Goal: Task Accomplishment & Management: Complete application form

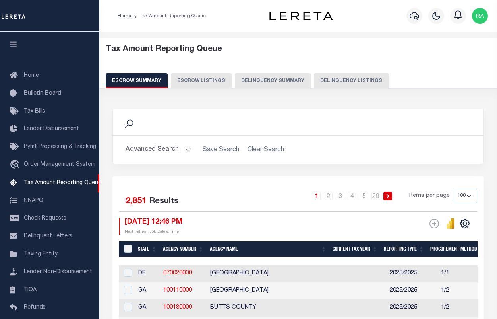
click at [343, 82] on button "Delinquency Listings" at bounding box center [351, 80] width 75 height 15
select select "100"
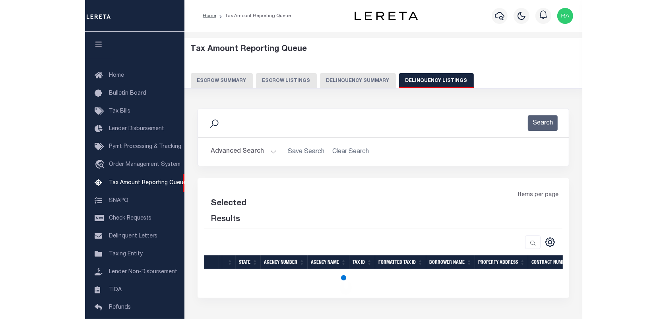
scroll to position [68, 0]
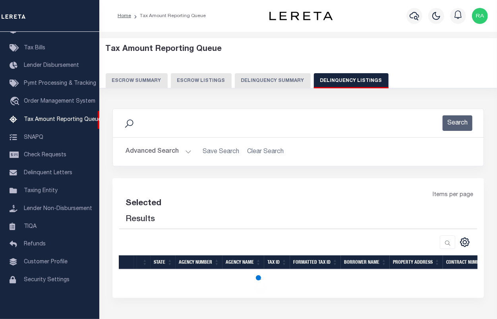
select select "100"
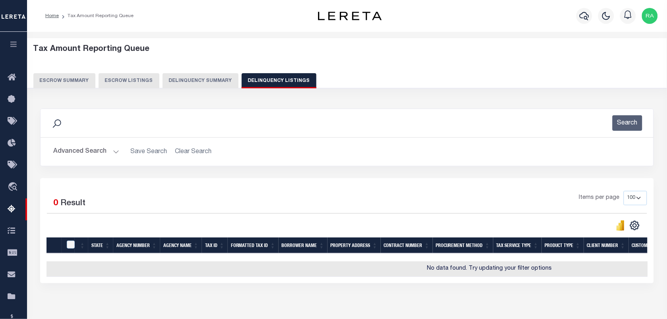
click at [114, 152] on button "Advanced Search" at bounding box center [86, 151] width 66 height 15
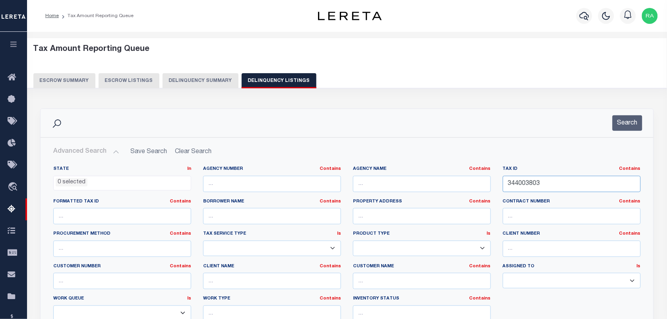
click at [497, 185] on input "344003803" at bounding box center [572, 184] width 138 height 16
paste input "53-012-017-014-60"
click at [497, 123] on button "Search" at bounding box center [627, 122] width 30 height 15
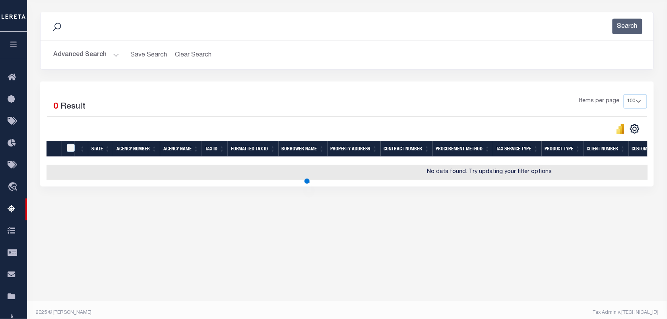
scroll to position [102, 0]
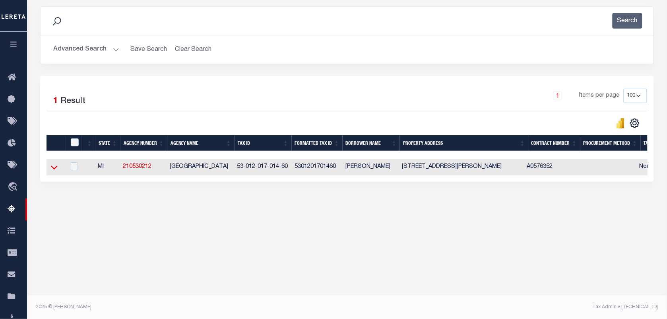
click at [52, 170] on icon at bounding box center [54, 168] width 7 height 4
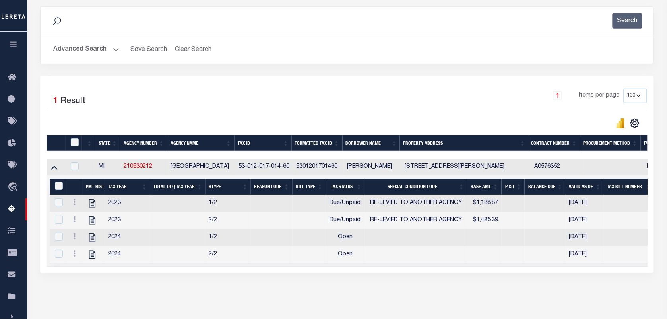
click at [112, 50] on button "Advanced Search" at bounding box center [86, 49] width 66 height 15
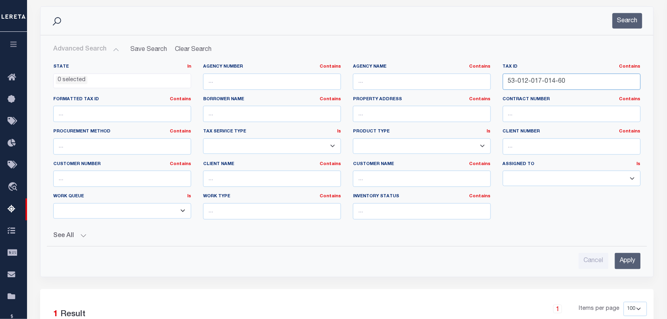
click at [497, 83] on input "53-012-017-014-60" at bounding box center [572, 81] width 138 height 16
click at [497, 23] on button "Search" at bounding box center [627, 20] width 30 height 15
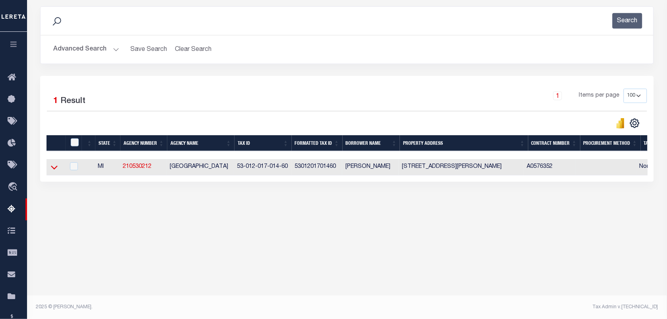
click at [54, 170] on icon at bounding box center [54, 168] width 7 height 4
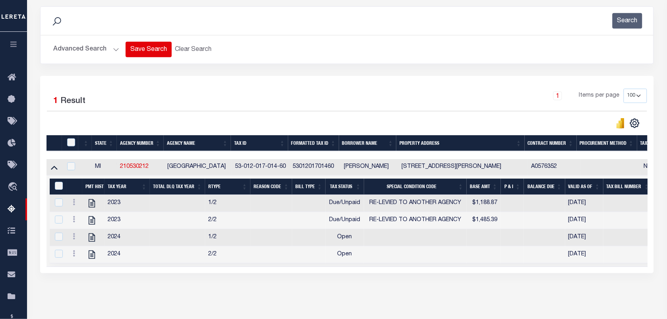
drag, startPoint x: 116, startPoint y: 52, endPoint x: 153, endPoint y: 50, distance: 37.8
click at [116, 52] on button "Advanced Search" at bounding box center [86, 49] width 66 height 15
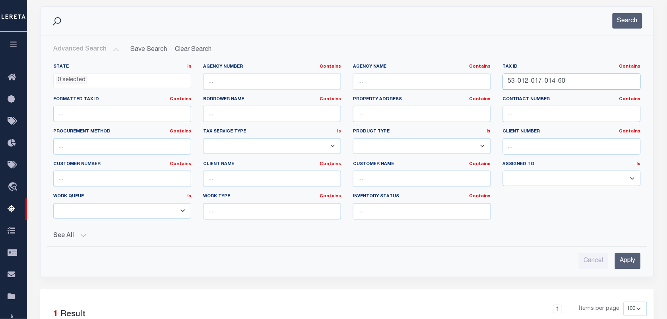
click at [497, 83] on input "53-012-017-014-60" at bounding box center [572, 81] width 138 height 16
click at [497, 18] on button "Search" at bounding box center [627, 20] width 30 height 15
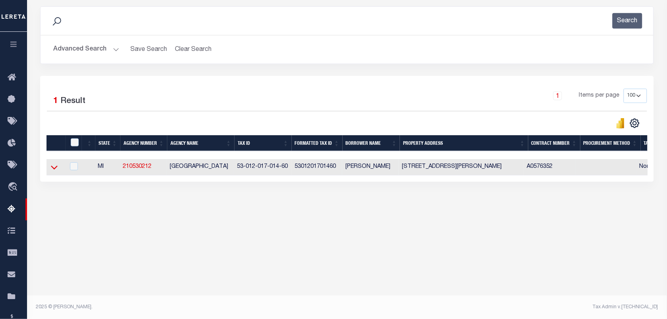
click at [52, 166] on icon at bounding box center [54, 167] width 7 height 8
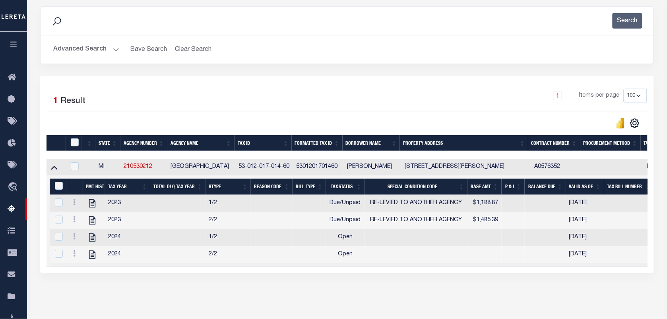
click at [114, 48] on button "Advanced Search" at bounding box center [86, 49] width 66 height 15
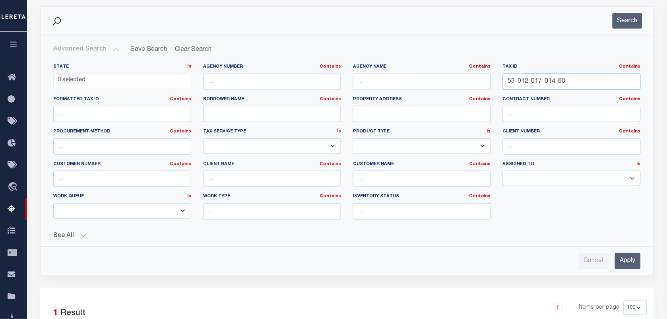
click at [497, 78] on input "53-012-017-014-60" at bounding box center [572, 81] width 138 height 16
paste input "210640421"
drag, startPoint x: 539, startPoint y: 74, endPoint x: 535, endPoint y: 80, distance: 7.2
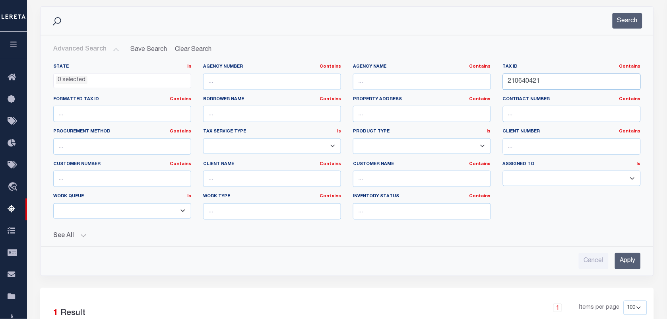
click at [497, 74] on input "210640421" at bounding box center [572, 81] width 138 height 16
click at [497, 82] on input "210640421" at bounding box center [572, 81] width 138 height 16
drag, startPoint x: 551, startPoint y: 84, endPoint x: 492, endPoint y: 84, distance: 59.6
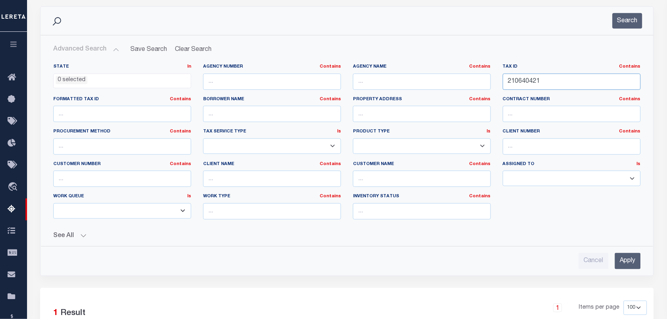
click at [492, 84] on div "State In In AK AL AR AZ CA CO CT DC DE FL GA GU HI IA ID IL IN KS KY LA MA MD M…" at bounding box center [346, 145] width 599 height 162
paste input "64-046-250-002-50"
type input "64-046-250-002-50"
click at [497, 258] on input "Apply" at bounding box center [628, 261] width 26 height 16
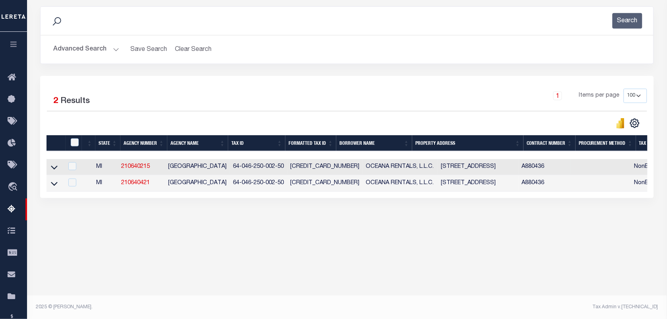
click at [50, 169] on link at bounding box center [54, 167] width 9 height 6
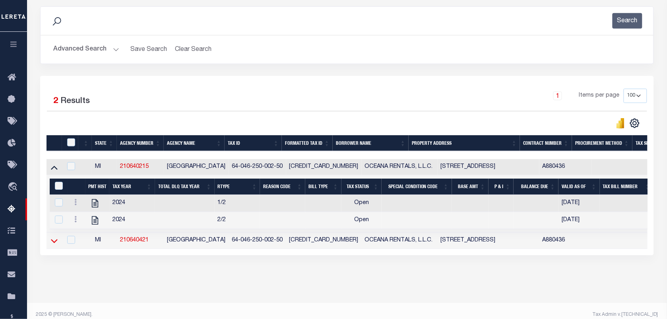
click at [54, 245] on icon at bounding box center [54, 240] width 7 height 8
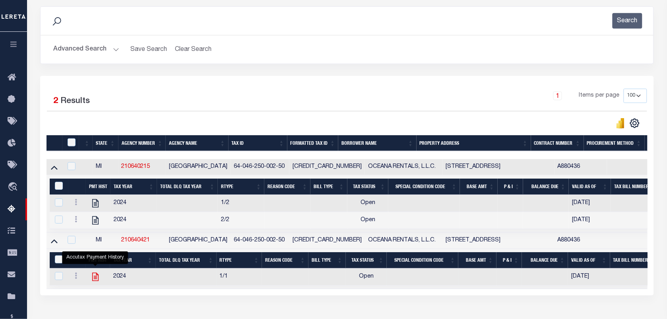
click at [95, 281] on icon "" at bounding box center [95, 276] width 10 height 10
checkbox input "true"
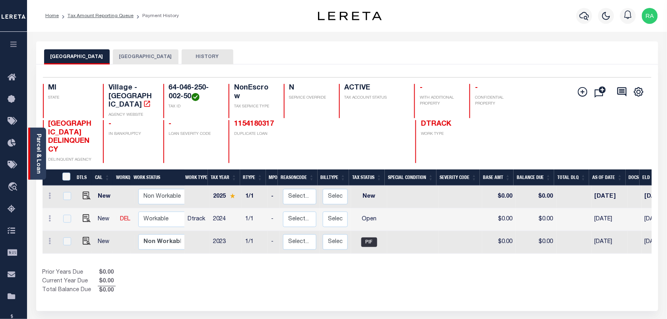
click at [40, 149] on link "Parcel & Loan" at bounding box center [38, 153] width 6 height 40
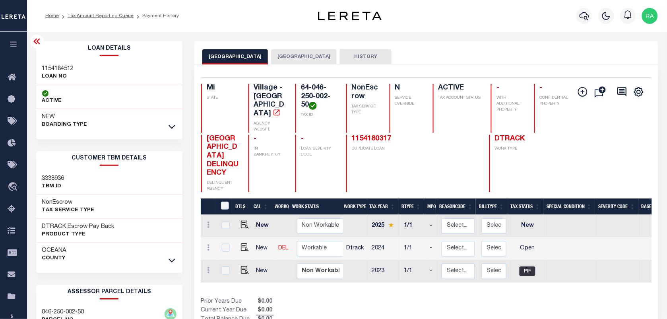
click at [271, 56] on button "[GEOGRAPHIC_DATA]" at bounding box center [304, 56] width 66 height 15
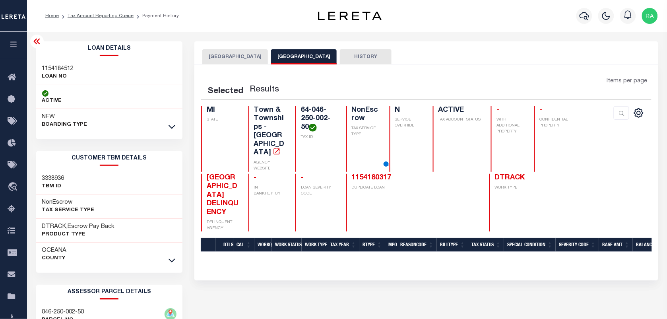
click at [240, 57] on button "[GEOGRAPHIC_DATA]" at bounding box center [235, 56] width 66 height 15
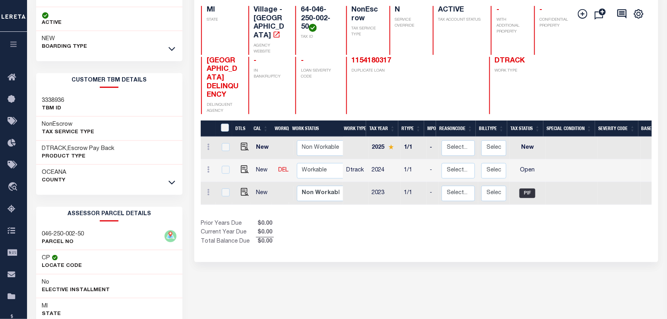
scroll to position [50, 0]
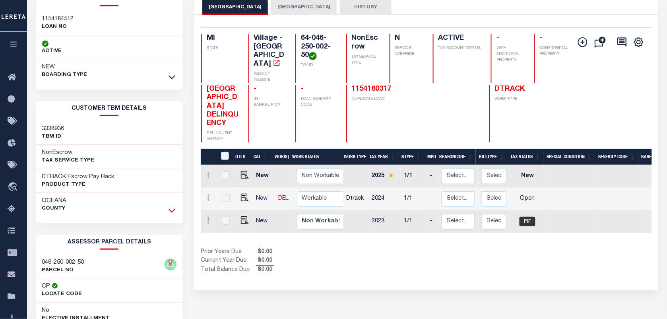
click at [170, 212] on icon at bounding box center [171, 210] width 7 height 8
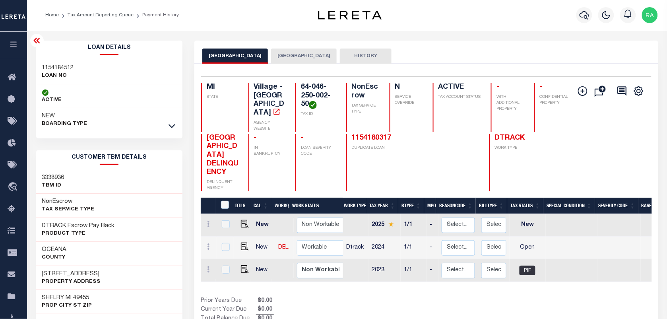
scroll to position [0, 0]
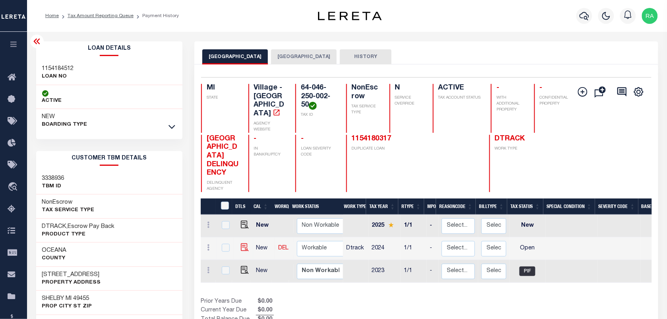
click at [242, 237] on td at bounding box center [243, 248] width 19 height 23
checkbox input "true"
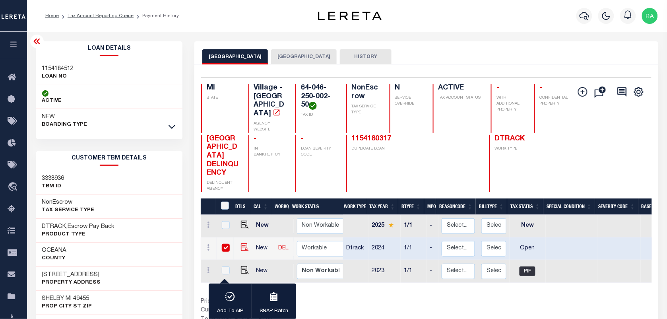
click at [243, 243] on img "" at bounding box center [245, 247] width 8 height 8
checkbox input "false"
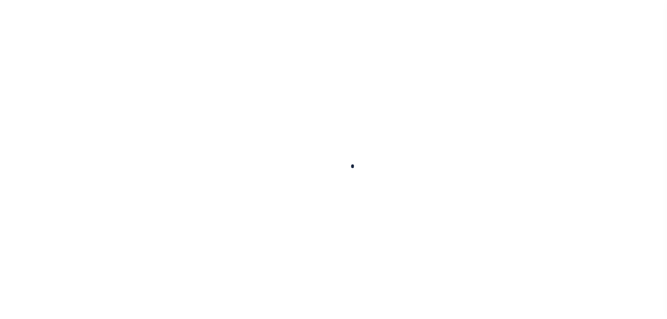
checkbox input "false"
type input "[DATE]"
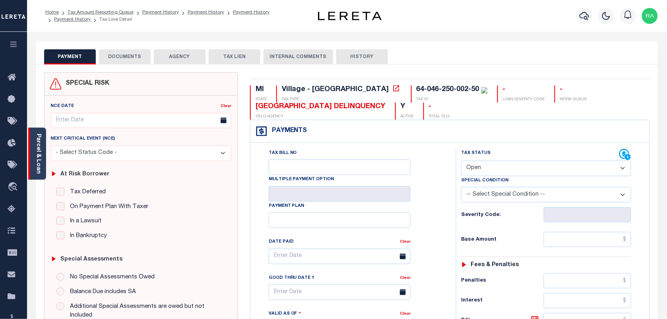
click at [39, 143] on link "Parcel & Loan" at bounding box center [38, 153] width 6 height 40
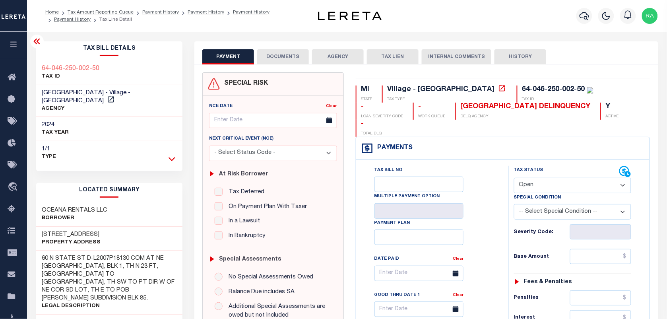
click at [173, 157] on icon at bounding box center [171, 159] width 7 height 4
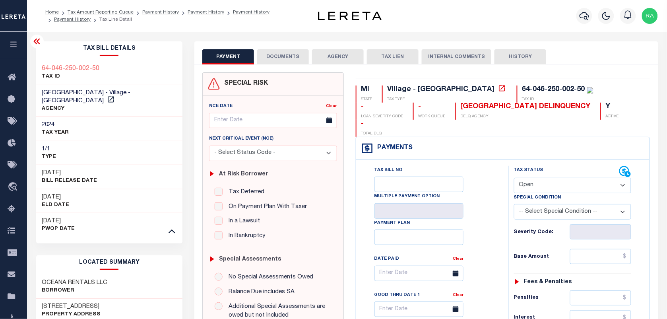
click at [533, 178] on select "- Select Status Code - Open Due/Unpaid Paid Incomplete No Tax Due Internal Refu…" at bounding box center [572, 185] width 117 height 15
select select "PYD"
click at [514, 178] on select "- Select Status Code - Open Due/Unpaid Paid Incomplete No Tax Due Internal Refu…" at bounding box center [572, 185] width 117 height 15
type input "[DATE]"
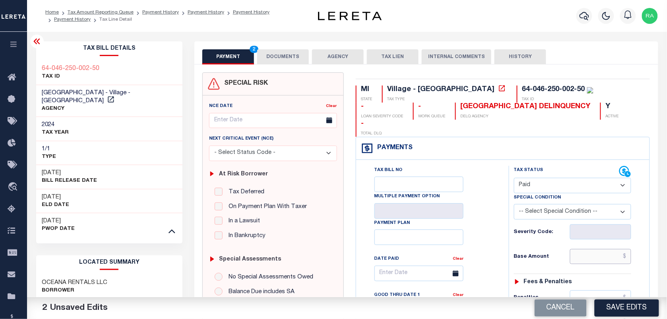
click at [593, 249] on input "text" at bounding box center [601, 256] width 62 height 15
type input "$0.00"
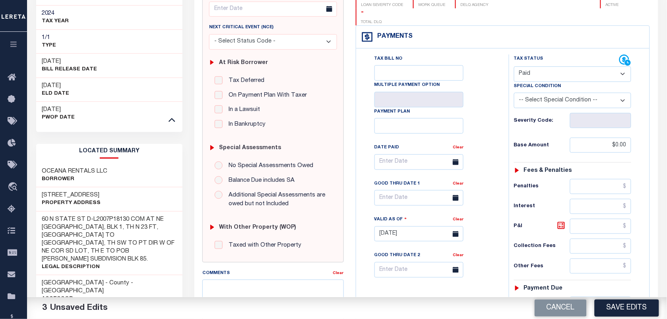
scroll to position [248, 0]
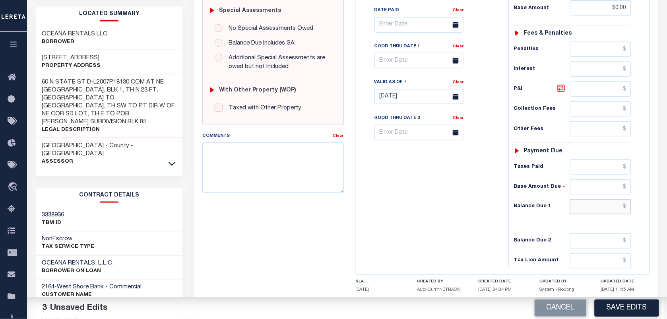
drag, startPoint x: 608, startPoint y: 195, endPoint x: 645, endPoint y: 205, distance: 37.8
click at [608, 199] on input "text" at bounding box center [601, 206] width 62 height 15
type input "$0.00"
click at [651, 207] on div "MI STATE Village - MI TAX TYPE 64-046-250-002-50 TAX ID - LOAN SEVERITY CODE - …" at bounding box center [503, 87] width 306 height 527
click at [216, 168] on textarea "Comments" at bounding box center [272, 167] width 141 height 50
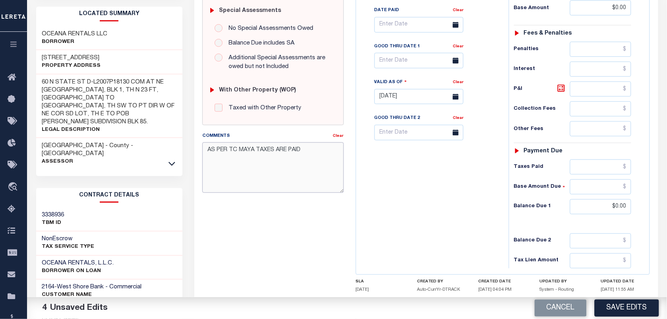
drag, startPoint x: 312, startPoint y: 150, endPoint x: 179, endPoint y: 150, distance: 133.1
click at [179, 150] on div "Parcel & Loan Tax Bill Details 64-046-250-002-50 TAX ID AGENCY 2024" at bounding box center [347, 101] width 634 height 634
type textarea "AS PER TC MAYA TAXES ARE PAID"
click at [630, 312] on button "Save Edits" at bounding box center [626, 307] width 64 height 17
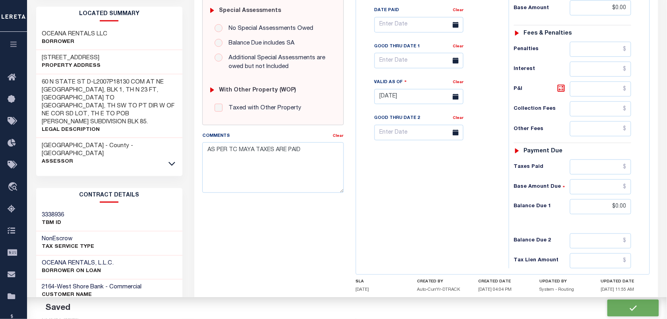
checkbox input "false"
type input "$0"
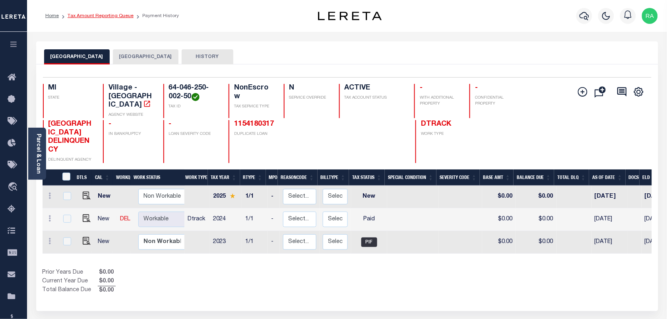
click at [100, 17] on link "Tax Amount Reporting Queue" at bounding box center [101, 16] width 66 height 5
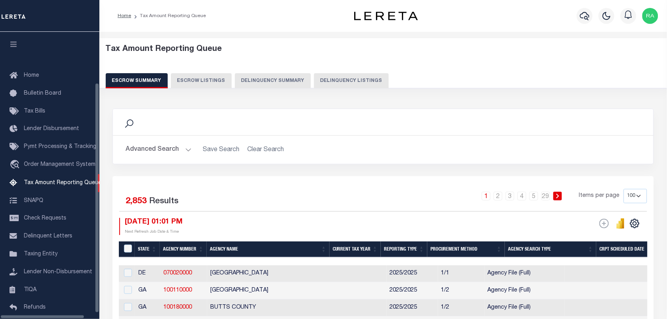
click at [329, 84] on button "Delinquency Listings" at bounding box center [351, 80] width 75 height 15
select select "100"
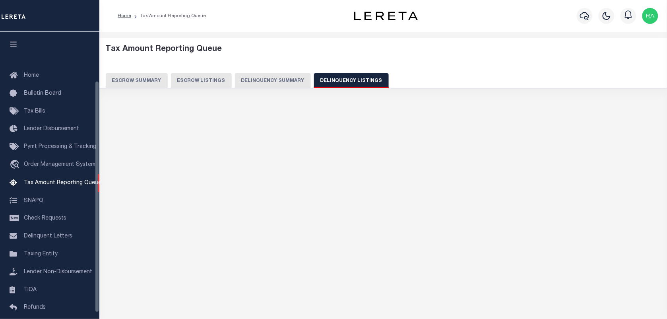
scroll to position [60, 0]
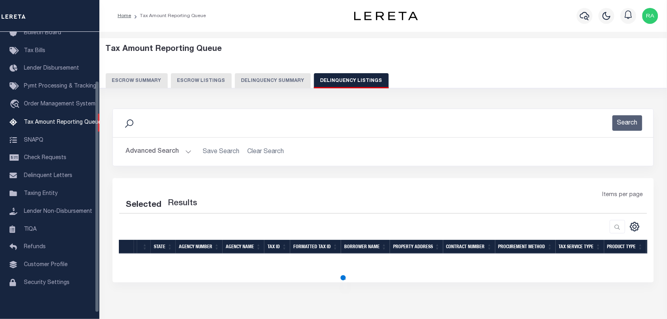
select select "100"
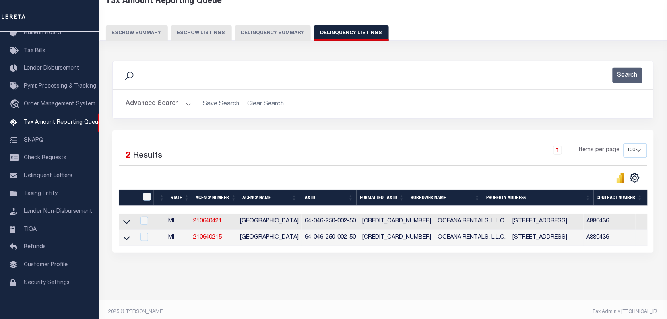
scroll to position [50, 0]
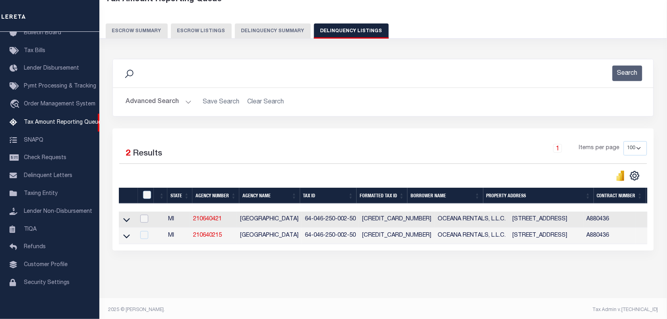
click at [141, 219] on input "checkbox" at bounding box center [144, 219] width 8 height 8
checkbox input "true"
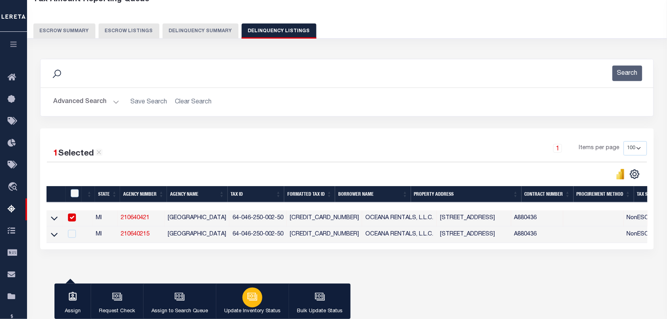
click at [247, 300] on icon "button" at bounding box center [252, 296] width 10 height 10
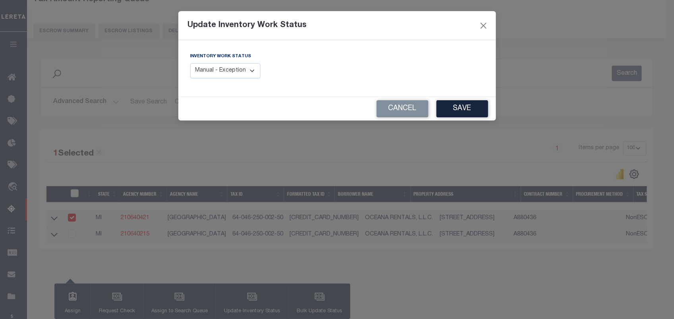
click at [218, 74] on select "Manual - Exception Pended - Awaiting Search Late Add Exception Completed" at bounding box center [225, 70] width 71 height 15
select select "4"
click at [190, 63] on select "Manual - Exception Pended - Awaiting Search Late Add Exception Completed" at bounding box center [225, 70] width 71 height 15
click at [459, 114] on button "Save" at bounding box center [463, 108] width 52 height 17
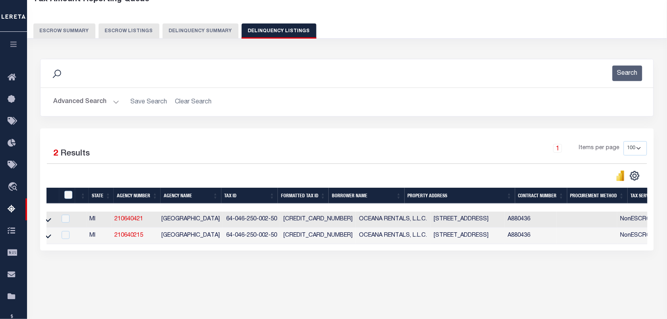
scroll to position [0, 0]
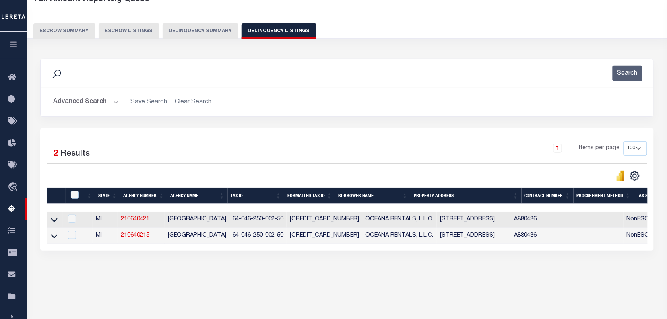
click at [108, 101] on button "Advanced Search" at bounding box center [86, 101] width 66 height 15
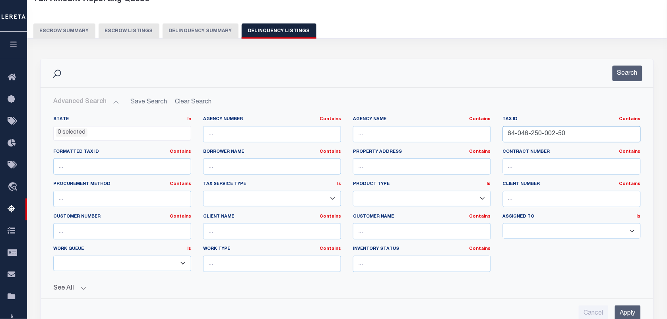
click at [553, 131] on input "64-046-250-002-50" at bounding box center [572, 134] width 138 height 16
paste input "340-016-0"
type input "64-046-340-016-00"
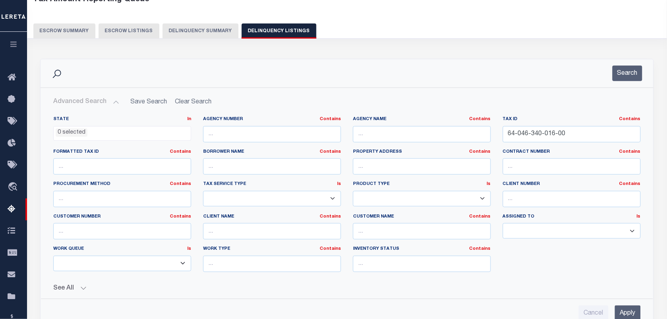
click at [630, 61] on div "Search" at bounding box center [347, 73] width 613 height 28
click at [626, 67] on button "Search" at bounding box center [627, 73] width 30 height 15
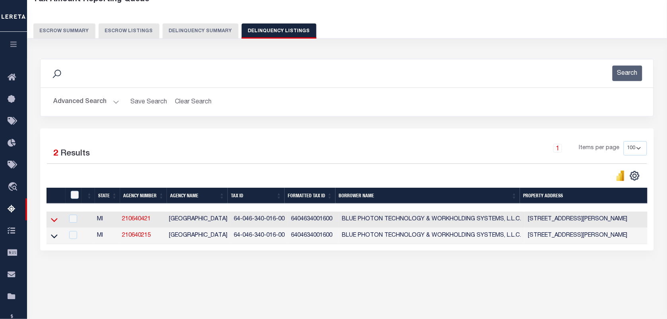
click at [56, 219] on icon at bounding box center [54, 219] width 7 height 8
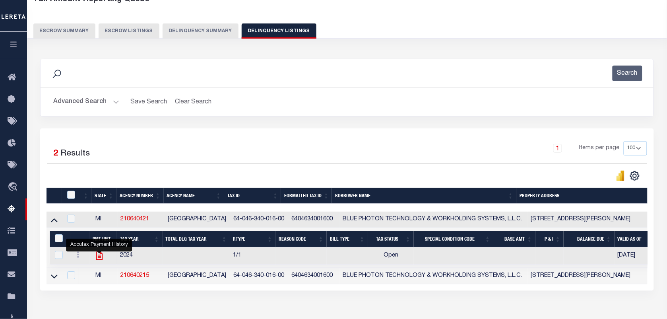
click at [98, 257] on icon "" at bounding box center [99, 255] width 6 height 8
checkbox input "true"
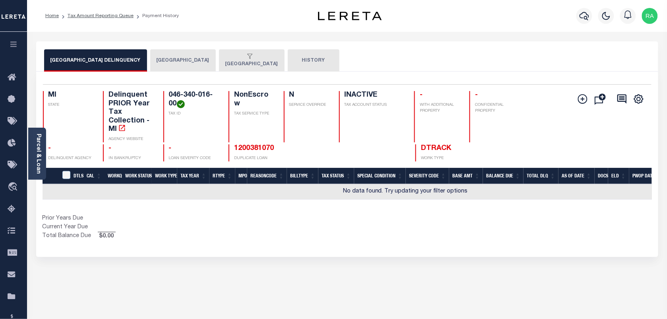
click at [161, 64] on button "[GEOGRAPHIC_DATA]" at bounding box center [183, 60] width 66 height 22
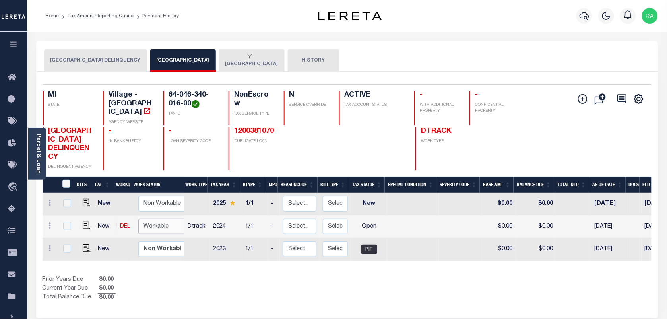
click at [140, 218] on select "Non Workable Workable" at bounding box center [162, 225] width 48 height 15
checkbox input "true"
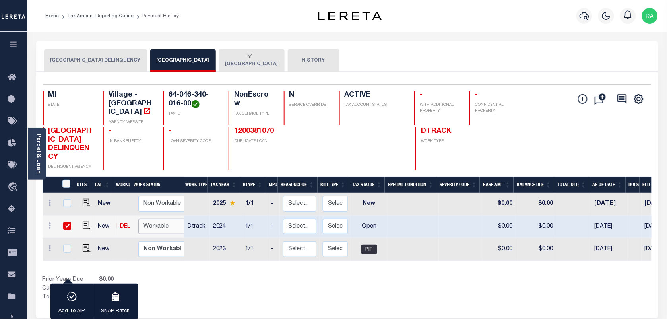
select select "true"
click at [138, 218] on select "Non Workable Workable" at bounding box center [162, 225] width 48 height 15
checkbox input "false"
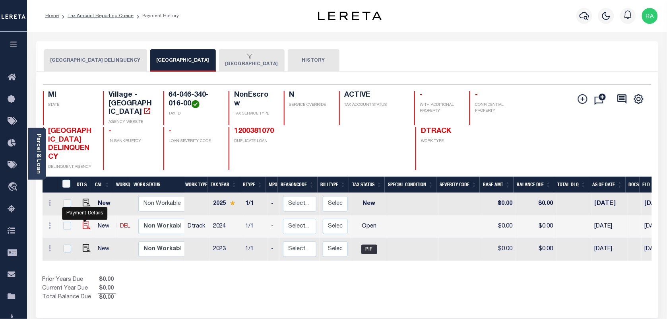
click at [83, 221] on img "" at bounding box center [87, 225] width 8 height 8
checkbox input "true"
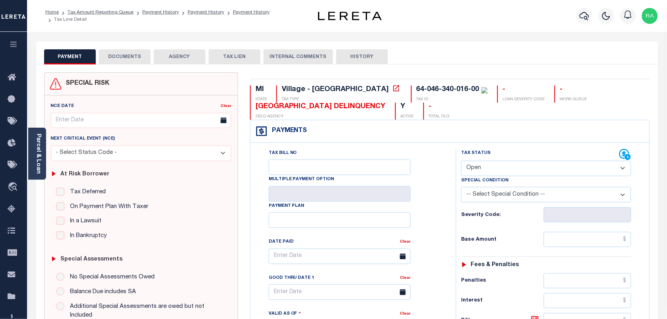
click at [501, 178] on label "Special Condition" at bounding box center [484, 180] width 47 height 7
click at [499, 168] on select "- Select Status Code - Open Due/Unpaid Paid Incomplete No Tax Due Internal Refu…" at bounding box center [546, 167] width 170 height 15
select select "PYD"
click at [461, 161] on select "- Select Status Code - Open Due/Unpaid Paid Incomplete No Tax Due Internal Refu…" at bounding box center [546, 167] width 170 height 15
type input "[DATE]"
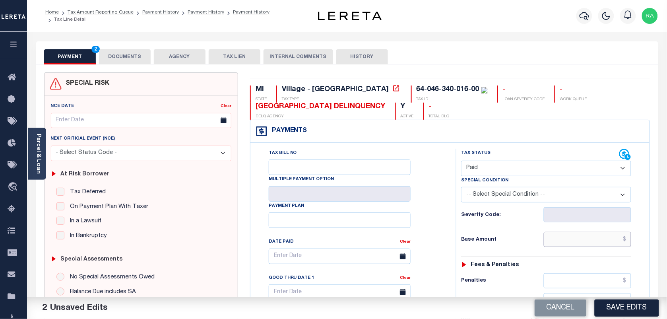
click at [603, 245] on input "text" at bounding box center [587, 239] width 88 height 15
type input "$0.00"
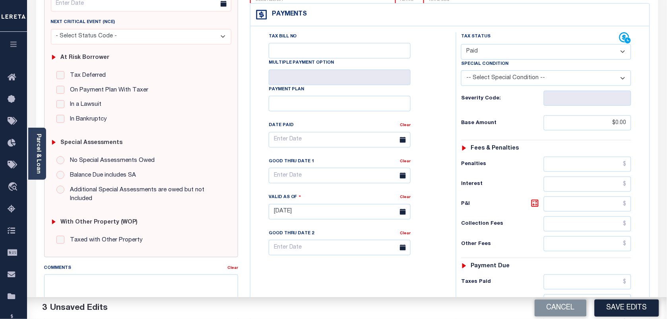
scroll to position [149, 0]
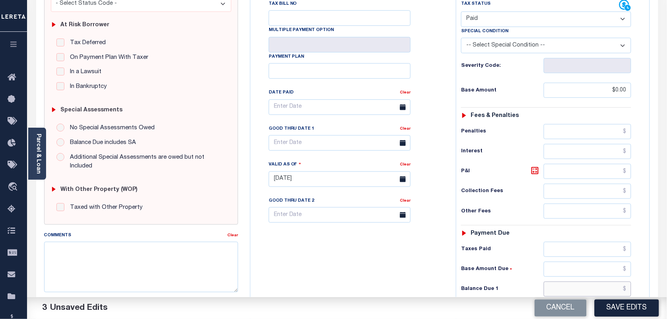
drag, startPoint x: 594, startPoint y: 290, endPoint x: 590, endPoint y: 288, distance: 5.0
click at [594, 290] on input "text" at bounding box center [587, 288] width 88 height 15
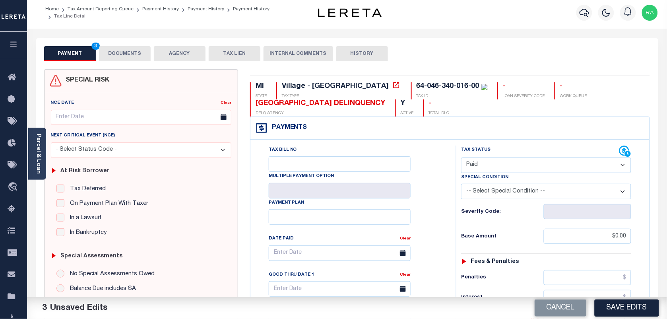
scroll to position [0, 0]
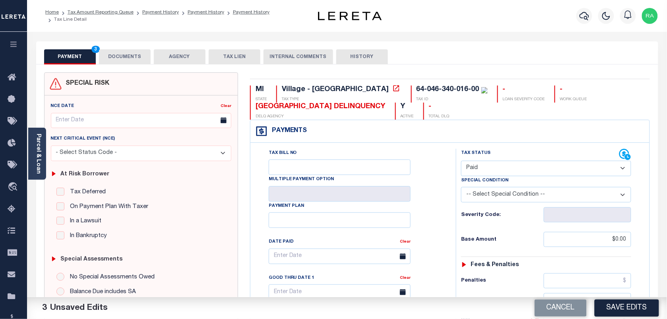
type input "$0.00"
click at [392, 89] on icon at bounding box center [396, 88] width 8 height 8
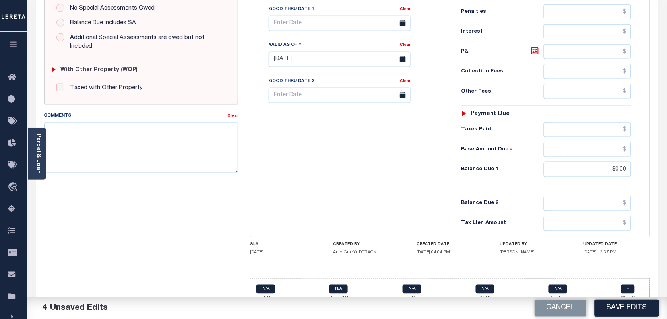
scroll to position [287, 0]
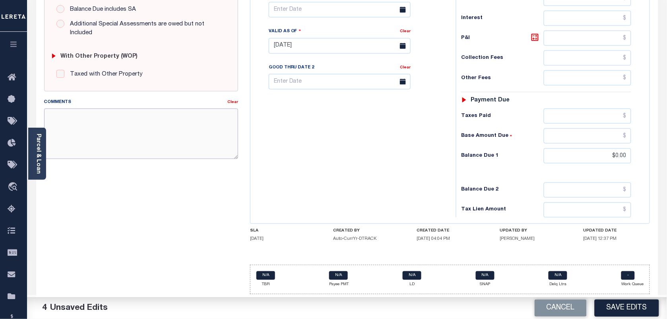
click at [114, 118] on textarea "Comments" at bounding box center [141, 133] width 194 height 50
paste textarea "64-046-340-016-00"
type textarea "64-046-340-016-00"
drag, startPoint x: 115, startPoint y: 110, endPoint x: -2, endPoint y: 90, distance: 119.0
click at [0, 90] on html "Home Tax Amount Reporting Queue Payment History Payment History Payment History…" at bounding box center [333, 18] width 667 height 601
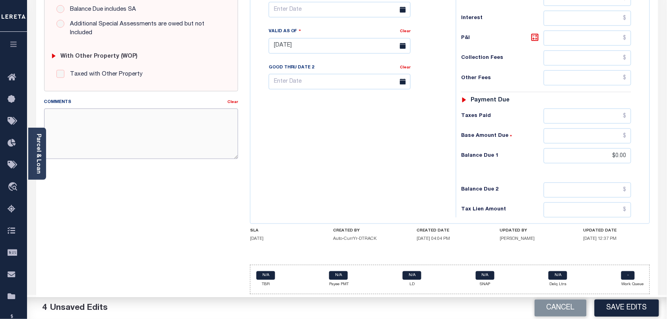
click at [84, 119] on textarea "Comments" at bounding box center [141, 133] width 194 height 50
type textarea "AS PER TC MAYA TAXES ARE PAID"
type input "$0.00"
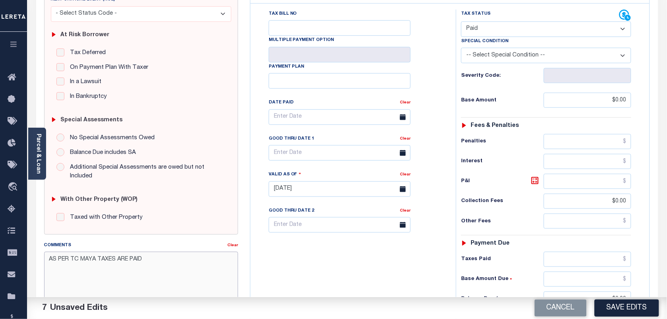
scroll to position [138, 0]
click at [138, 260] on textarea "AS PER TC MAYA TAXES ARE PAID" at bounding box center [141, 278] width 194 height 50
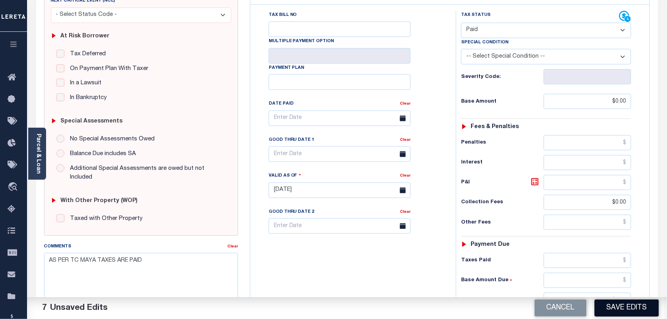
click at [617, 307] on button "Save Edits" at bounding box center [626, 307] width 64 height 17
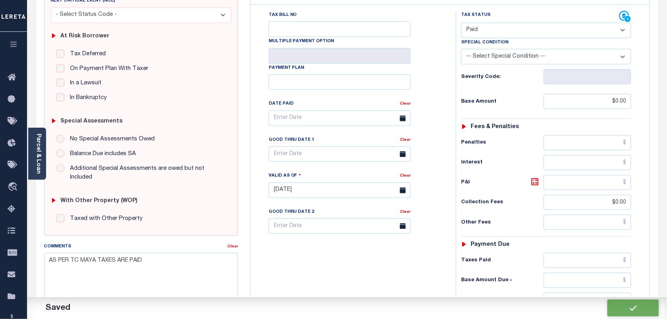
checkbox input "false"
type input "$0"
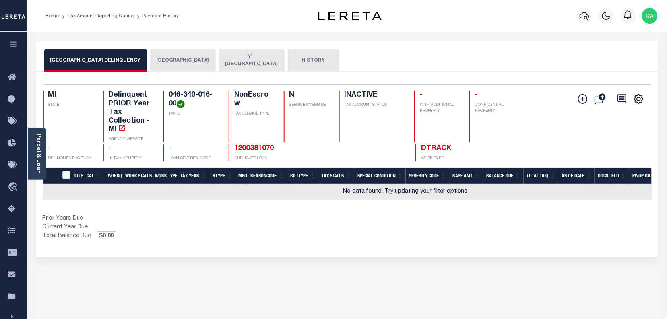
click at [177, 63] on button "[GEOGRAPHIC_DATA]" at bounding box center [183, 60] width 66 height 22
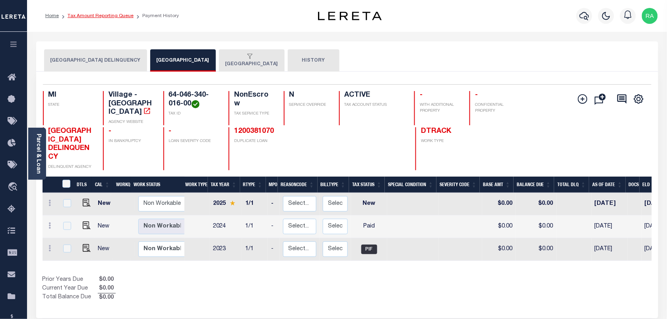
click at [113, 14] on link "Tax Amount Reporting Queue" at bounding box center [101, 16] width 66 height 5
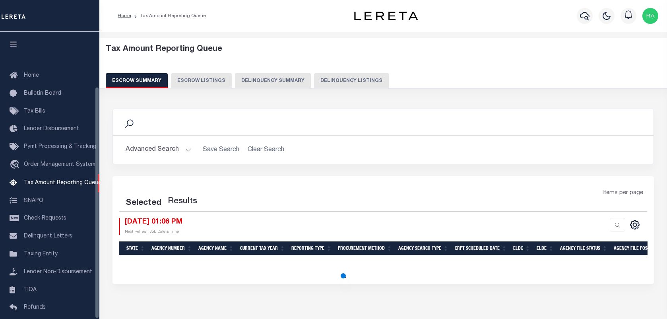
click at [332, 77] on button "Delinquency Listings" at bounding box center [351, 80] width 75 height 15
select select "100"
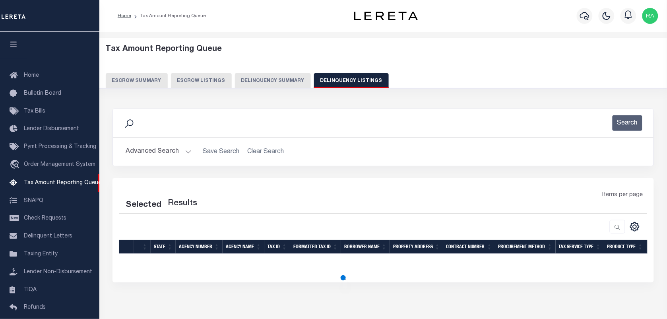
scroll to position [68, 0]
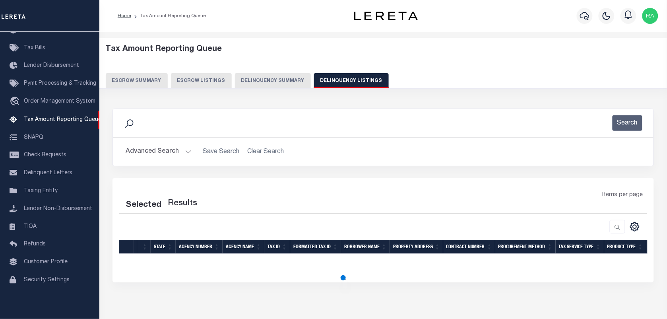
select select "100"
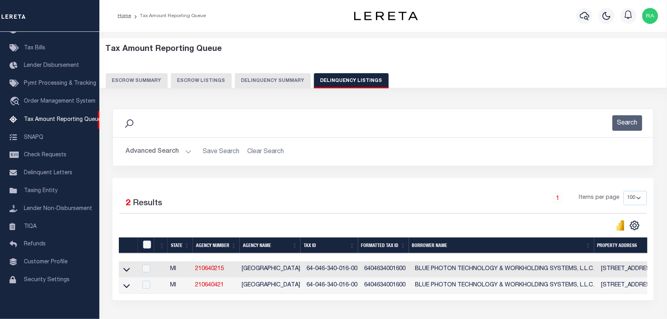
click at [193, 155] on h2 "Advanced Search Save Search Clear Search tblassign_wrapper_dynamictable_____Def…" at bounding box center [383, 151] width 528 height 15
click at [185, 149] on button "Advanced Search" at bounding box center [159, 151] width 66 height 15
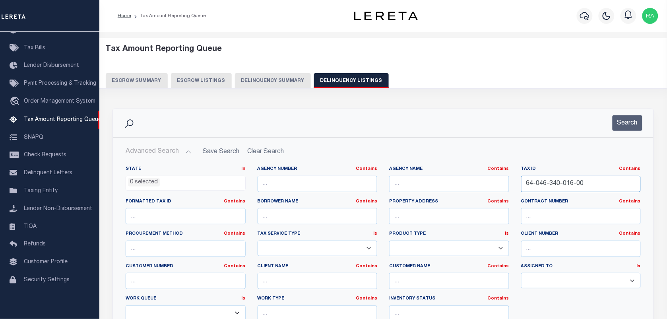
click at [555, 184] on input "64-046-340-016-00" at bounding box center [581, 184] width 120 height 16
paste input "8"
type input "64-046-340-018-00"
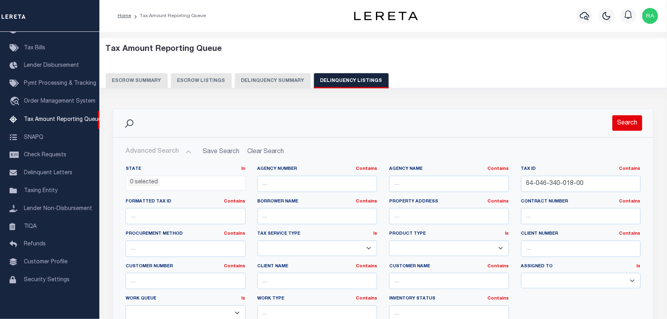
click at [622, 122] on button "Search" at bounding box center [627, 122] width 30 height 15
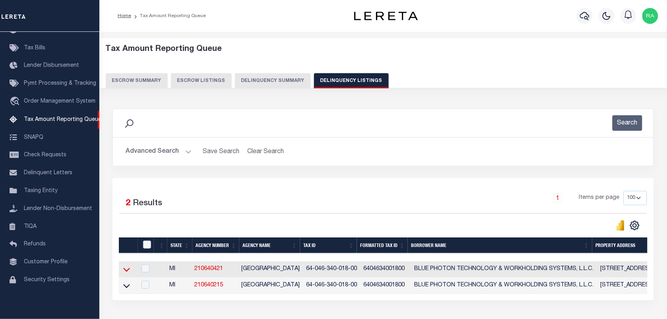
click at [129, 273] on icon at bounding box center [126, 269] width 7 height 8
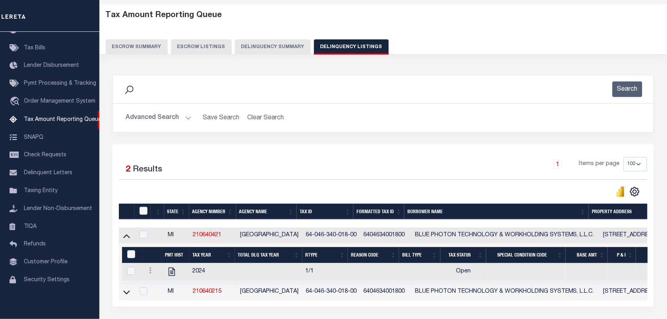
scroll to position [99, 0]
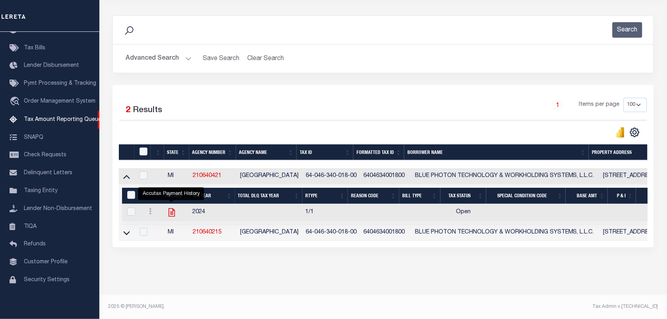
click at [172, 207] on icon "" at bounding box center [171, 212] width 10 height 10
checkbox input "true"
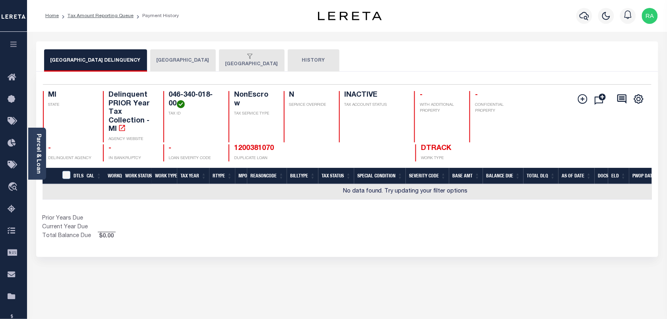
click at [173, 60] on button "[GEOGRAPHIC_DATA]" at bounding box center [183, 60] width 66 height 22
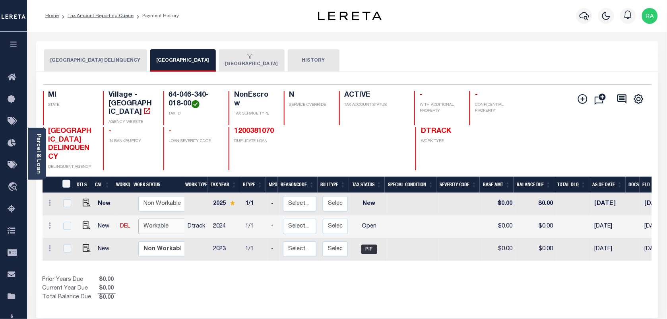
click at [143, 220] on select "Non Workable Workable" at bounding box center [162, 225] width 48 height 15
checkbox input "true"
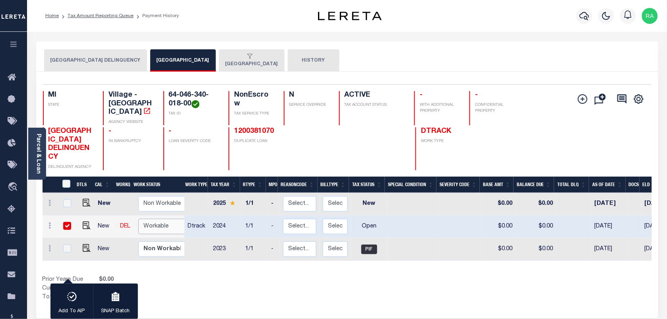
select select "true"
click at [138, 218] on select "Non Workable Workable" at bounding box center [162, 225] width 48 height 15
checkbox input "false"
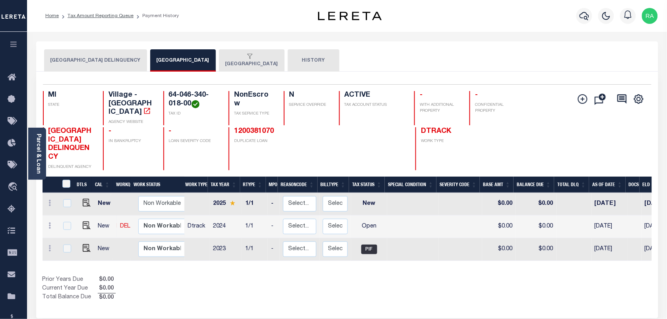
click at [79, 223] on link at bounding box center [85, 226] width 12 height 6
checkbox input "true"
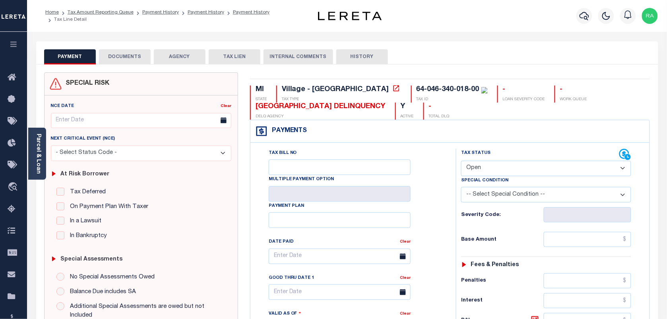
drag, startPoint x: 482, startPoint y: 168, endPoint x: 481, endPoint y: 175, distance: 7.2
click at [482, 168] on select "- Select Status Code - Open Due/Unpaid Paid Incomplete No Tax Due Internal Refu…" at bounding box center [546, 167] width 170 height 15
select select "PYD"
click at [461, 161] on select "- Select Status Code - Open Due/Unpaid Paid Incomplete No Tax Due Internal Refu…" at bounding box center [546, 167] width 170 height 15
type input "[DATE]"
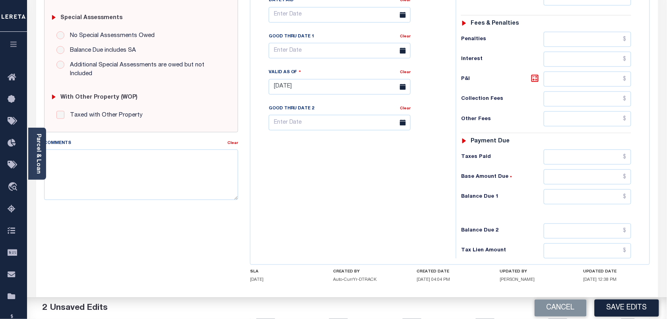
scroll to position [248, 0]
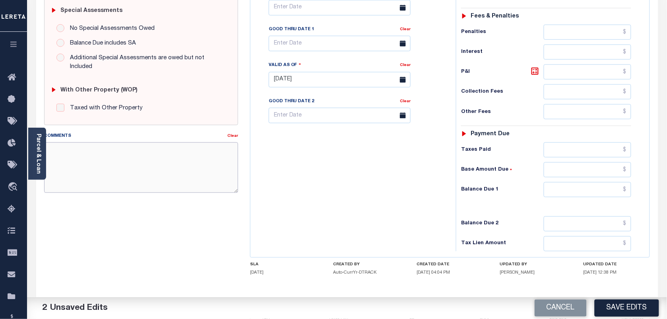
click at [87, 174] on textarea "Comments" at bounding box center [141, 167] width 194 height 50
paste textarea "64-046-340-018-00"
type textarea "AS PER TC MAYA TAXES ARE PAID"
type input "$0.00"
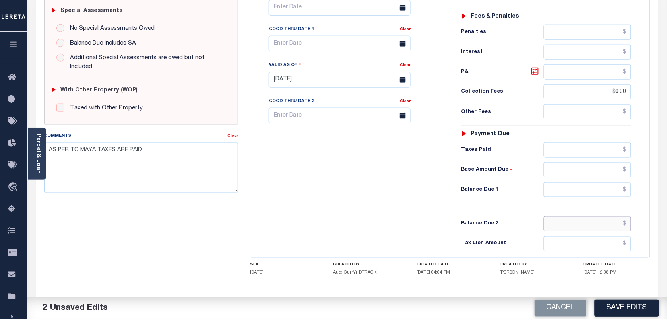
type input "$0.00"
click at [610, 302] on button "Save Edits" at bounding box center [626, 307] width 64 height 17
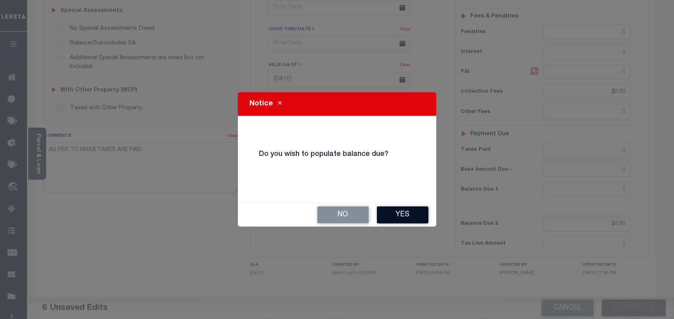
click at [408, 218] on button "Yes" at bounding box center [403, 214] width 52 height 17
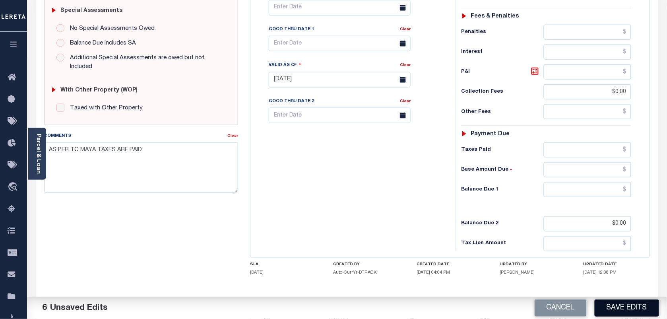
click at [610, 302] on button "Save Edits" at bounding box center [626, 307] width 64 height 17
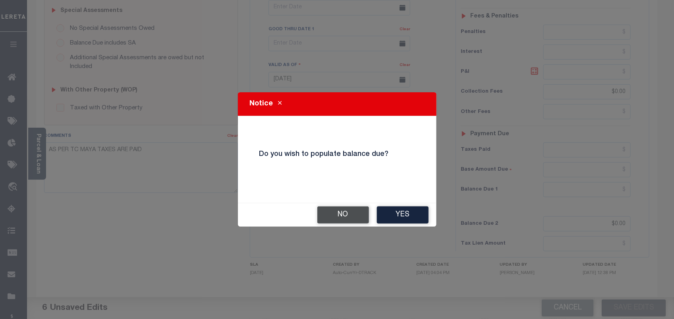
click at [322, 215] on button "No" at bounding box center [343, 214] width 52 height 17
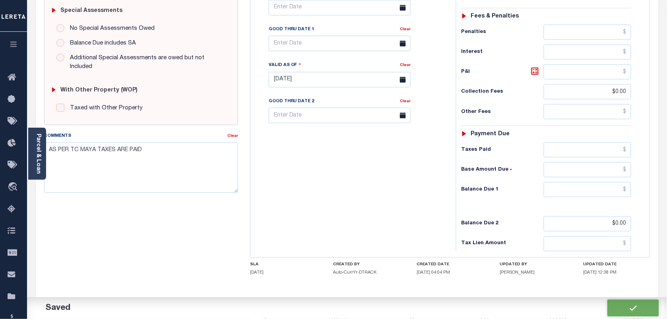
checkbox input "false"
type input "$0"
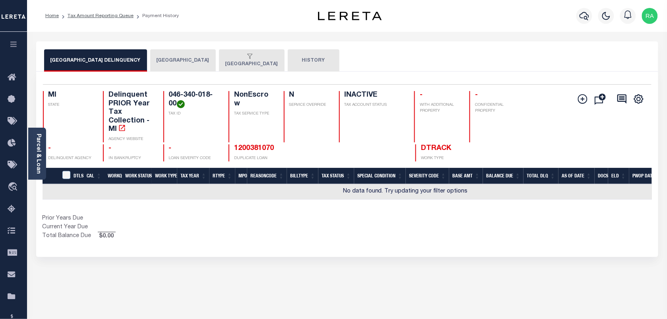
click at [168, 62] on button "[GEOGRAPHIC_DATA]" at bounding box center [183, 60] width 66 height 22
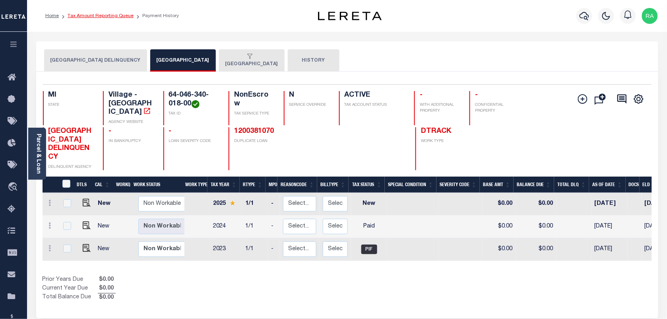
click at [105, 17] on link "Tax Amount Reporting Queue" at bounding box center [101, 16] width 66 height 5
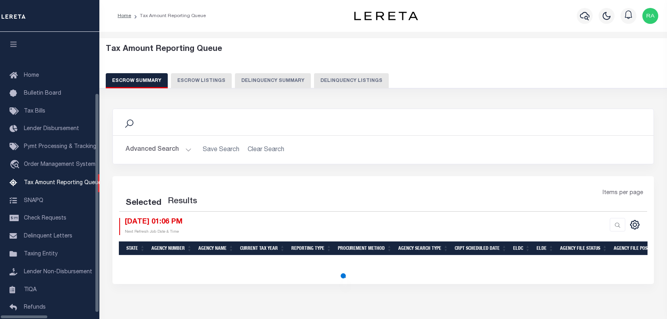
click at [314, 78] on button "Delinquency Listings" at bounding box center [351, 80] width 75 height 15
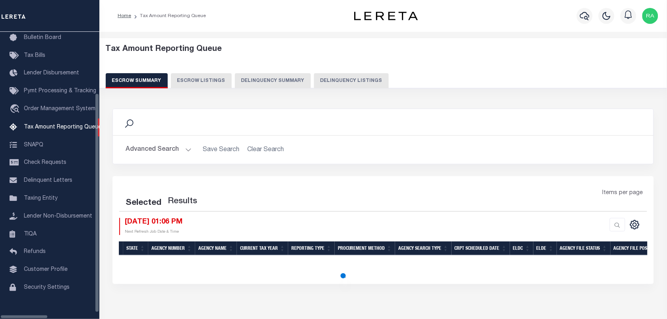
select select "100"
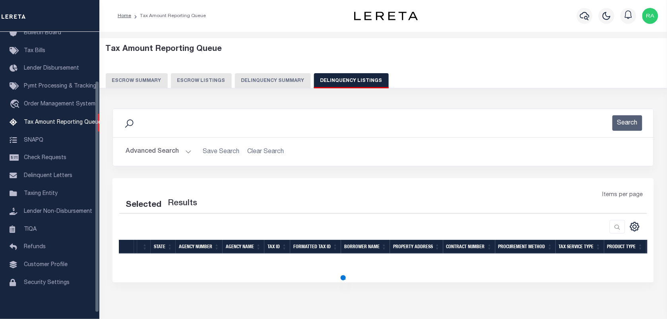
select select "100"
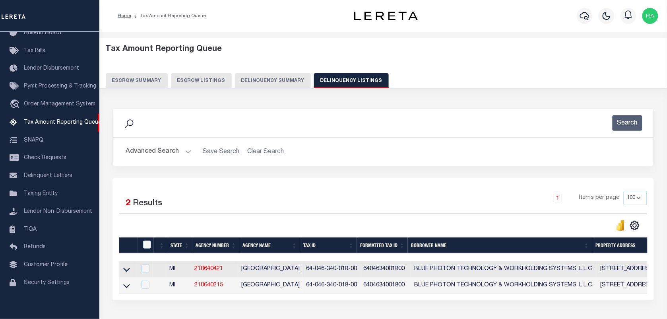
click at [186, 148] on button "Advanced Search" at bounding box center [159, 151] width 66 height 15
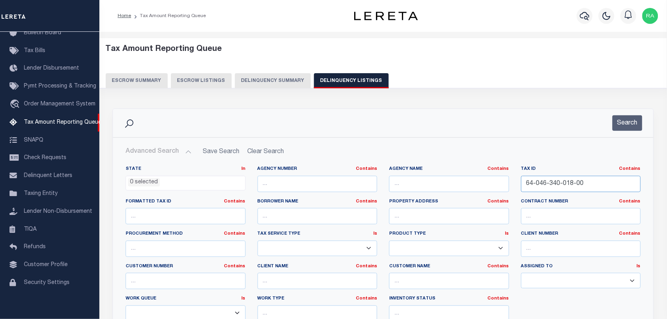
click at [569, 183] on input "64-046-340-018-00" at bounding box center [581, 184] width 120 height 16
paste input "480-024"
type input "64-046-480-024-00"
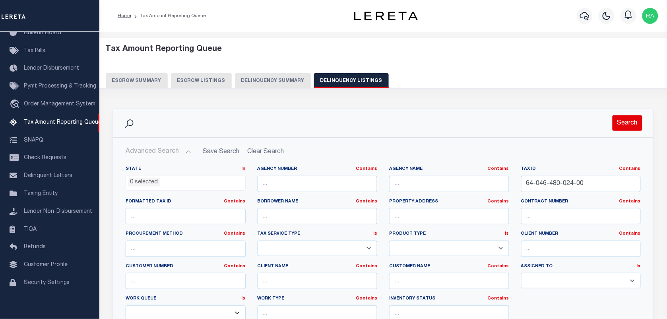
click at [615, 128] on button "Search" at bounding box center [627, 122] width 30 height 15
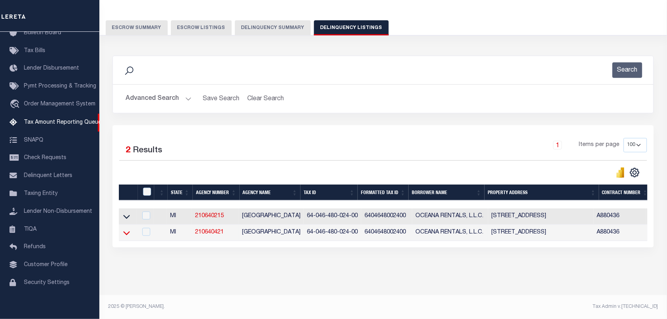
click at [128, 231] on icon at bounding box center [126, 233] width 7 height 4
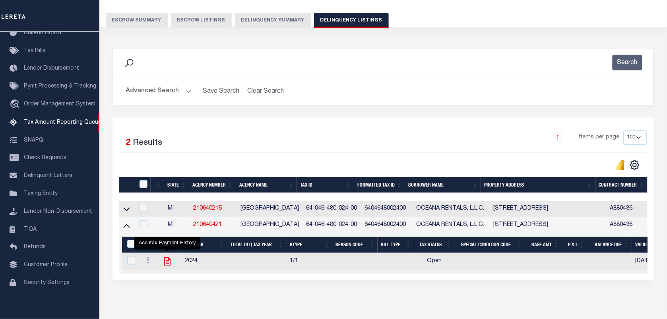
click at [165, 265] on icon "" at bounding box center [167, 261] width 10 height 10
checkbox input "true"
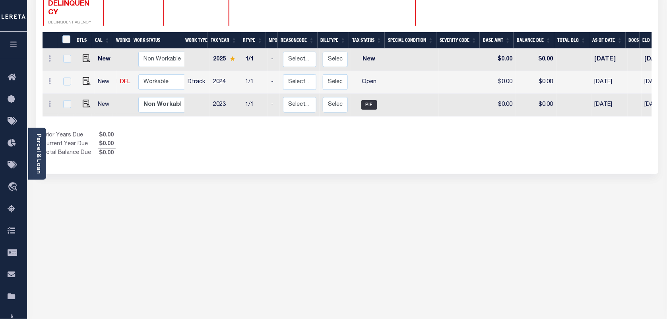
scroll to position [149, 0]
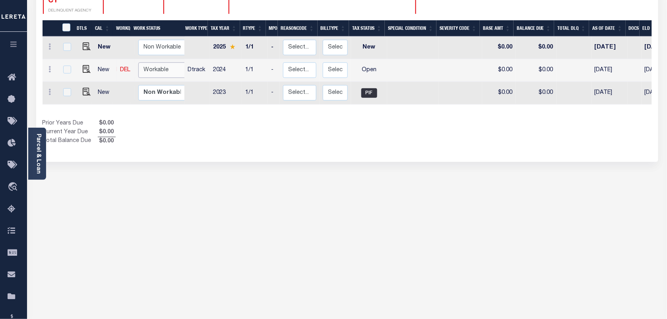
click at [139, 64] on select "Non Workable Workable" at bounding box center [162, 69] width 48 height 15
checkbox input "true"
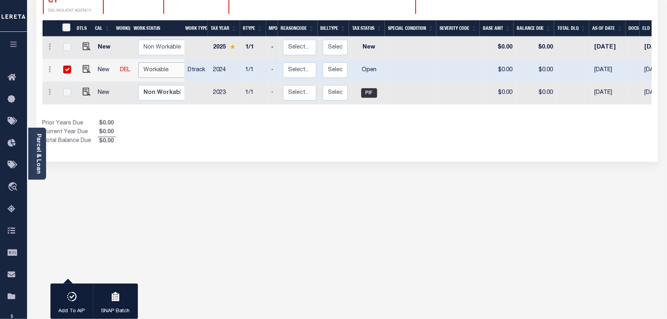
select select "true"
click at [138, 62] on select "Non Workable Workable" at bounding box center [162, 69] width 48 height 15
checkbox input "false"
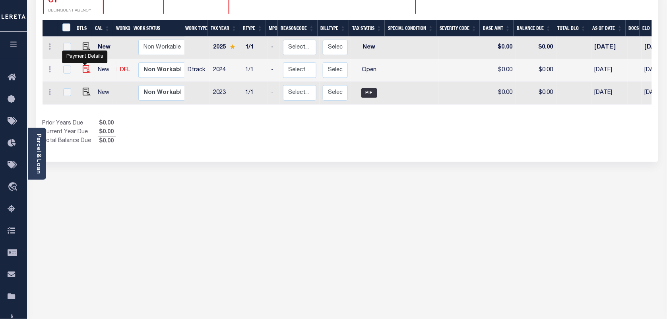
click at [84, 65] on img "" at bounding box center [87, 69] width 8 height 8
checkbox input "true"
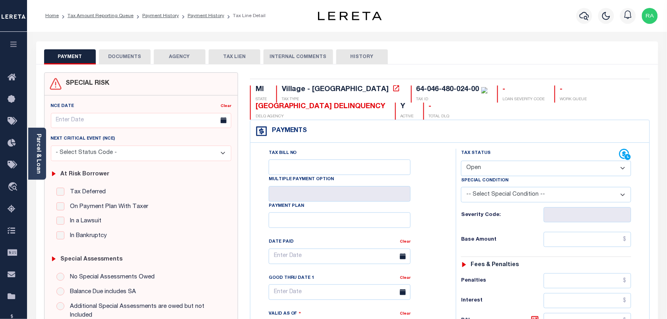
drag, startPoint x: 525, startPoint y: 166, endPoint x: 523, endPoint y: 171, distance: 5.5
click at [525, 166] on select "- Select Status Code - Open Due/Unpaid Paid Incomplete No Tax Due Internal Refu…" at bounding box center [546, 167] width 170 height 15
click at [477, 173] on select "- Select Status Code - Open Due/Unpaid Paid Incomplete No Tax Due Internal Refu…" at bounding box center [546, 167] width 170 height 15
select select "PYD"
click at [461, 161] on select "- Select Status Code - Open Due/Unpaid Paid Incomplete No Tax Due Internal Refu…" at bounding box center [546, 167] width 170 height 15
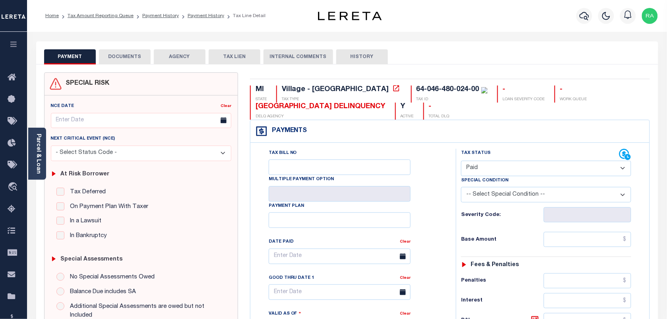
type input "[DATE]"
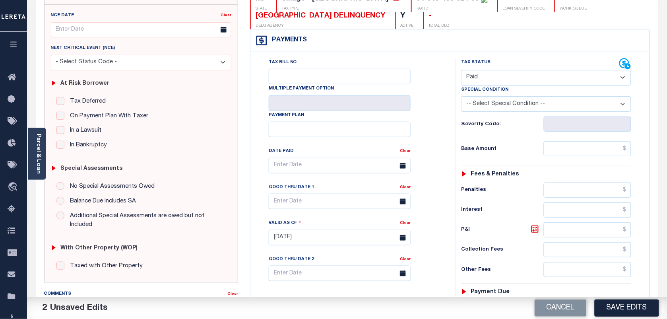
scroll to position [248, 0]
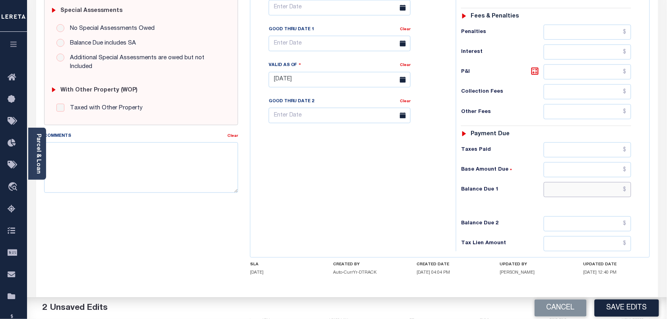
click at [580, 195] on input "text" at bounding box center [587, 189] width 88 height 15
click at [615, 213] on div "Tax Status Status - Select Status Code -" at bounding box center [549, 75] width 186 height 351
click at [618, 197] on input "text" at bounding box center [587, 189] width 88 height 15
type input "$0.00"
click at [644, 201] on div "Tax Status Status" at bounding box center [548, 75] width 197 height 351
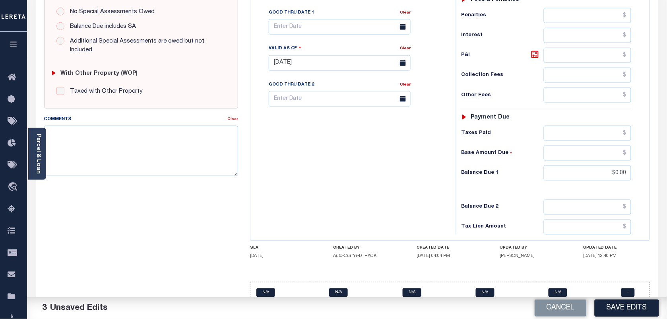
scroll to position [287, 0]
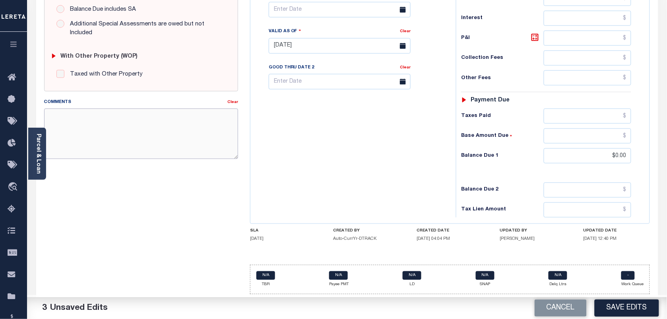
click at [60, 139] on textarea "Comments" at bounding box center [141, 133] width 194 height 50
type textarea "AS PER TC MAYA TAXES ARE PAID"
type input "$0.00"
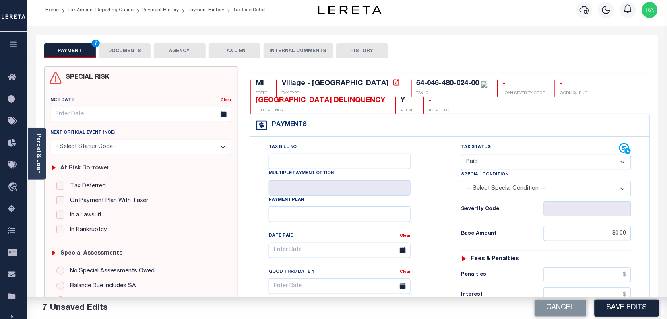
scroll to position [0, 0]
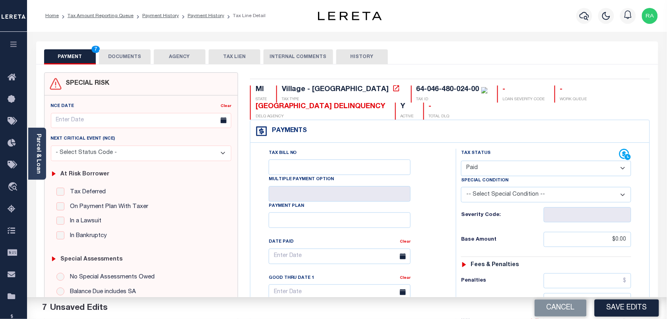
click at [616, 316] on div "Cancel Save Edits" at bounding box center [507, 308] width 320 height 22
click at [633, 312] on button "Save Edits" at bounding box center [626, 307] width 64 height 17
checkbox input "false"
type input "$0"
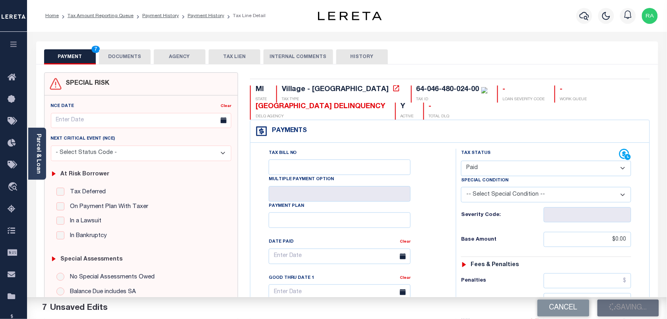
type input "$0"
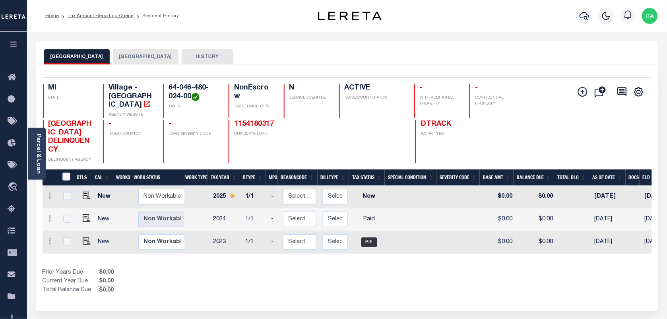
drag, startPoint x: 96, startPoint y: 15, endPoint x: 187, endPoint y: 42, distance: 94.5
click at [96, 15] on link "Tax Amount Reporting Queue" at bounding box center [101, 16] width 66 height 5
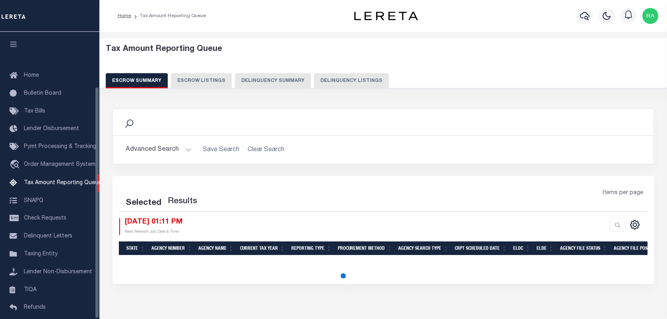
select select "100"
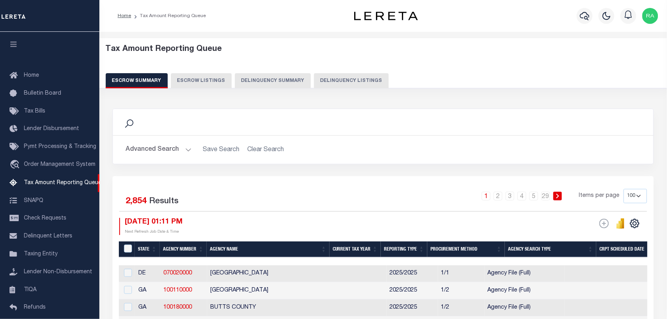
scroll to position [68, 0]
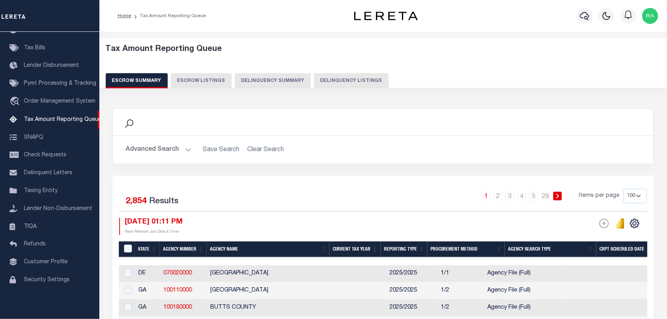
click at [346, 81] on button "Delinquency Listings" at bounding box center [351, 80] width 75 height 15
select select "100"
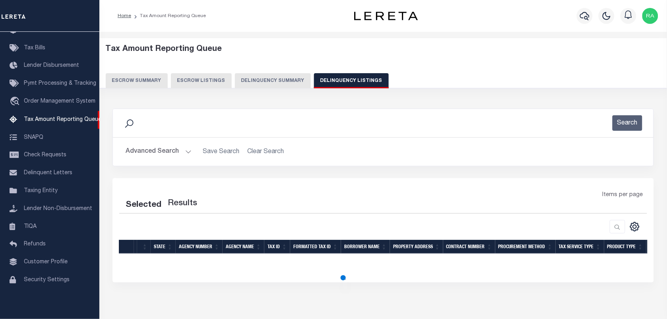
select select "100"
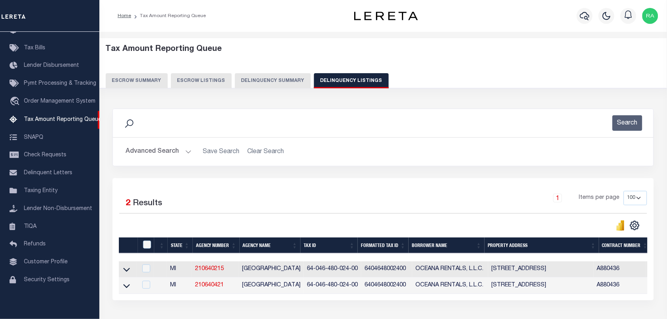
click at [184, 152] on button "Advanced Search" at bounding box center [159, 151] width 66 height 15
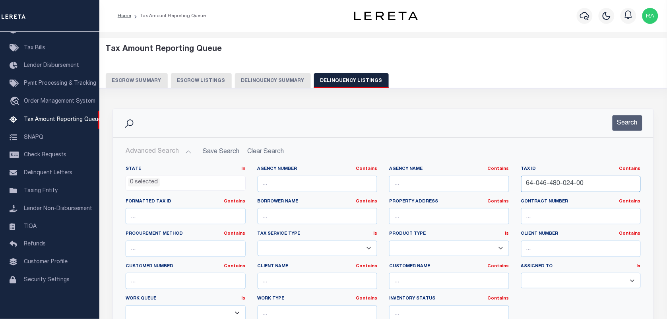
click at [543, 189] on input "64-046-480-024-00" at bounding box center [581, 184] width 120 height 16
paste input "563-003"
type input "64-046-563-003-00"
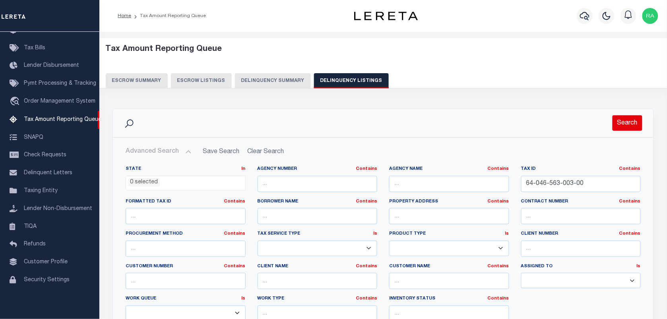
click at [624, 123] on button "Search" at bounding box center [627, 122] width 30 height 15
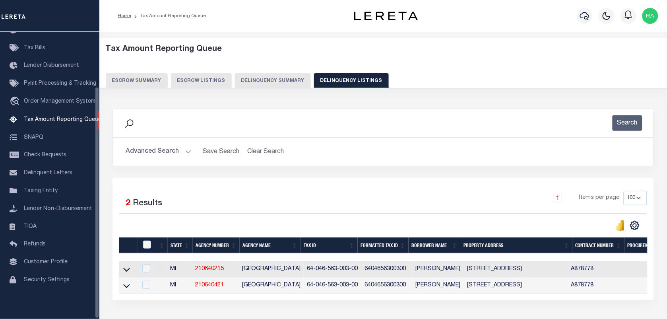
drag, startPoint x: 130, startPoint y: 285, endPoint x: 134, endPoint y: 279, distance: 6.9
click at [130, 285] on link at bounding box center [126, 285] width 9 height 6
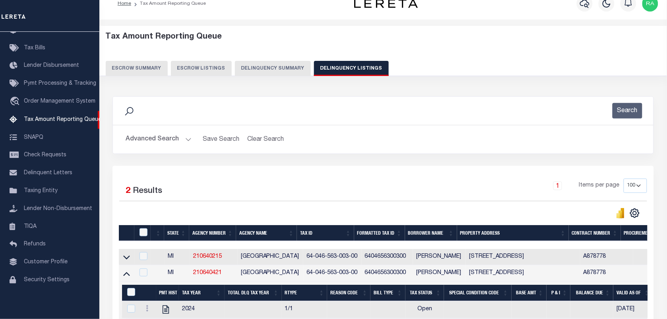
scroll to position [101, 0]
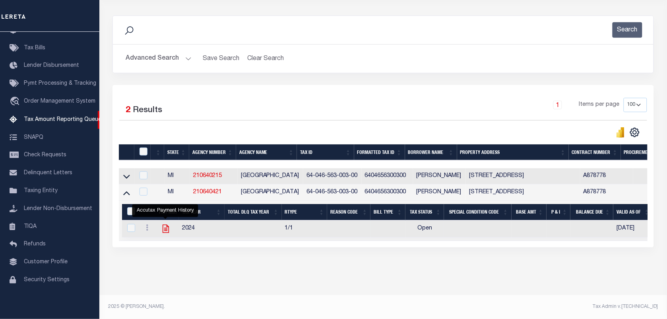
click at [161, 226] on icon "" at bounding box center [165, 228] width 10 height 10
checkbox input "true"
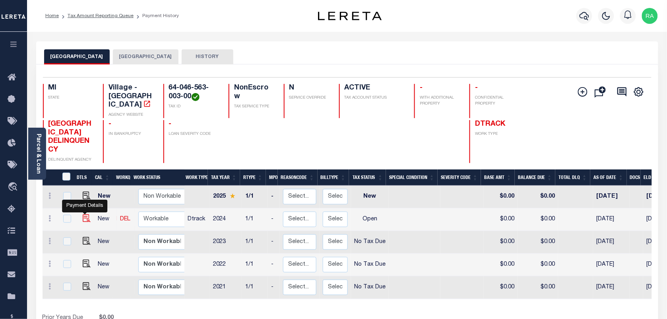
click at [85, 214] on img "" at bounding box center [87, 218] width 8 height 8
checkbox input "true"
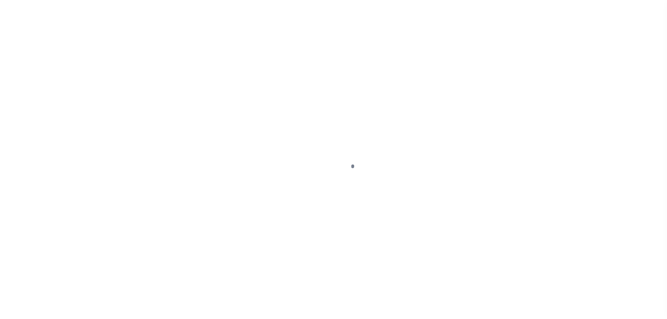
select select "OP2"
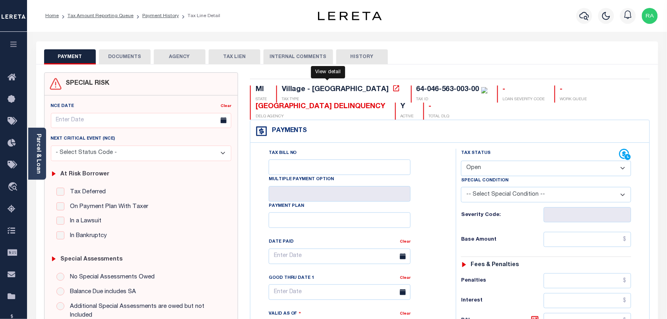
click at [392, 88] on icon at bounding box center [396, 88] width 8 height 8
drag, startPoint x: 255, startPoint y: 106, endPoint x: 373, endPoint y: 110, distance: 118.0
click at [373, 110] on div "MI STATE Village - MI TAX TYPE 64-046-563-003-00 TAX ID - LOAN SEVERITY CODE - …" at bounding box center [450, 102] width 400 height 34
click at [310, 107] on div "OCEANA COUNTY DELINQUENCY" at bounding box center [320, 106] width 130 height 9
click at [310, 107] on div "[GEOGRAPHIC_DATA] DELINQUENCY" at bounding box center [320, 106] width 130 height 9
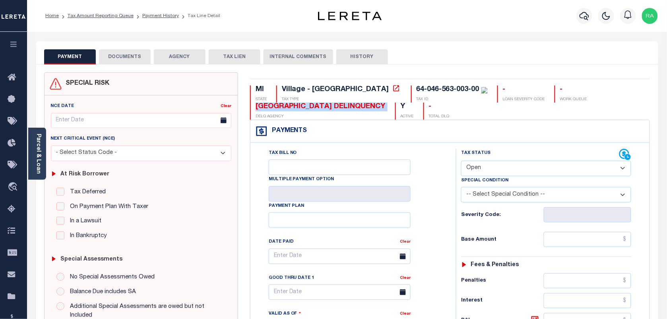
click at [310, 107] on div "[GEOGRAPHIC_DATA] DELINQUENCY" at bounding box center [320, 106] width 130 height 9
click at [37, 161] on link "Parcel & Loan" at bounding box center [38, 153] width 6 height 40
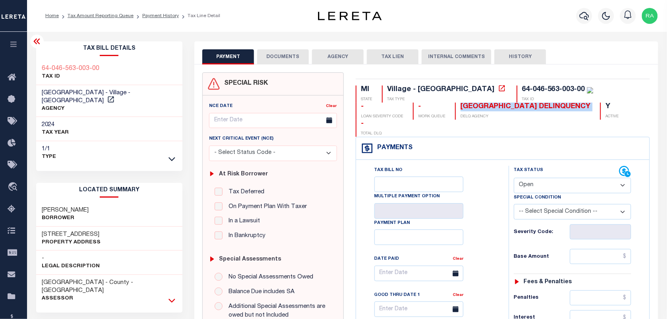
click at [171, 296] on icon at bounding box center [171, 300] width 7 height 8
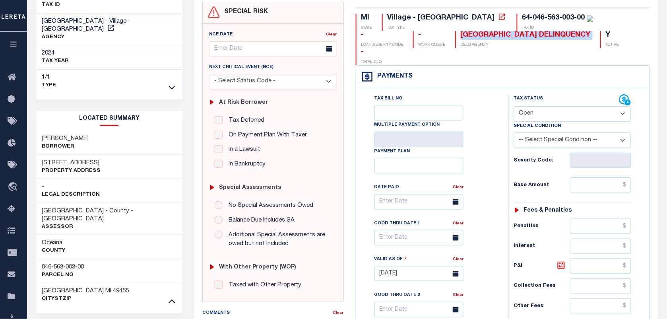
scroll to position [99, 0]
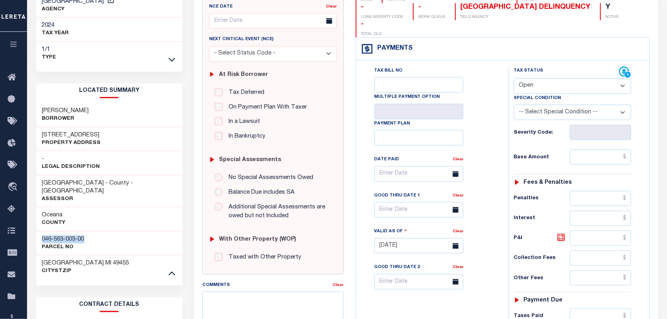
drag, startPoint x: 89, startPoint y: 221, endPoint x: 39, endPoint y: 218, distance: 49.8
click at [39, 231] on div "046-563-003-00 Parcel No" at bounding box center [109, 243] width 147 height 24
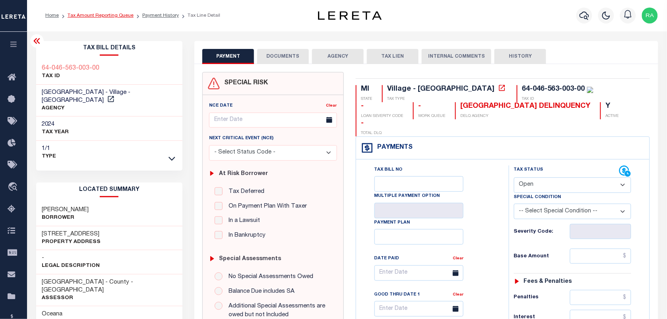
scroll to position [0, 0]
click at [160, 15] on link "Payment History" at bounding box center [160, 16] width 37 height 5
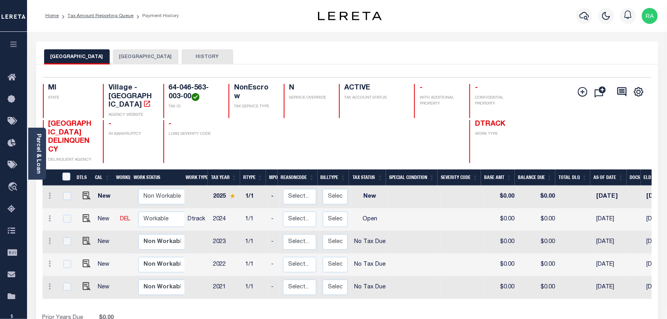
click at [79, 216] on link at bounding box center [85, 219] width 12 height 6
checkbox input "true"
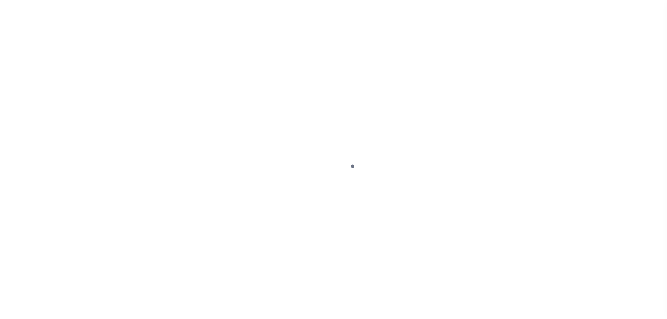
select select "OP2"
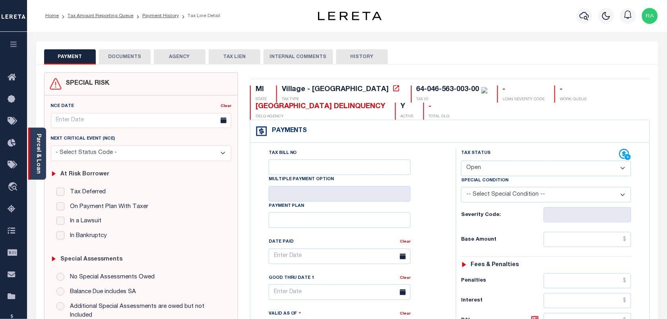
click at [37, 137] on link "Parcel & Loan" at bounding box center [38, 153] width 6 height 40
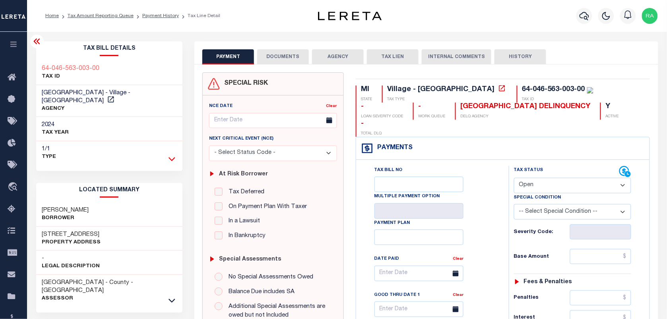
click at [173, 155] on icon at bounding box center [171, 159] width 7 height 8
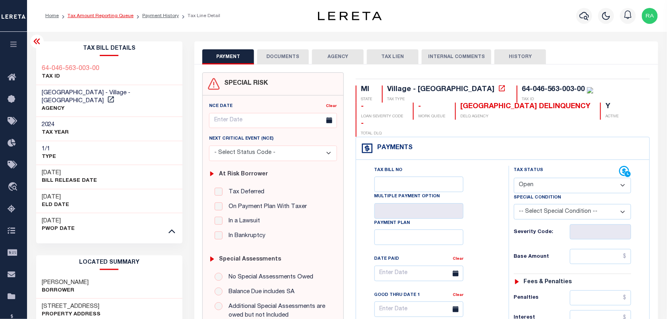
click at [126, 17] on link "Tax Amount Reporting Queue" at bounding box center [101, 16] width 66 height 5
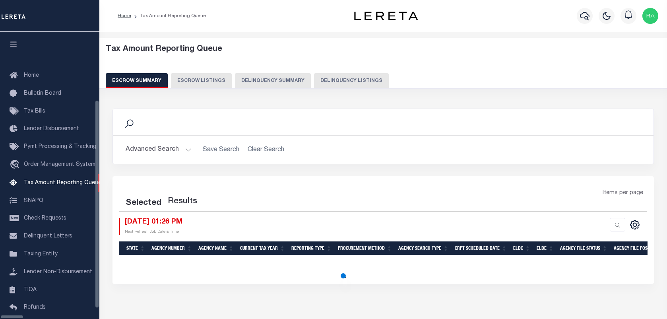
select select "100"
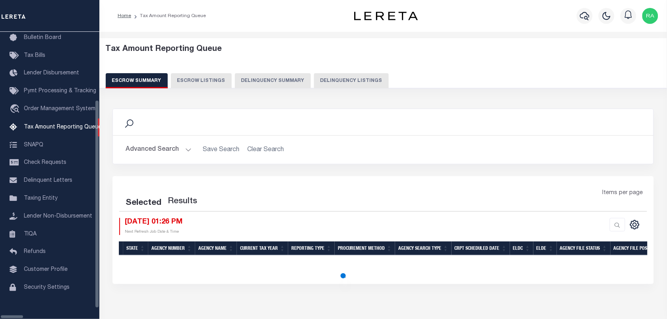
select select "100"
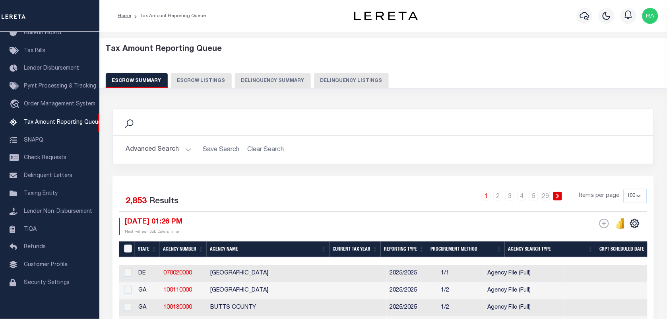
click at [344, 80] on button "Delinquency Listings" at bounding box center [351, 80] width 75 height 15
select select "100"
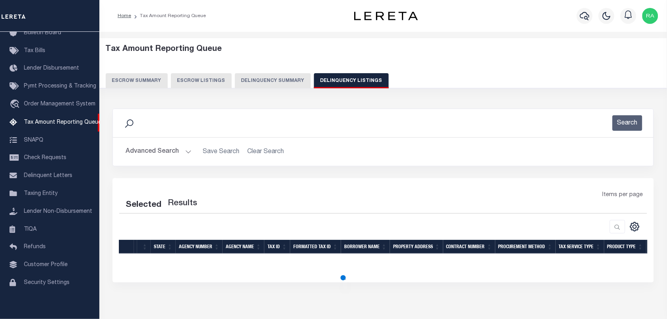
click at [187, 155] on button "Advanced Search" at bounding box center [159, 151] width 66 height 15
select select "100"
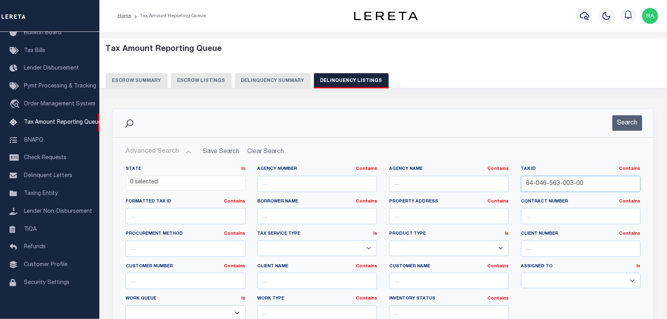
click at [563, 187] on input "64-046-563-003-00" at bounding box center [581, 184] width 120 height 16
paste input "12-007-400-05"
type input "64-012-007-400-05"
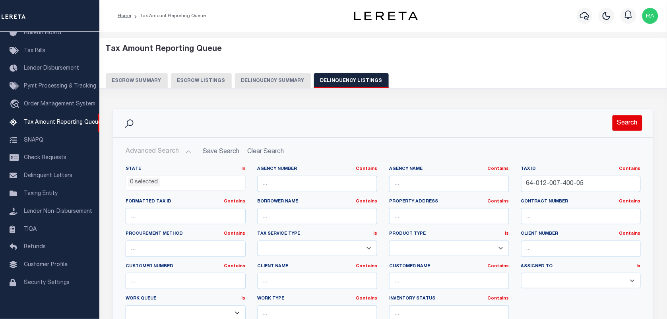
click at [620, 125] on button "Search" at bounding box center [627, 122] width 30 height 15
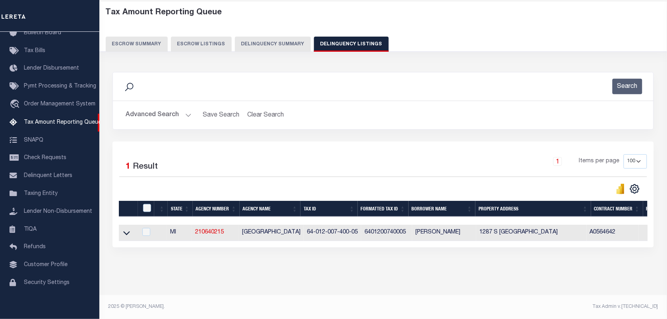
scroll to position [44, 0]
click at [128, 228] on icon at bounding box center [126, 232] width 7 height 8
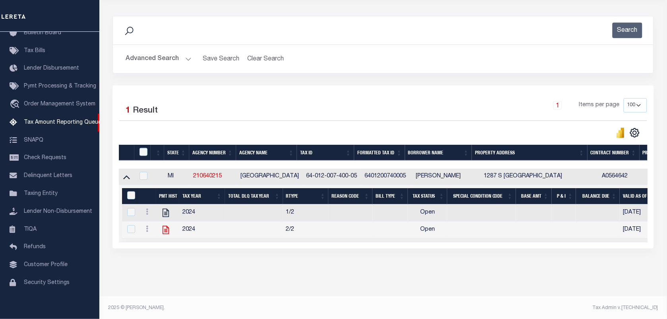
scroll to position [102, 0]
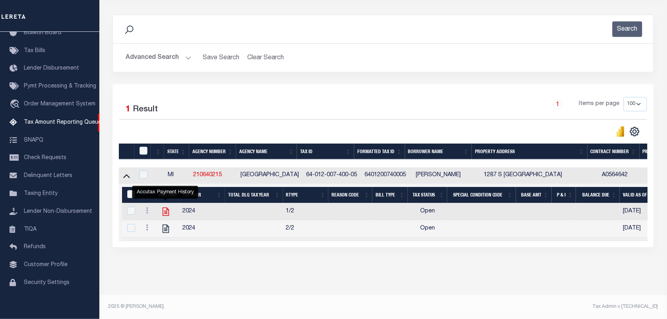
click at [168, 207] on icon "" at bounding box center [165, 211] width 6 height 8
checkbox input "true"
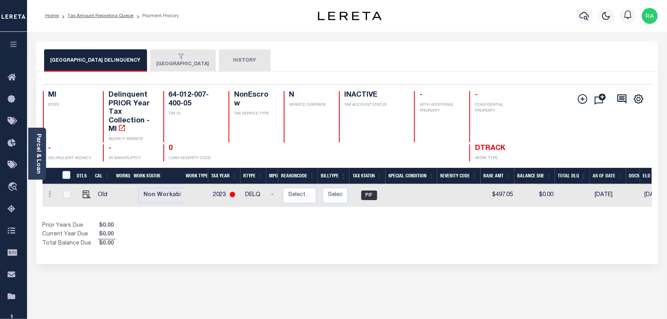
click at [175, 70] on button "[GEOGRAPHIC_DATA]" at bounding box center [183, 60] width 66 height 22
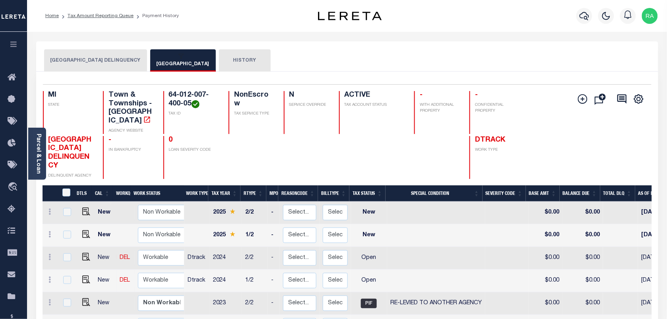
scroll to position [2, 0]
click at [85, 273] on img "" at bounding box center [86, 277] width 8 height 8
checkbox input "true"
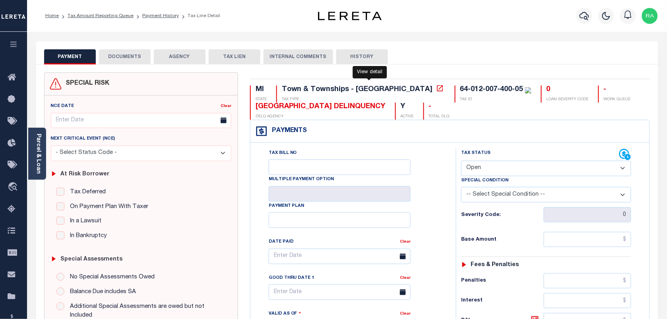
click at [436, 89] on icon at bounding box center [440, 88] width 8 height 8
click at [40, 146] on link "Parcel & Loan" at bounding box center [38, 153] width 6 height 40
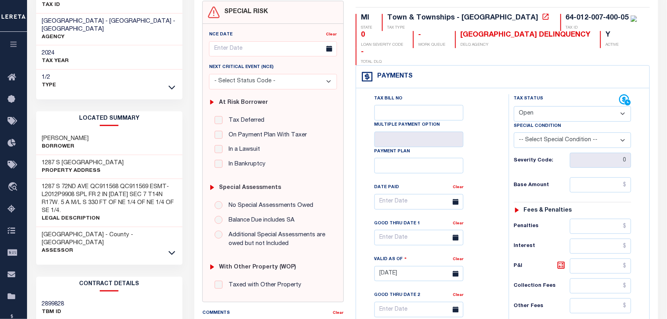
scroll to position [99, 0]
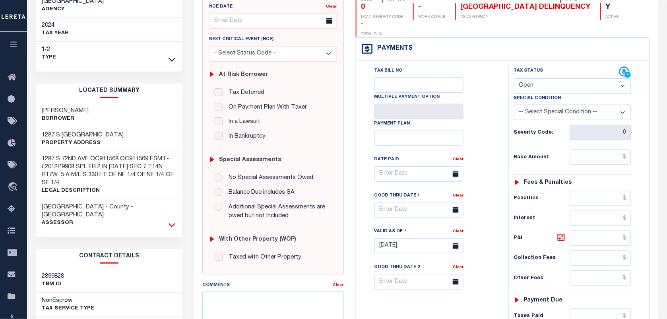
click at [171, 223] on icon at bounding box center [171, 225] width 7 height 4
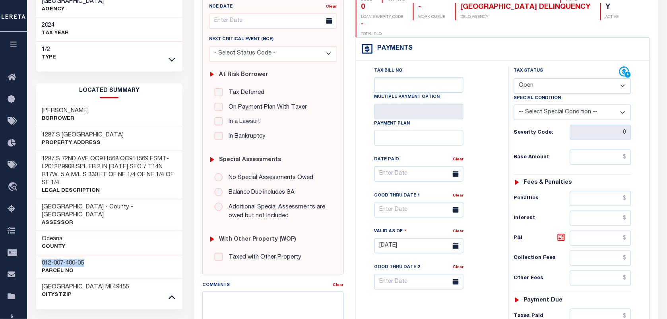
drag, startPoint x: 79, startPoint y: 249, endPoint x: 101, endPoint y: 249, distance: 21.8
click at [101, 255] on div "012-007-400-05 Parcel No" at bounding box center [109, 267] width 147 height 24
click at [538, 78] on select "- Select Status Code - Open Due/Unpaid Paid Incomplete No Tax Due Internal Refu…" at bounding box center [572, 85] width 117 height 15
select select "PYD"
click at [514, 78] on select "- Select Status Code - Open Due/Unpaid Paid Incomplete No Tax Due Internal Refu…" at bounding box center [572, 85] width 117 height 15
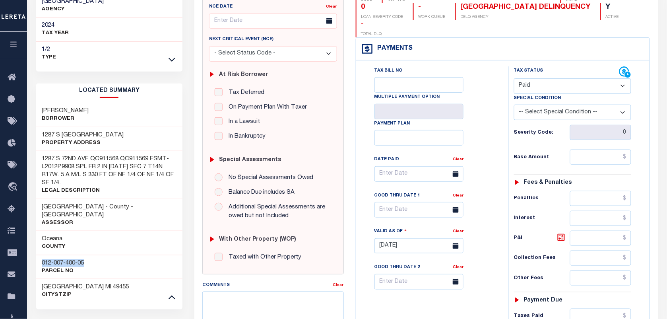
type input "10/01/2025"
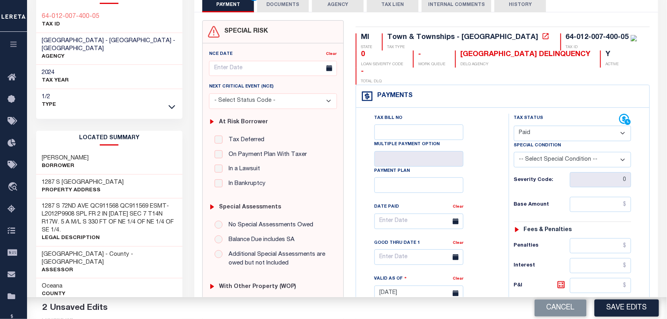
scroll to position [50, 0]
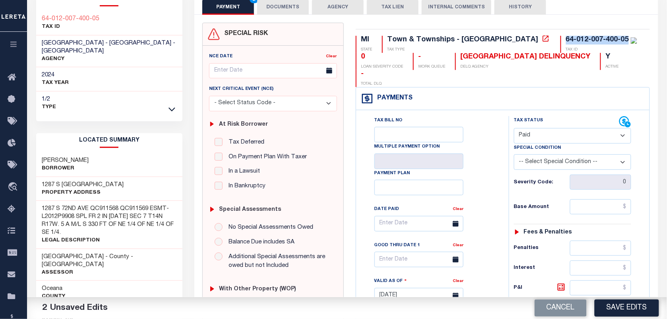
drag, startPoint x: 496, startPoint y: 39, endPoint x: 557, endPoint y: 38, distance: 61.6
click at [566, 38] on div "64-012-007-400-05" at bounding box center [597, 39] width 63 height 7
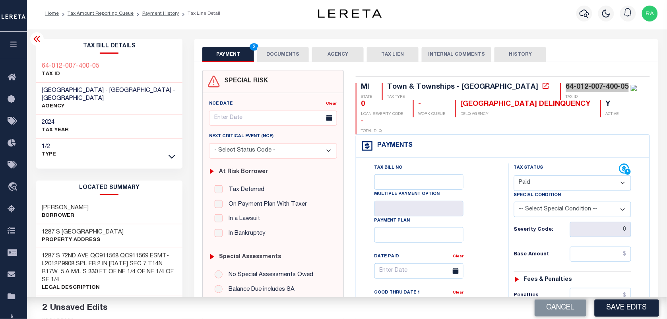
scroll to position [0, 0]
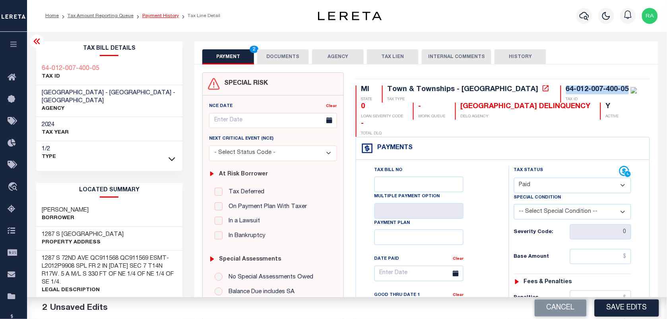
click at [149, 14] on link "Payment History" at bounding box center [160, 16] width 37 height 5
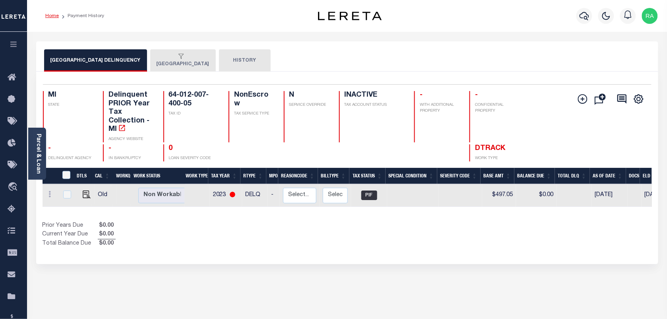
click at [47, 15] on link "Home" at bounding box center [52, 16] width 14 height 5
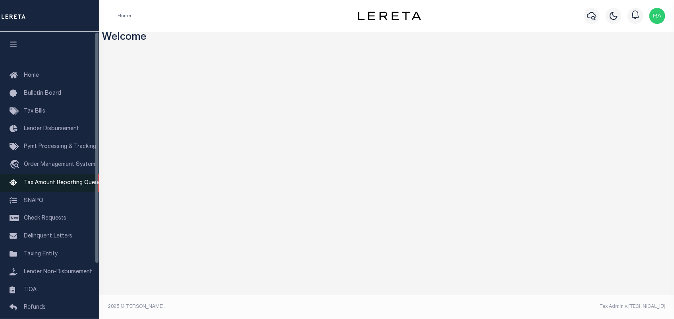
click at [56, 180] on link "Tax Amount Reporting Queue" at bounding box center [49, 183] width 99 height 18
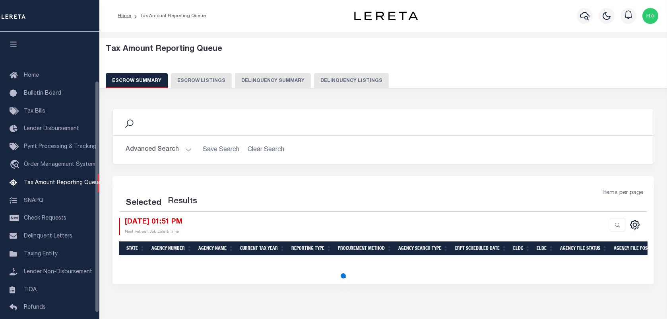
click at [321, 85] on button "Delinquency Listings" at bounding box center [351, 80] width 75 height 15
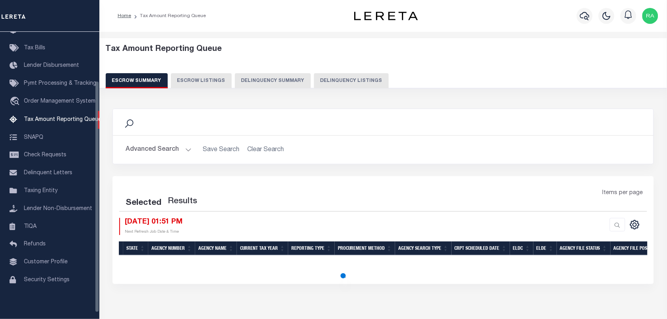
select select "100"
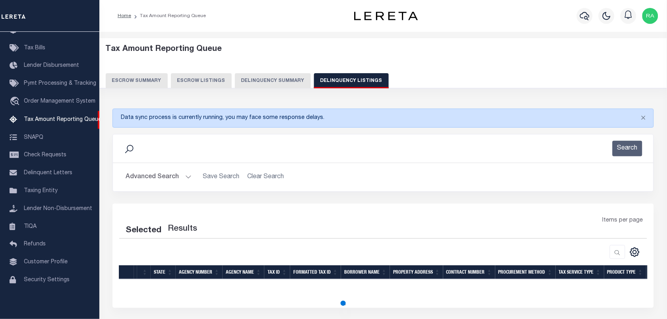
select select "100"
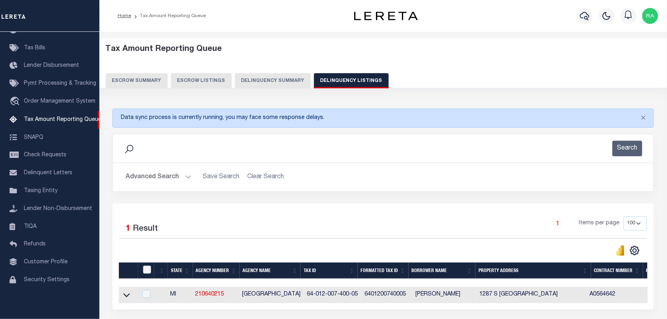
click at [184, 178] on button "Advanced Search" at bounding box center [159, 176] width 66 height 15
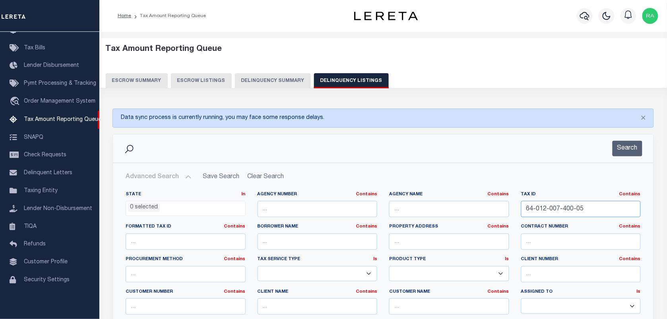
click at [566, 211] on input "64-012-007-400-05" at bounding box center [581, 209] width 120 height 16
paste input "46-563-003-00"
type input "64-046-563-003-00"
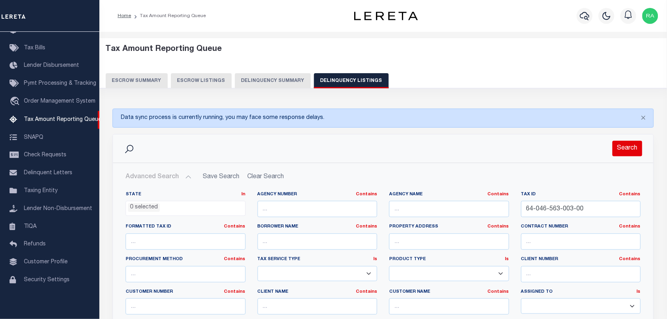
click at [617, 151] on button "Search" at bounding box center [627, 148] width 30 height 15
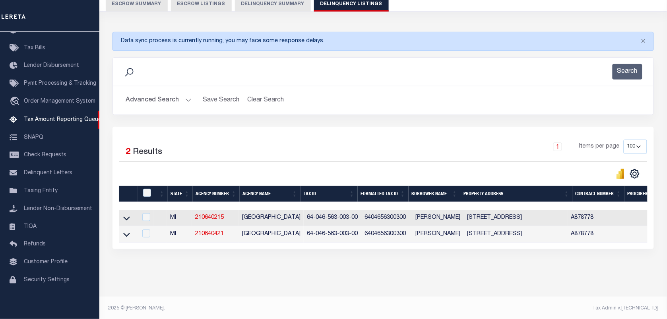
scroll to position [86, 0]
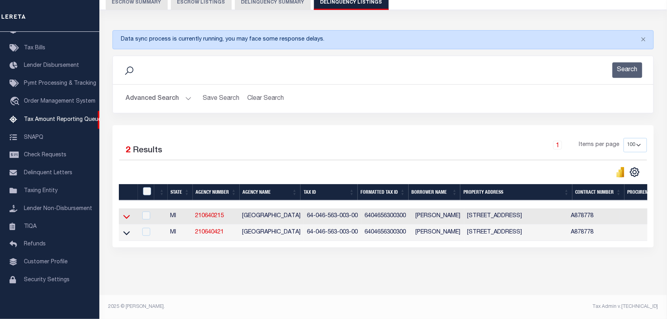
click at [129, 212] on icon at bounding box center [126, 216] width 7 height 8
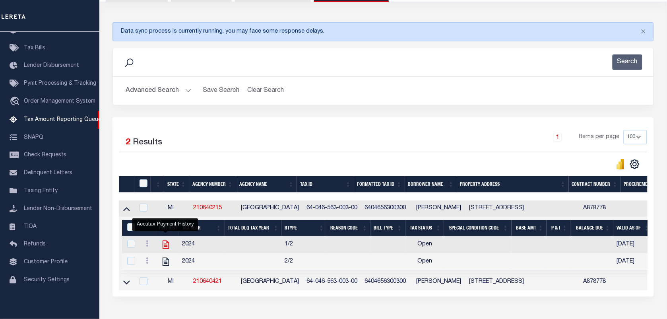
click at [167, 245] on icon "" at bounding box center [165, 244] width 6 height 8
checkbox input "true"
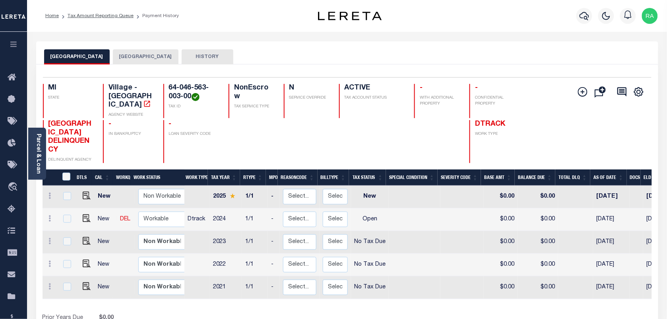
click at [143, 60] on button "[GEOGRAPHIC_DATA]" at bounding box center [146, 56] width 66 height 15
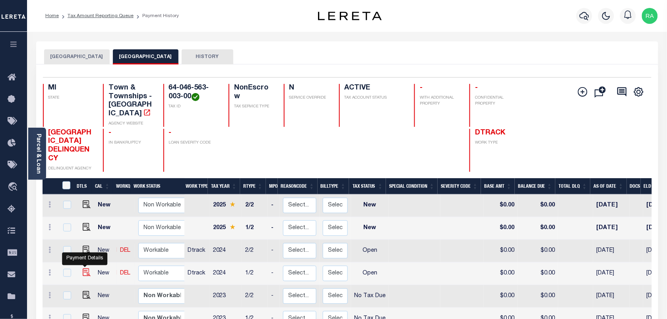
click at [83, 268] on img "" at bounding box center [87, 272] width 8 height 8
checkbox input "true"
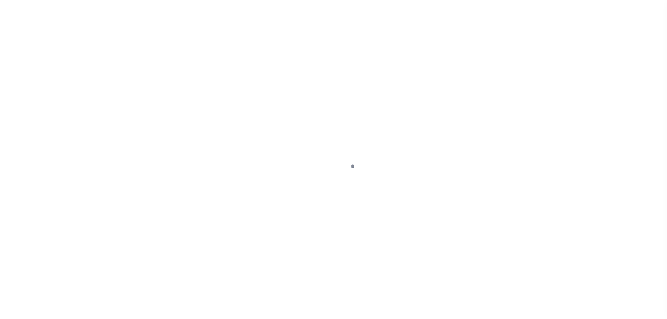
select select "OP2"
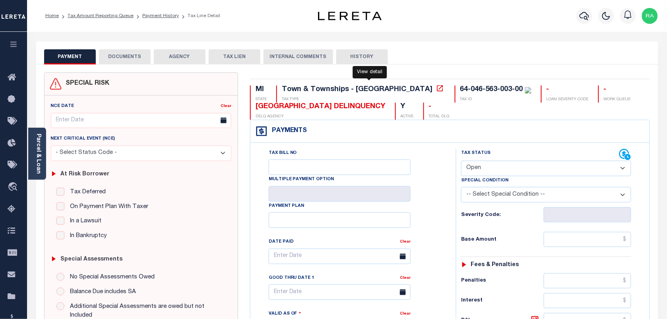
click at [436, 89] on icon at bounding box center [440, 88] width 8 height 8
click at [38, 163] on link "Parcel & Loan" at bounding box center [38, 153] width 6 height 40
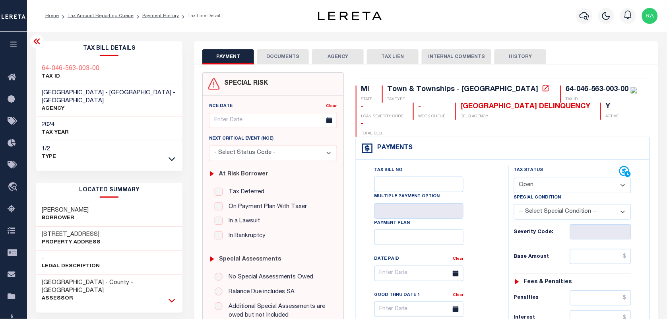
drag, startPoint x: 169, startPoint y: 284, endPoint x: 118, endPoint y: 259, distance: 57.2
click at [168, 296] on icon at bounding box center [171, 300] width 7 height 8
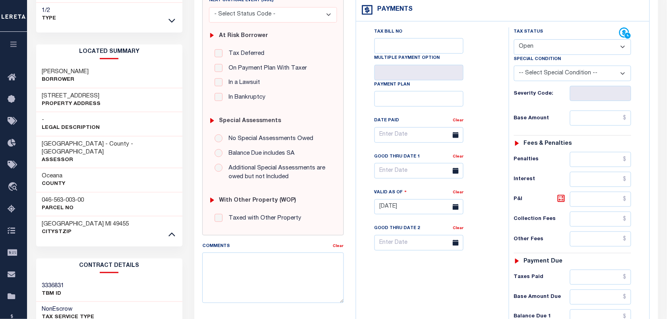
scroll to position [149, 0]
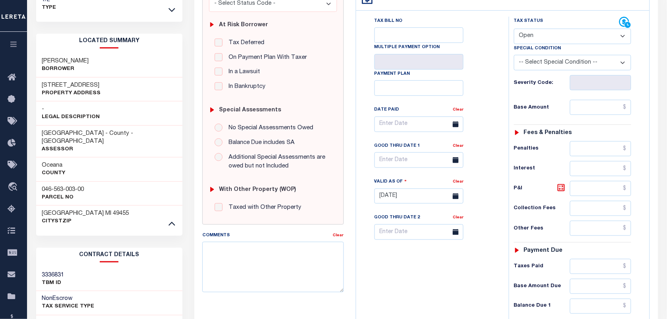
click at [70, 186] on h3 "046-563-003-00" at bounding box center [63, 190] width 42 height 8
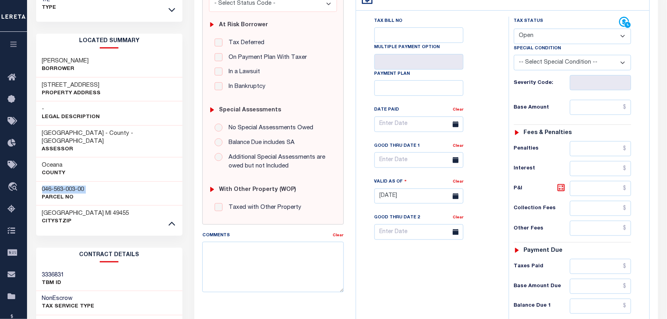
click at [62, 186] on h3 "046-563-003-00" at bounding box center [63, 190] width 42 height 8
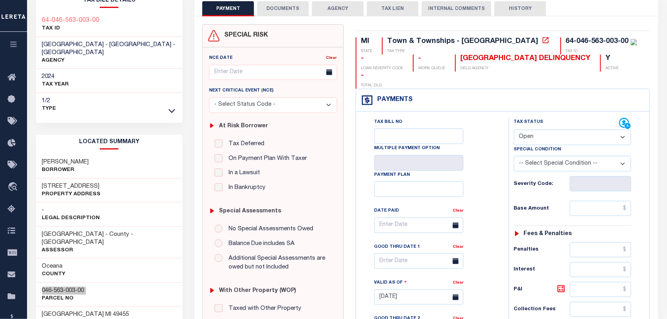
scroll to position [0, 0]
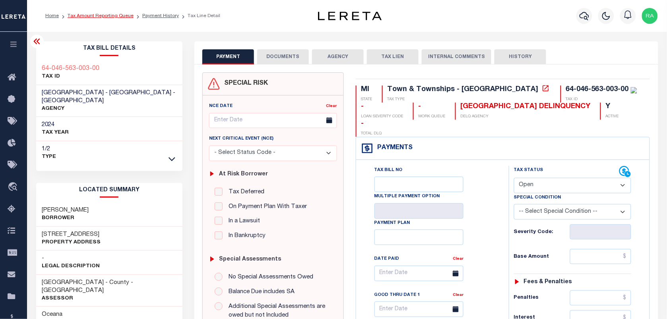
click at [92, 14] on link "Tax Amount Reporting Queue" at bounding box center [101, 16] width 66 height 5
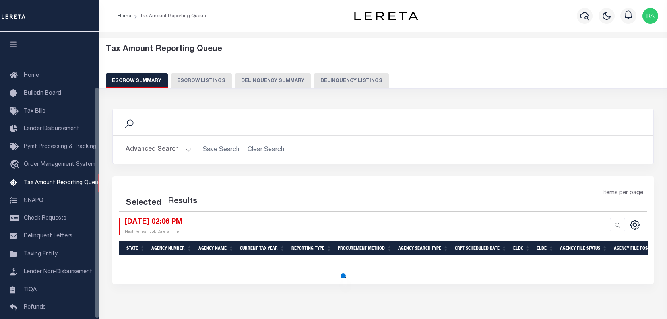
click at [354, 77] on button "Delinquency Listings" at bounding box center [351, 80] width 75 height 15
select select "100"
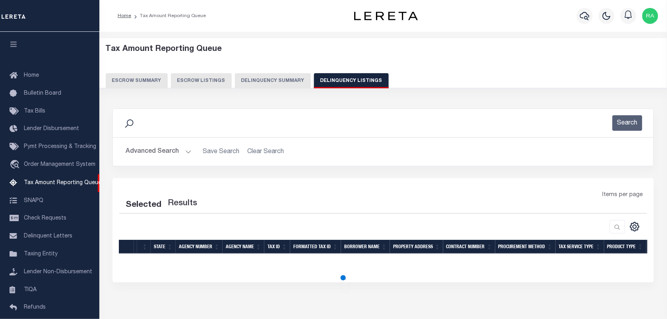
scroll to position [68, 0]
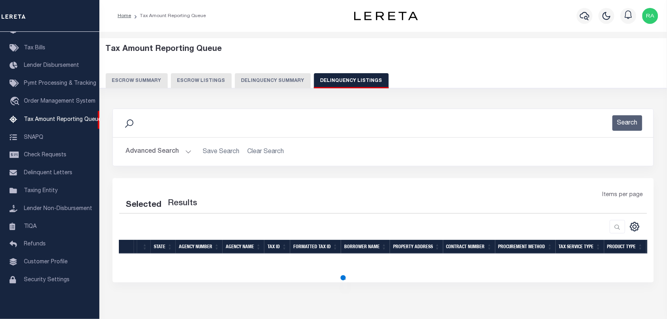
select select "100"
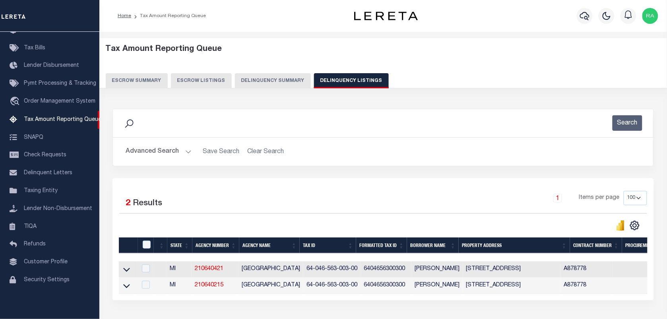
click at [179, 151] on button "Advanced Search" at bounding box center [159, 151] width 66 height 15
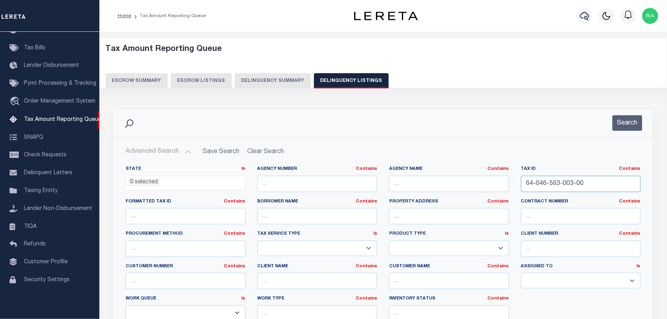
click at [544, 183] on input "64-046-563-003-00" at bounding box center [581, 184] width 120 height 16
click at [545, 183] on input "64-046-563-003-00" at bounding box center [581, 184] width 120 height 16
drag, startPoint x: 545, startPoint y: 183, endPoint x: 575, endPoint y: 164, distance: 35.7
click at [545, 183] on input "64-046-563-003-00" at bounding box center [581, 184] width 120 height 16
paste input "49-001"
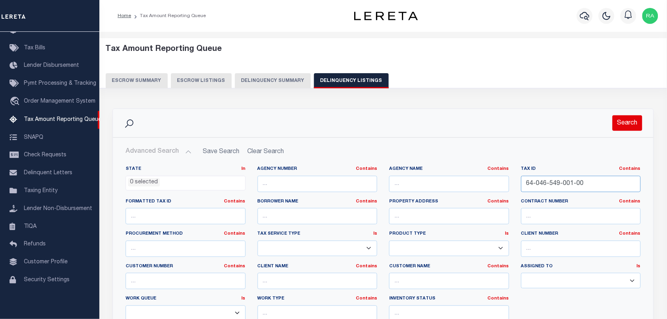
type input "64-046-549-001-00"
click at [629, 122] on button "Search" at bounding box center [627, 122] width 30 height 15
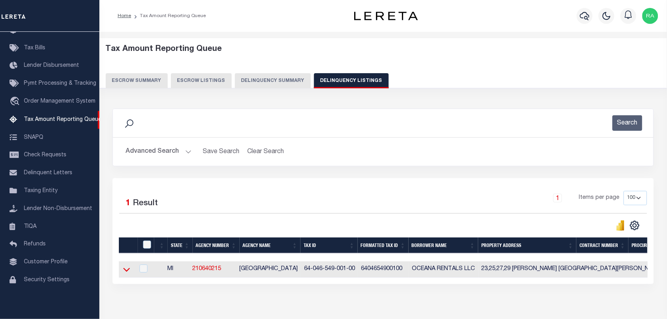
click at [126, 272] on icon at bounding box center [126, 270] width 7 height 4
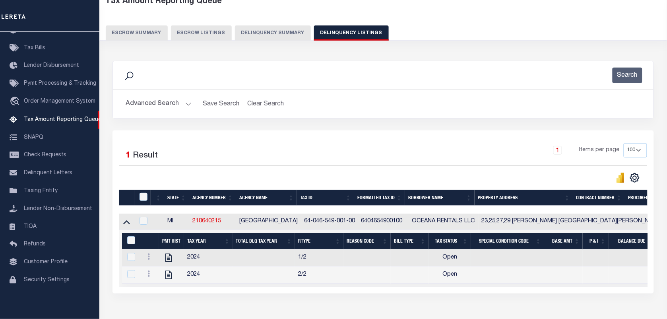
scroll to position [50, 0]
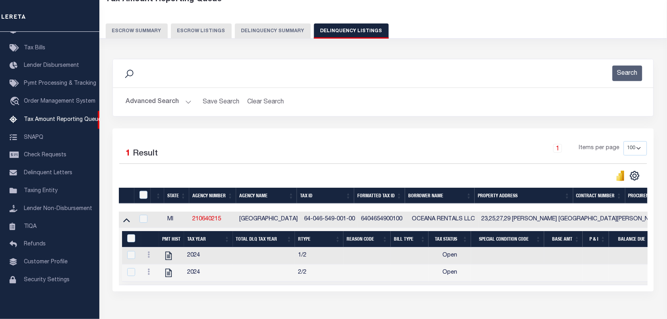
click at [159, 257] on td at bounding box center [171, 255] width 25 height 17
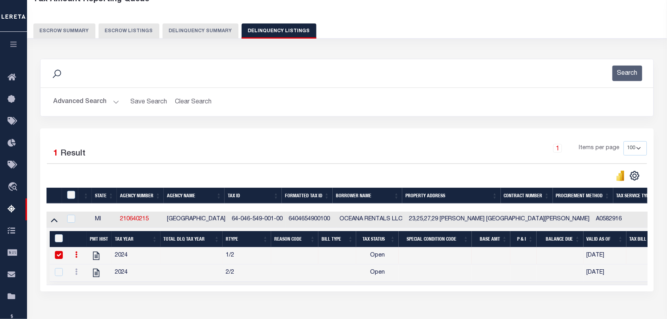
click at [163, 258] on td at bounding box center [191, 255] width 62 height 17
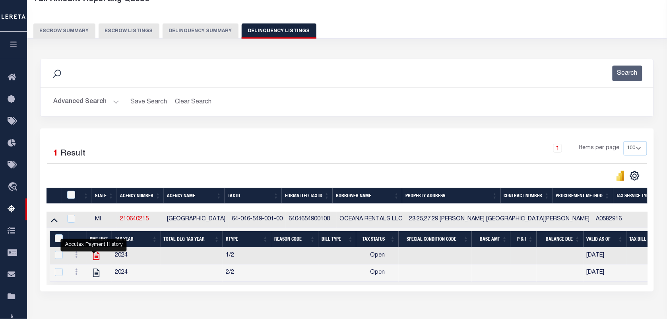
click at [94, 260] on icon "" at bounding box center [96, 255] width 6 height 8
checkbox input "true"
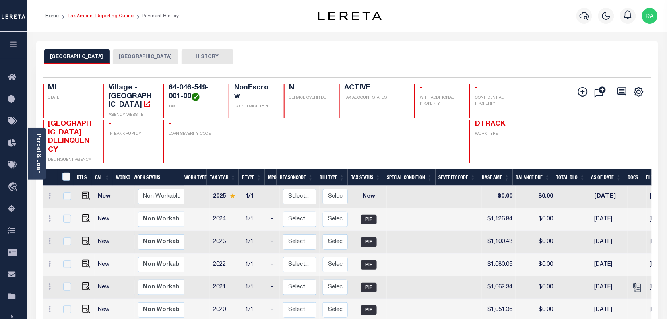
click at [107, 15] on link "Tax Amount Reporting Queue" at bounding box center [101, 16] width 66 height 5
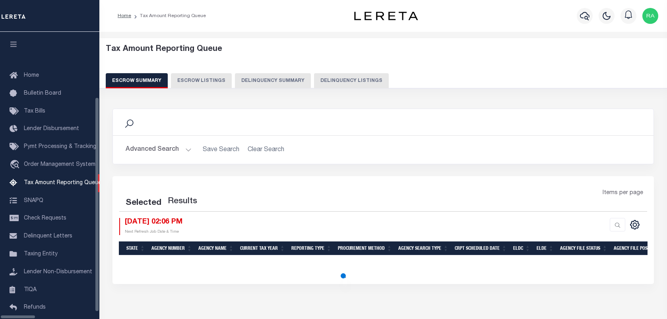
select select "100"
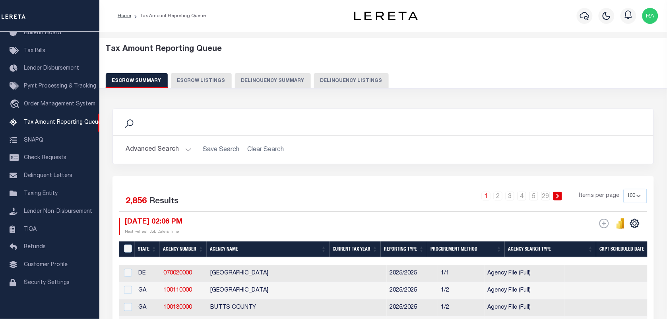
click at [348, 82] on button "Delinquency Listings" at bounding box center [351, 80] width 75 height 15
select select "100"
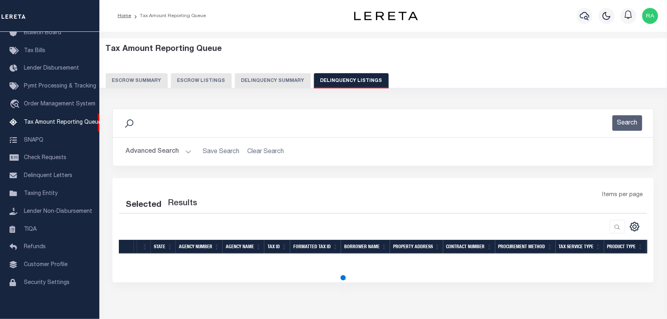
select select "100"
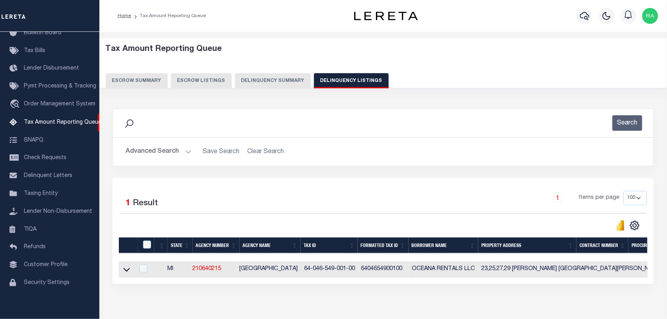
drag, startPoint x: 189, startPoint y: 150, endPoint x: 207, endPoint y: 150, distance: 18.3
click at [189, 150] on button "Advanced Search" at bounding box center [159, 151] width 66 height 15
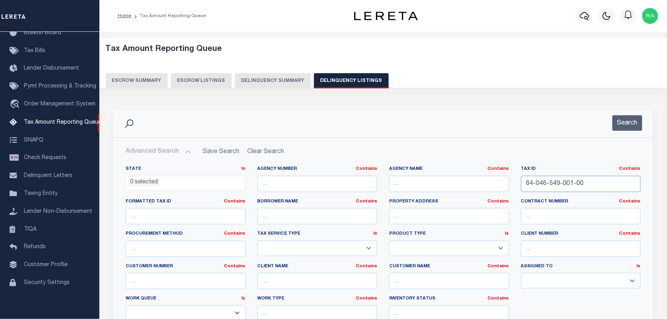
click at [543, 184] on input "64-046-549-001-00" at bounding box center [581, 184] width 120 height 16
paste input "02-009-5"
type input "64-046-502-009-50"
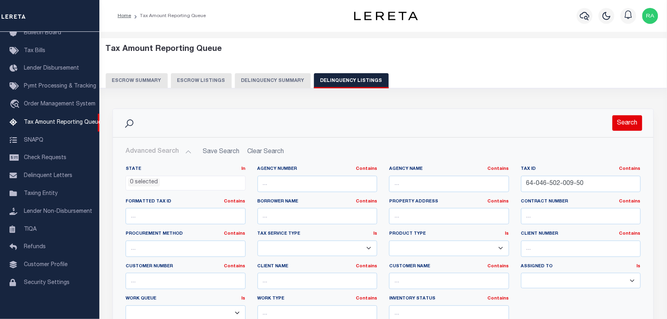
click at [621, 128] on button "Search" at bounding box center [627, 122] width 30 height 15
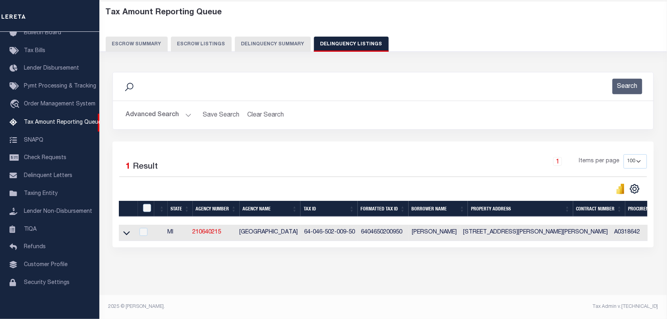
scroll to position [44, 0]
click at [129, 229] on icon at bounding box center [126, 232] width 7 height 8
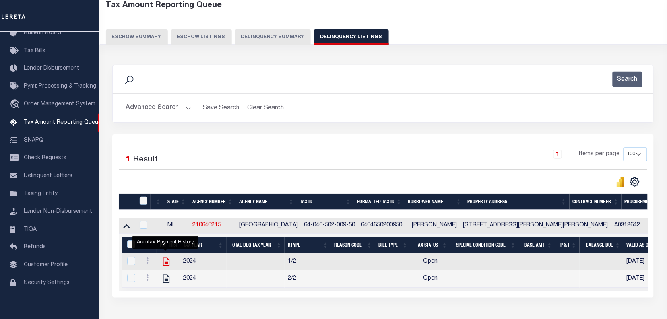
click at [166, 263] on icon "" at bounding box center [166, 261] width 10 height 10
checkbox input "true"
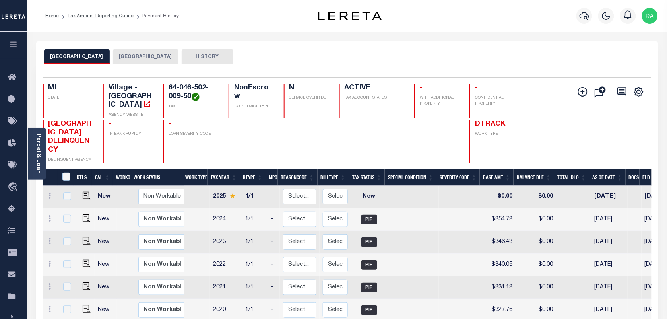
click at [125, 18] on li "Tax Amount Reporting Queue" at bounding box center [96, 15] width 75 height 7
click at [133, 21] on ol "Home Tax Amount Reporting Queue Payment History" at bounding box center [112, 16] width 146 height 17
click at [129, 18] on link "Tax Amount Reporting Queue" at bounding box center [101, 16] width 66 height 5
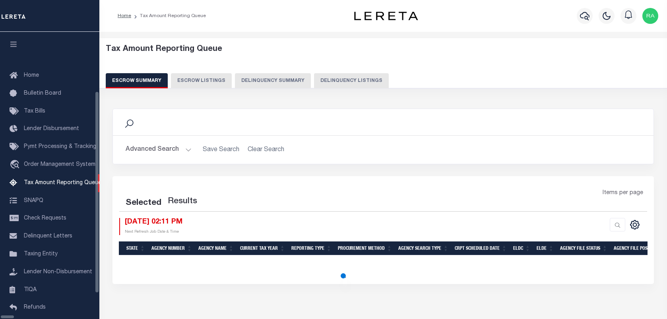
click at [315, 88] on button "Delinquency Listings" at bounding box center [351, 80] width 75 height 15
click at [314, 83] on button "Delinquency Listings" at bounding box center [351, 80] width 75 height 15
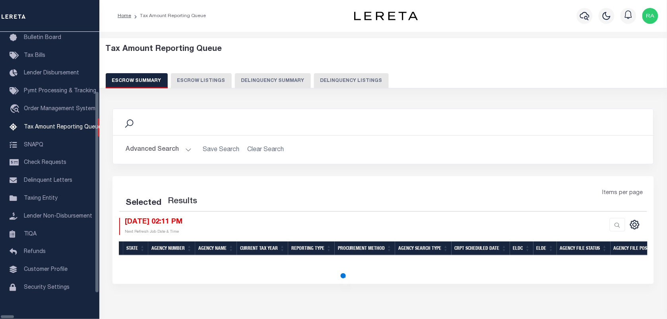
select select "100"
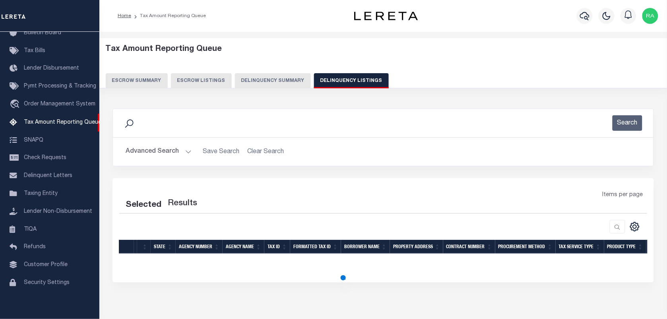
click at [179, 153] on button "Advanced Search" at bounding box center [159, 151] width 66 height 15
select select "100"
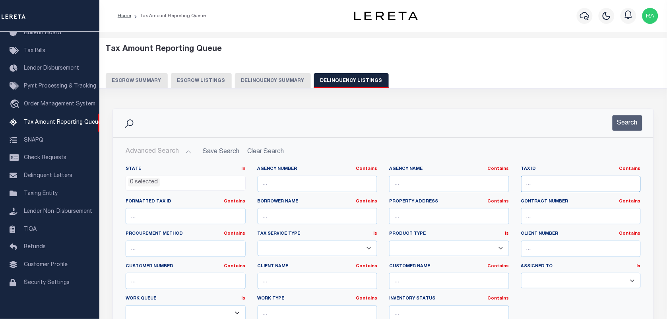
drag, startPoint x: 563, startPoint y: 187, endPoint x: 561, endPoint y: 203, distance: 16.9
click at [562, 191] on input "text" at bounding box center [581, 184] width 120 height 16
paste input "64-046-502-009-50"
type input "64-046-502-009-50"
click at [622, 126] on button "Search" at bounding box center [627, 122] width 30 height 15
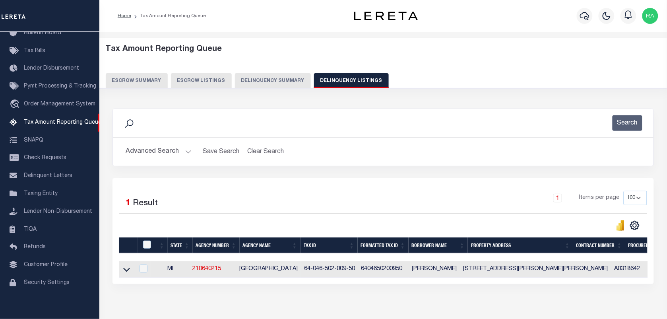
click at [122, 276] on td at bounding box center [126, 269] width 15 height 16
checkbox input "true"
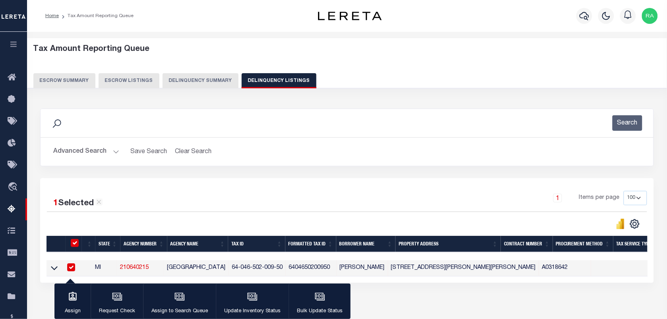
click at [73, 271] on input "checkbox" at bounding box center [71, 267] width 8 height 8
checkbox input "false"
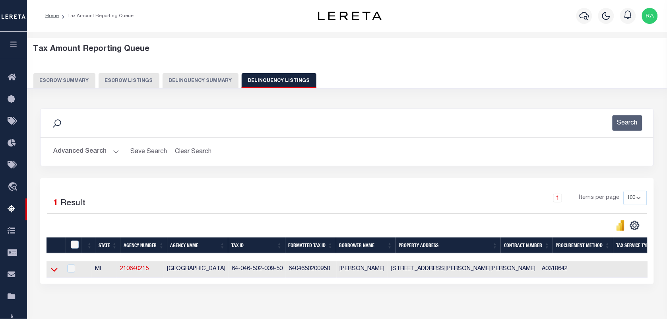
click at [51, 271] on icon at bounding box center [54, 270] width 7 height 4
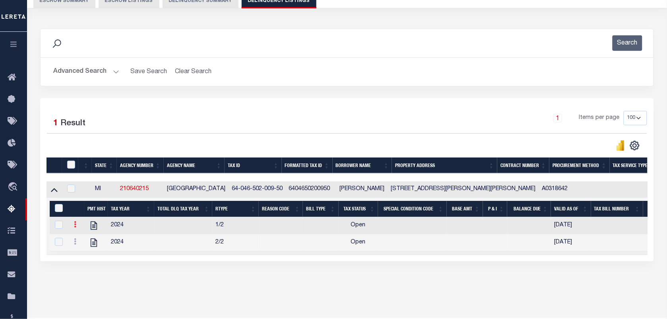
scroll to position [99, 0]
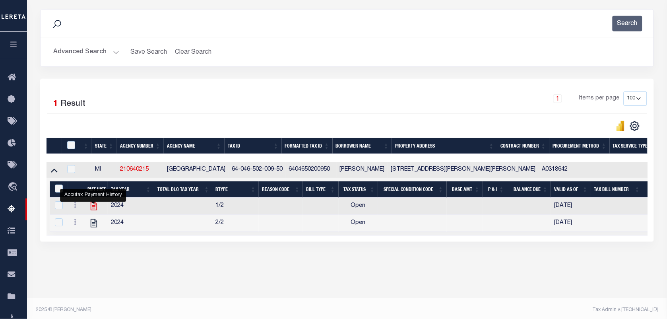
click at [96, 205] on icon "" at bounding box center [94, 206] width 10 height 10
checkbox input "true"
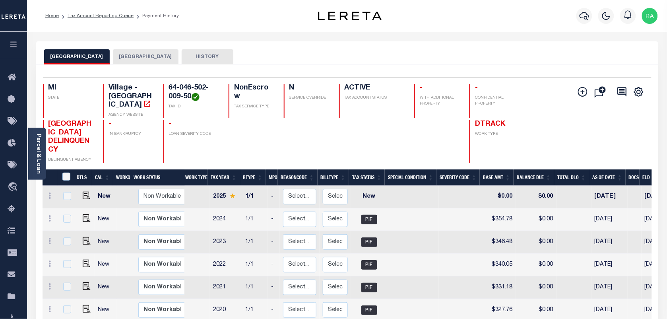
click at [91, 12] on li "Tax Amount Reporting Queue" at bounding box center [96, 15] width 75 height 7
click at [104, 16] on link "Tax Amount Reporting Queue" at bounding box center [101, 16] width 66 height 5
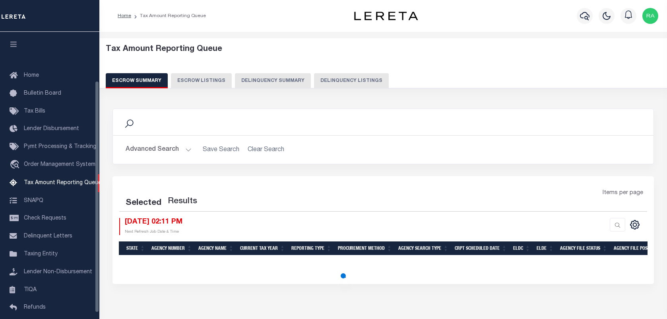
click at [358, 84] on button "Delinquency Listings" at bounding box center [351, 80] width 75 height 15
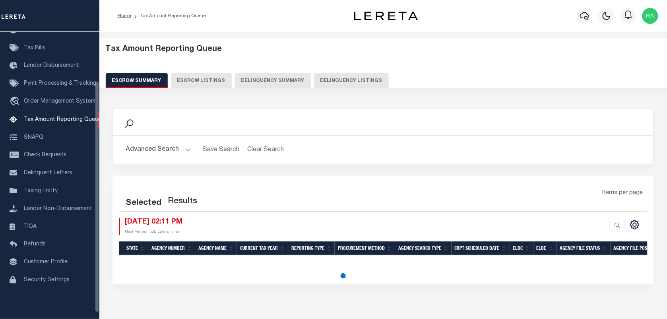
select select "100"
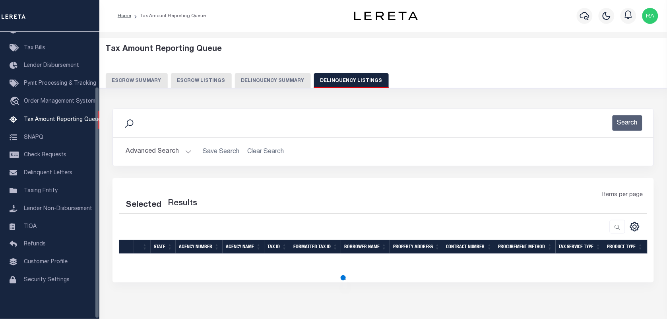
select select "100"
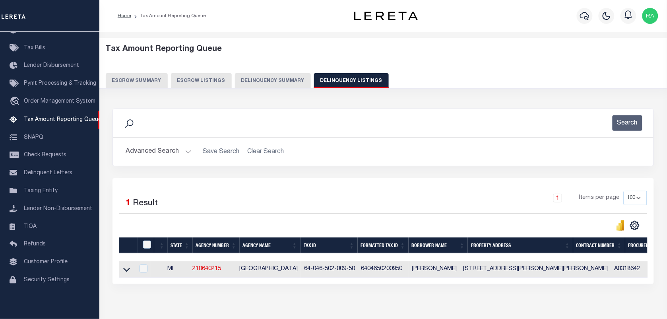
click at [173, 150] on button "Advanced Search" at bounding box center [159, 151] width 66 height 15
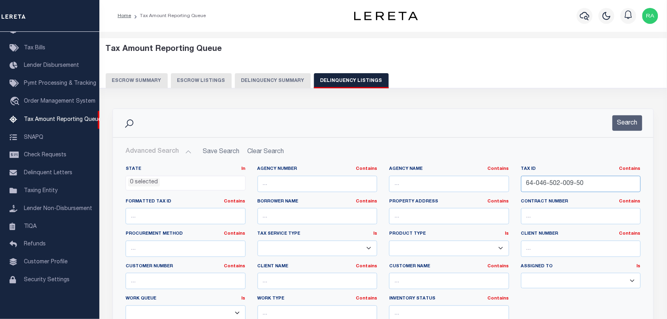
click at [557, 177] on input "64-046-502-009-50" at bounding box center [581, 184] width 120 height 16
paste input "[PHONE_NUMBER]"
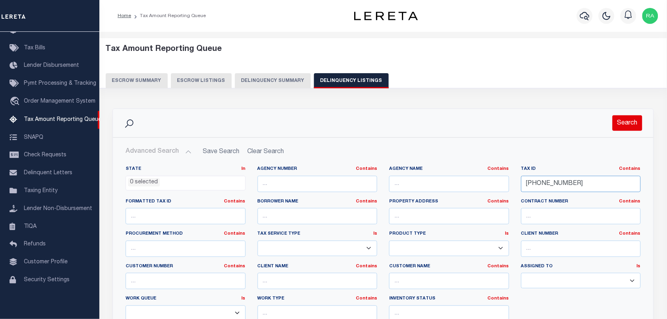
type input "[PHONE_NUMBER]"
click at [632, 118] on button "Search" at bounding box center [627, 122] width 30 height 15
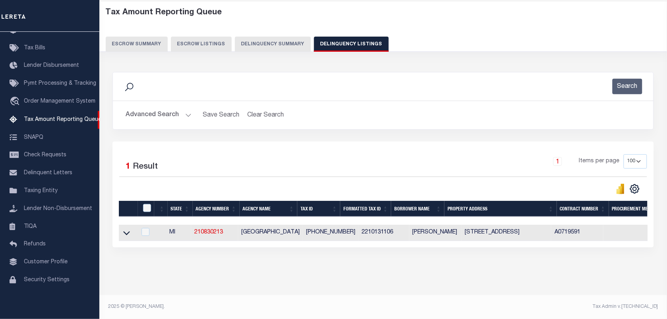
scroll to position [44, 0]
click at [130, 229] on link at bounding box center [126, 232] width 9 height 6
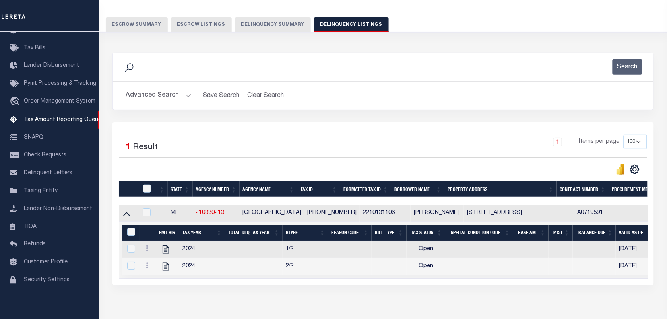
scroll to position [93, 0]
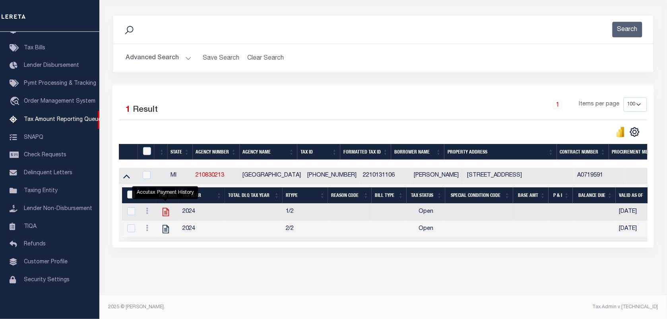
click at [161, 213] on icon "" at bounding box center [165, 212] width 10 height 10
checkbox input "true"
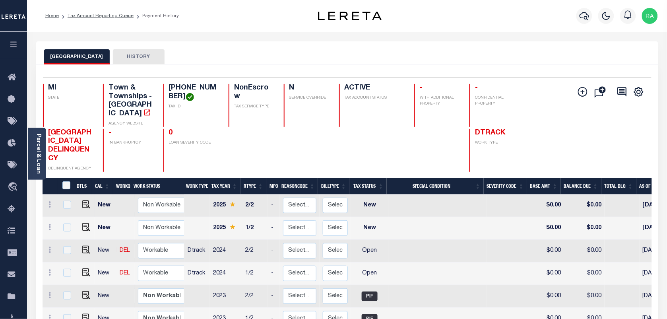
scroll to position [2, 0]
click at [82, 266] on img "" at bounding box center [86, 270] width 8 height 8
checkbox input "true"
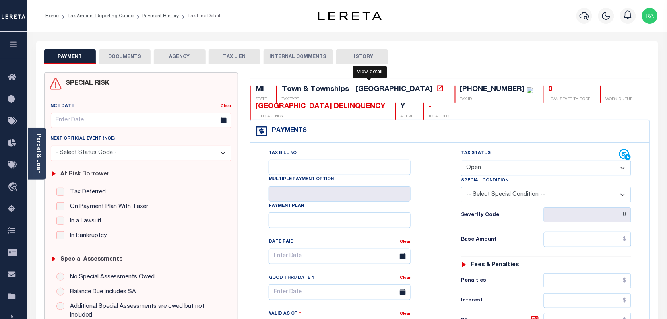
click at [436, 88] on icon at bounding box center [440, 88] width 8 height 8
click at [436, 92] on icon at bounding box center [440, 88] width 8 height 8
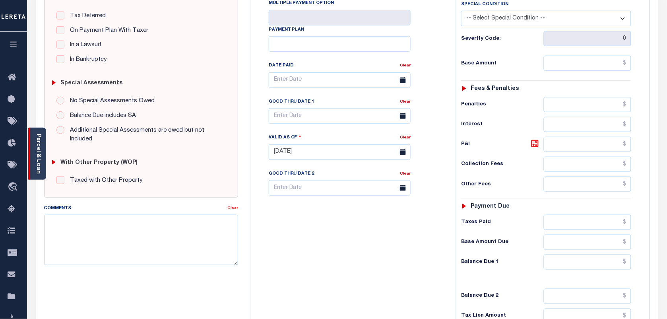
scroll to position [199, 0]
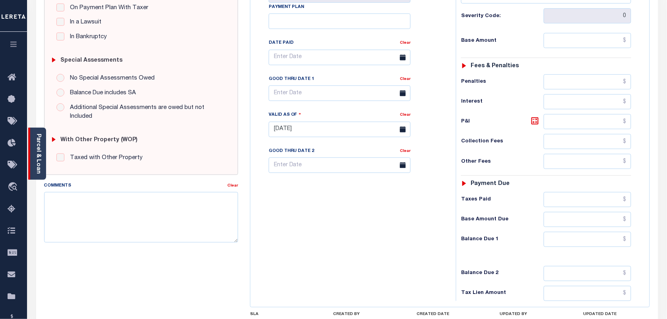
click at [40, 154] on link "Parcel & Loan" at bounding box center [38, 153] width 6 height 40
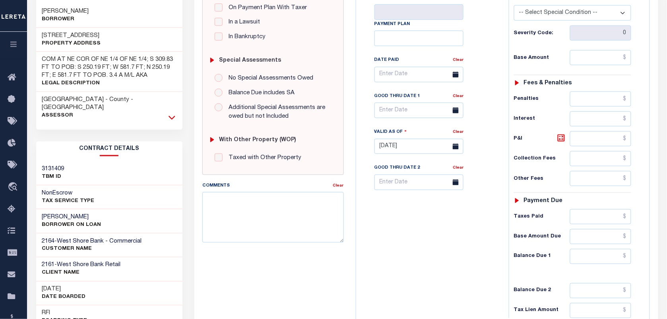
click at [171, 116] on icon at bounding box center [171, 118] width 7 height 4
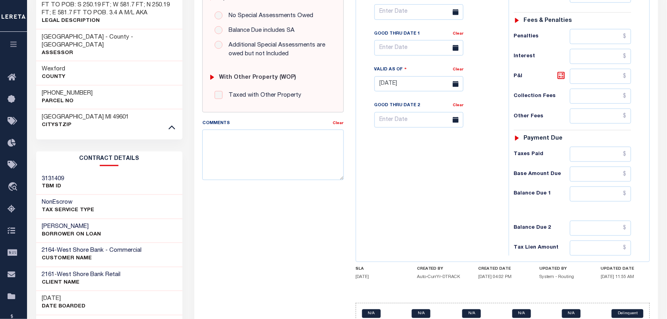
scroll to position [271, 0]
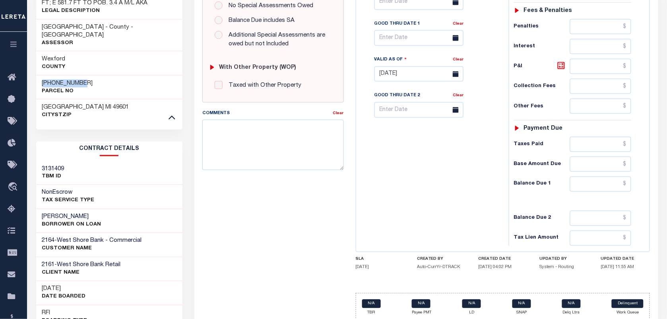
drag, startPoint x: 42, startPoint y: 70, endPoint x: 82, endPoint y: 70, distance: 40.1
click at [82, 75] on div "[PHONE_NUMBER] Parcel No" at bounding box center [109, 87] width 147 height 24
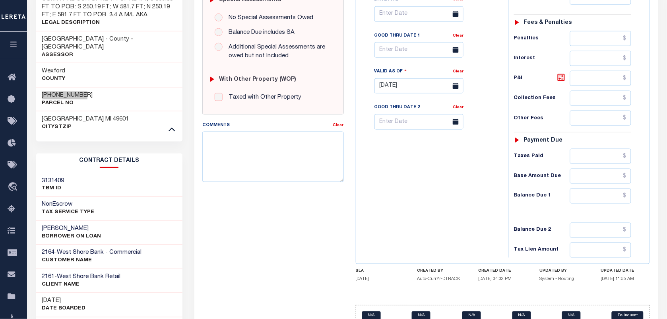
scroll to position [60, 0]
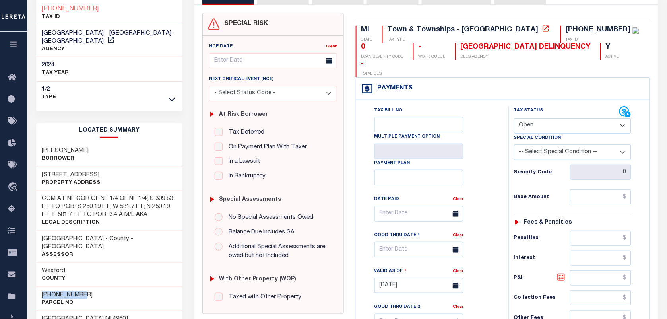
click at [547, 118] on select "- Select Status Code - Open Due/Unpaid Paid Incomplete No Tax Due Internal Refu…" at bounding box center [572, 125] width 117 height 15
select select "PYD"
click at [514, 118] on select "- Select Status Code - Open Due/Unpaid Paid Incomplete No Tax Due Internal Refu…" at bounding box center [572, 125] width 117 height 15
type input "[DATE]"
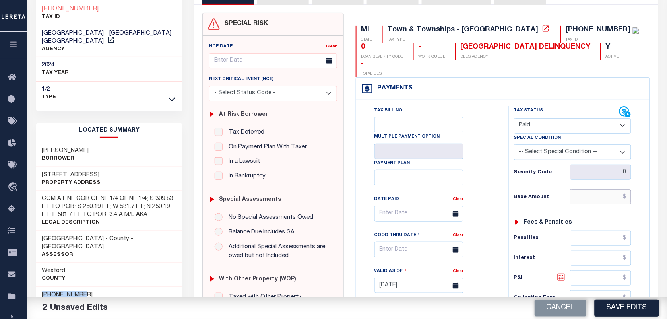
drag, startPoint x: 607, startPoint y: 182, endPoint x: 624, endPoint y: 209, distance: 32.3
click at [607, 189] on input "text" at bounding box center [601, 196] width 62 height 15
type input "$0.00"
click at [632, 208] on div "Tax Status Status - Select Status Code -" at bounding box center [574, 281] width 133 height 351
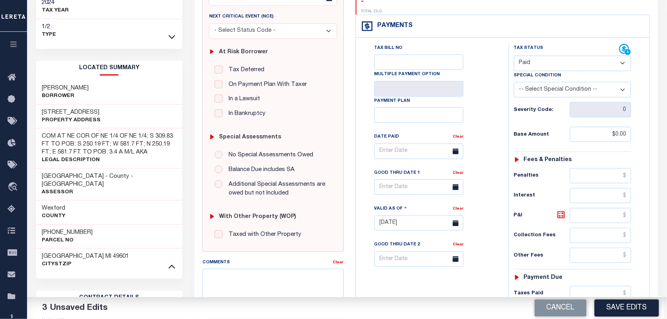
scroll to position [209, 0]
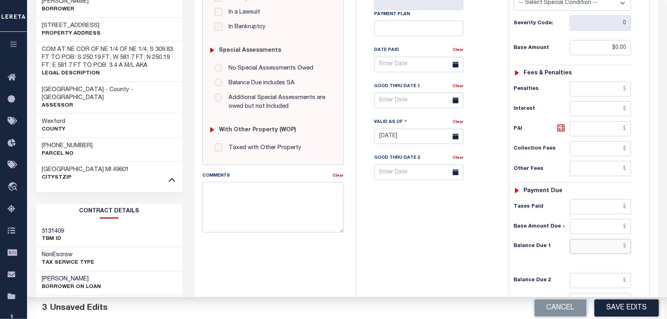
click at [595, 239] on input "text" at bounding box center [601, 246] width 62 height 15
type input "$0.00"
click at [665, 223] on div "Parcel & Loan Tax Bill Details [PHONE_NUMBER] TAX ID" at bounding box center [347, 128] width 640 height 610
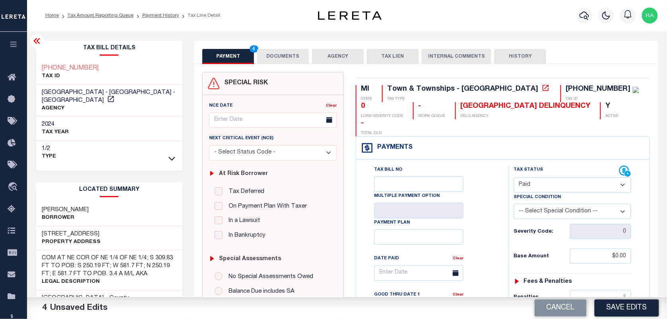
scroll to position [0, 0]
click at [272, 52] on button "DOCUMENTS" at bounding box center [283, 56] width 52 height 15
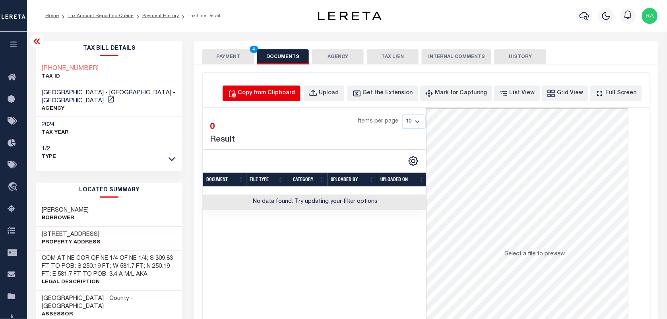
click at [293, 93] on div "Copy from Clipboard" at bounding box center [266, 93] width 57 height 9
select select "POP"
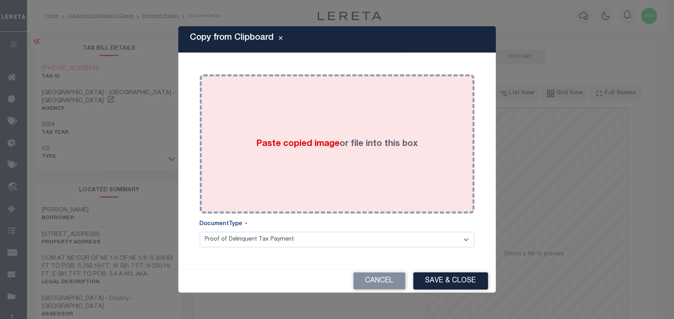
click at [391, 170] on div "Paste copied image or file into this box" at bounding box center [337, 143] width 263 height 127
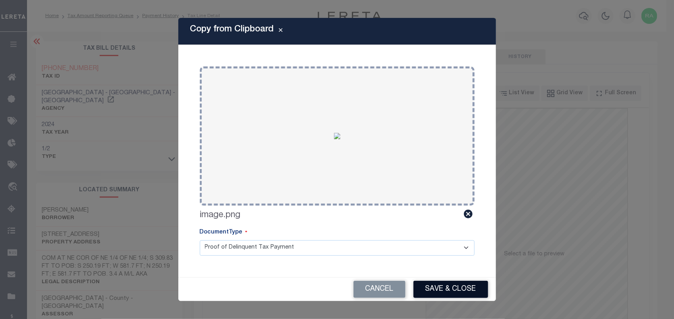
click at [438, 292] on button "Save & Close" at bounding box center [451, 288] width 75 height 17
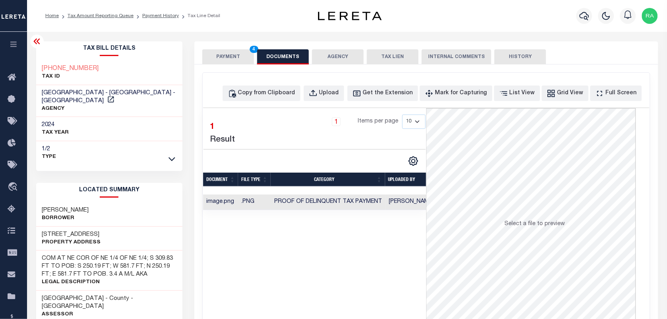
click at [234, 56] on button "PAYMENT 4" at bounding box center [228, 56] width 52 height 15
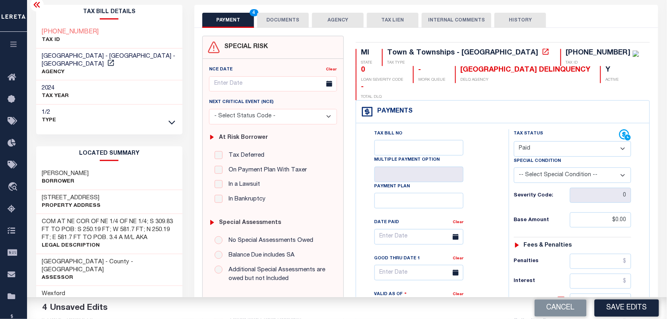
scroll to position [99, 0]
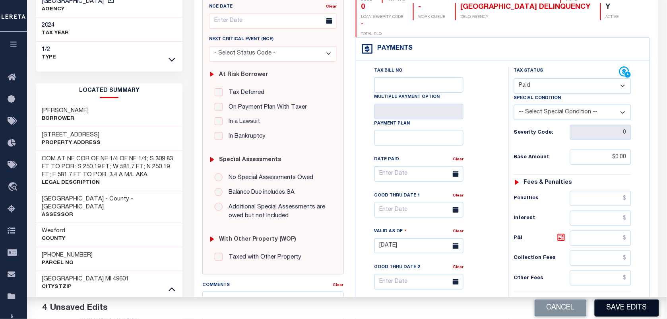
click at [620, 306] on button "Save Edits" at bounding box center [626, 307] width 64 height 17
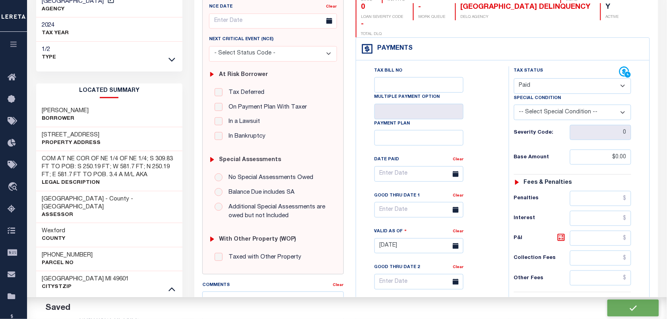
checkbox input "false"
type input "$0"
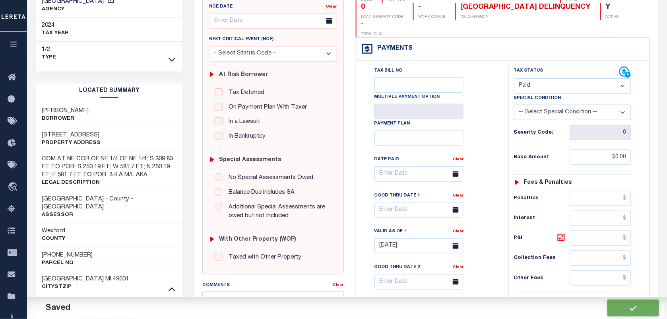
type input "$0"
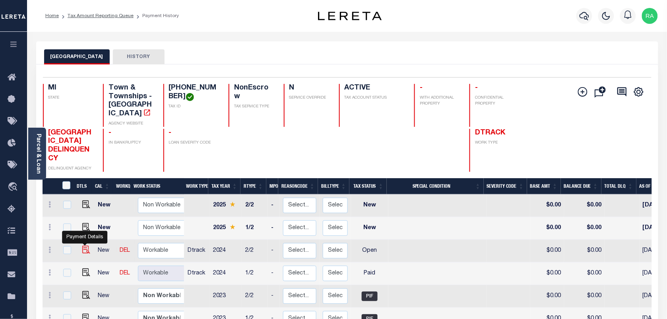
click at [84, 245] on img "" at bounding box center [86, 249] width 8 height 8
checkbox input "true"
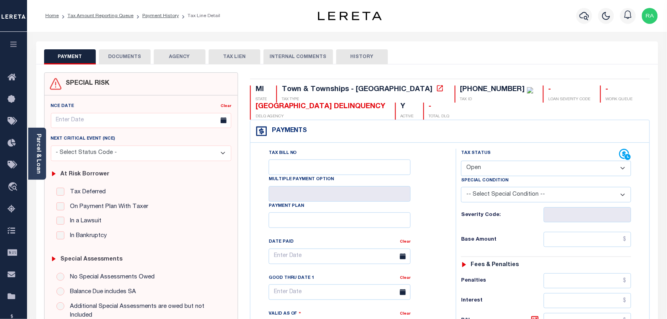
click at [475, 168] on select "- Select Status Code - Open Due/Unpaid Paid Incomplete No Tax Due Internal Refu…" at bounding box center [546, 167] width 170 height 15
select select "PYD"
click at [461, 161] on select "- Select Status Code - Open Due/Unpaid Paid Incomplete No Tax Due Internal Refu…" at bounding box center [546, 167] width 170 height 15
type input "[DATE]"
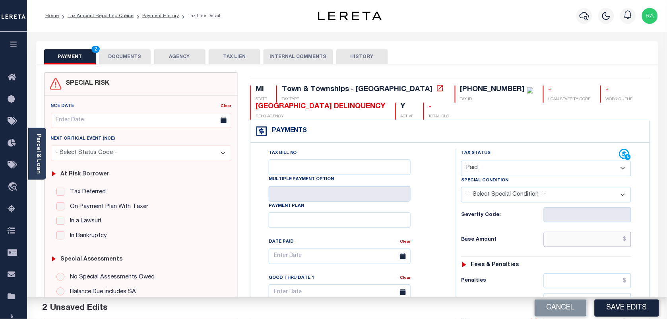
click at [611, 244] on input "text" at bounding box center [587, 239] width 88 height 15
type input "$0.00"
click at [646, 270] on div "Tax Status Status" at bounding box center [548, 324] width 197 height 351
click at [35, 134] on link "Parcel & Loan" at bounding box center [38, 153] width 6 height 40
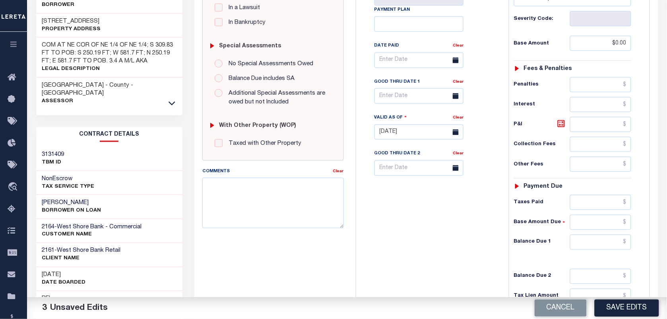
scroll to position [287, 0]
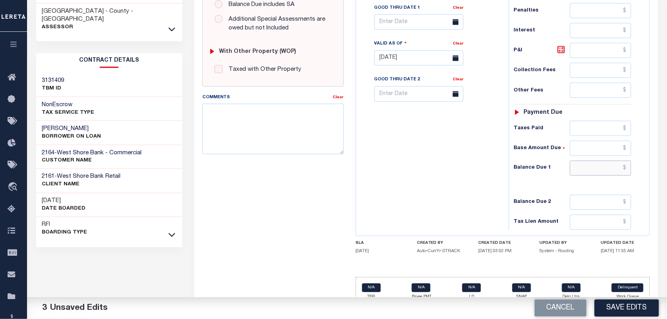
click at [600, 160] on input "text" at bounding box center [601, 167] width 62 height 15
type input "$0.00"
click at [640, 169] on div "Tax Status Status - Select Status Code -" at bounding box center [574, 54] width 133 height 351
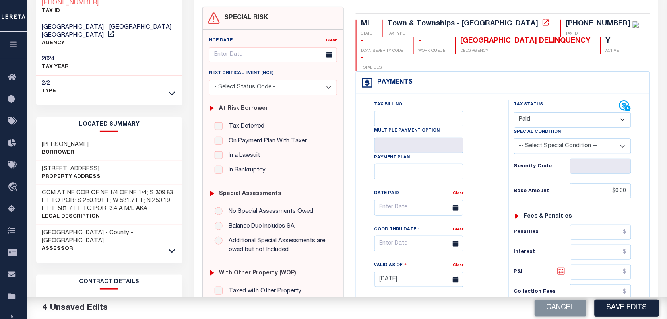
scroll to position [0, 0]
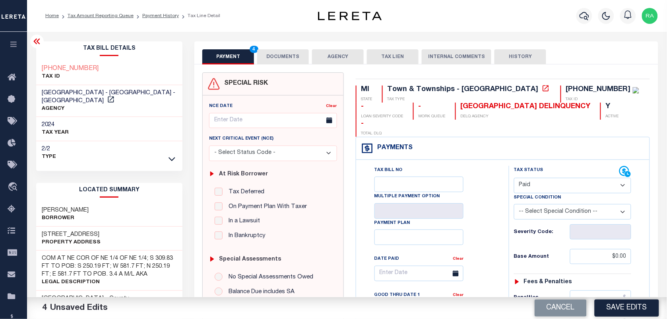
click at [276, 53] on button "DOCUMENTS" at bounding box center [283, 56] width 52 height 15
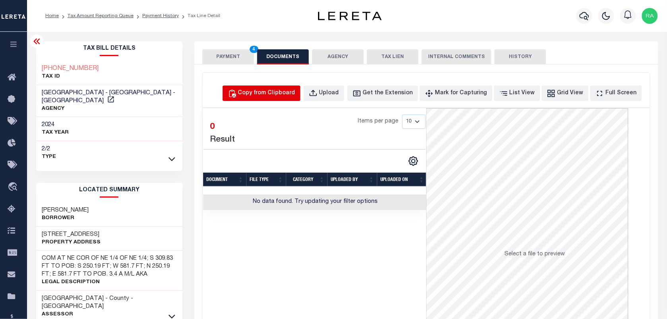
click at [283, 97] on div "Copy from Clipboard" at bounding box center [266, 93] width 57 height 9
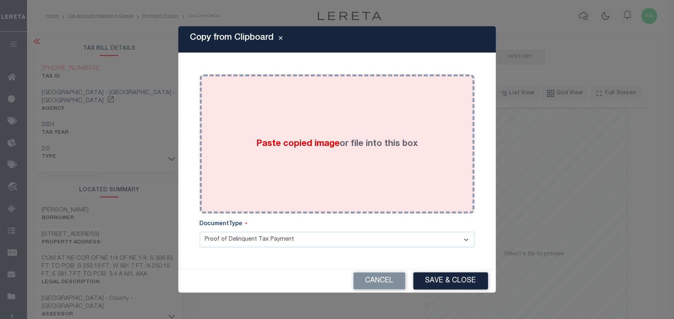
click at [317, 153] on div "Paste copied image or file into this box" at bounding box center [337, 143] width 263 height 127
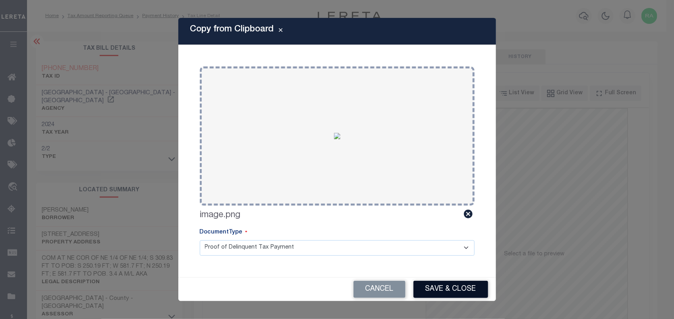
click at [424, 292] on button "Save & Close" at bounding box center [451, 288] width 75 height 17
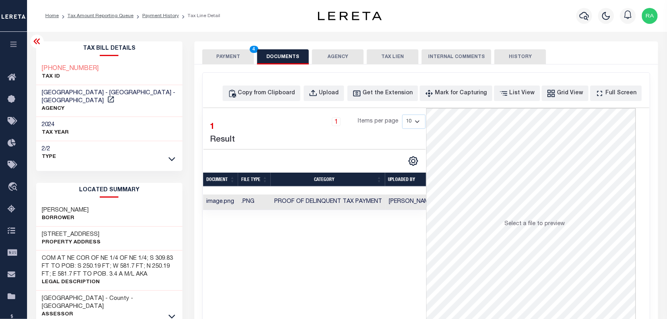
click at [232, 56] on button "PAYMENT 4" at bounding box center [228, 56] width 52 height 15
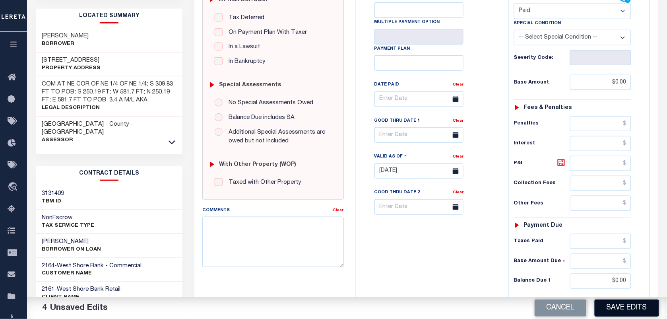
scroll to position [199, 0]
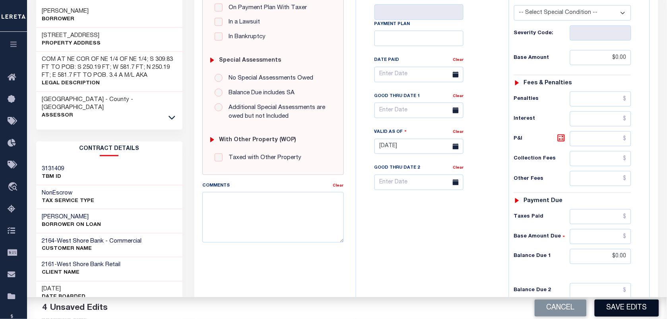
click at [603, 308] on button "Save Edits" at bounding box center [626, 307] width 64 height 17
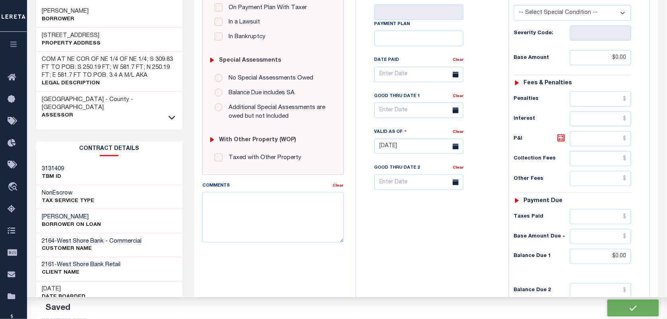
checkbox input "false"
type input "$0"
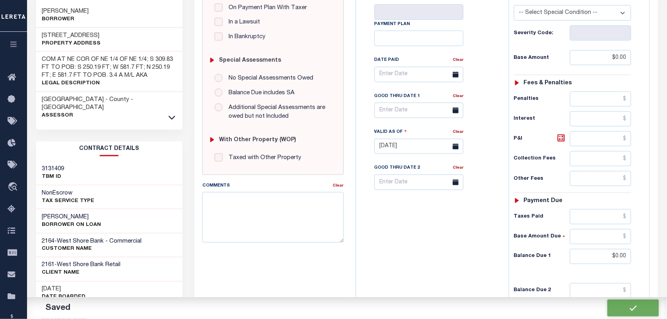
type input "$0"
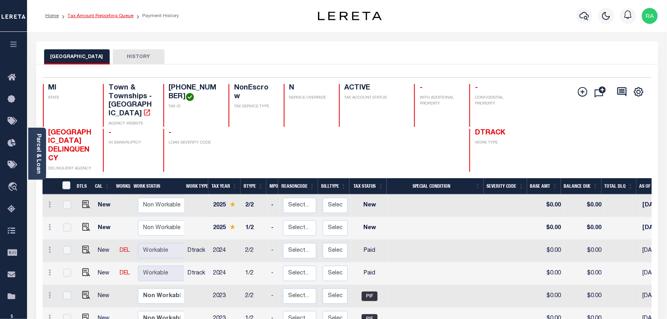
click at [110, 18] on link "Tax Amount Reporting Queue" at bounding box center [101, 16] width 66 height 5
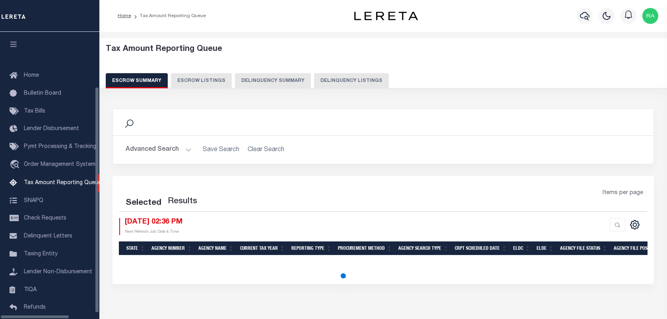
click at [344, 78] on button "Delinquency Listings" at bounding box center [351, 80] width 75 height 15
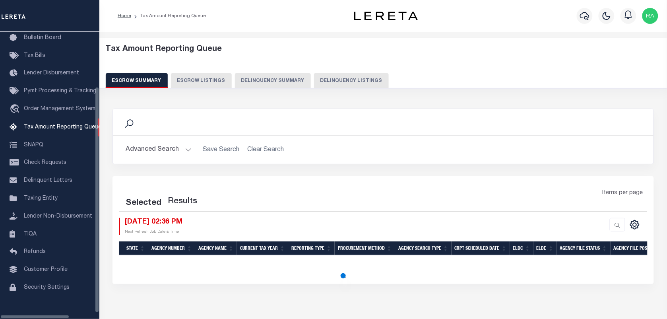
select select "100"
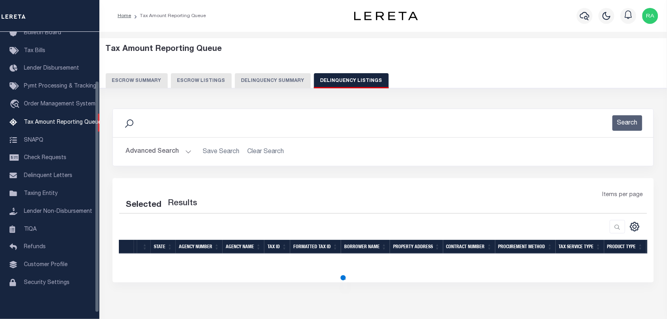
select select "100"
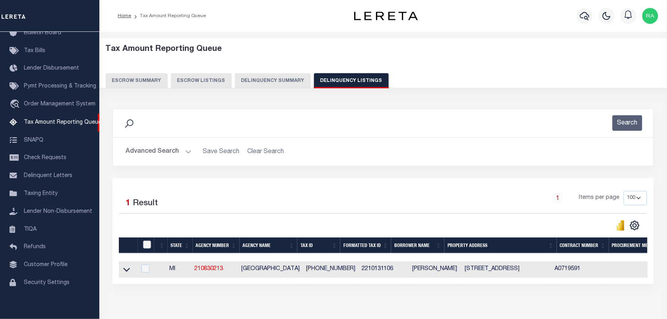
click at [147, 242] on input "checkbox" at bounding box center [147, 244] width 8 height 8
checkbox input "true"
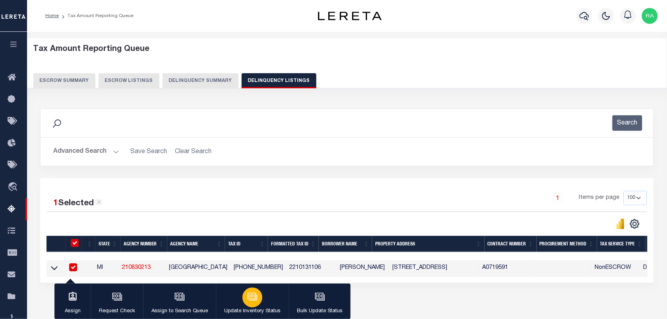
click at [237, 292] on button "Update Inventory Status" at bounding box center [252, 301] width 73 height 36
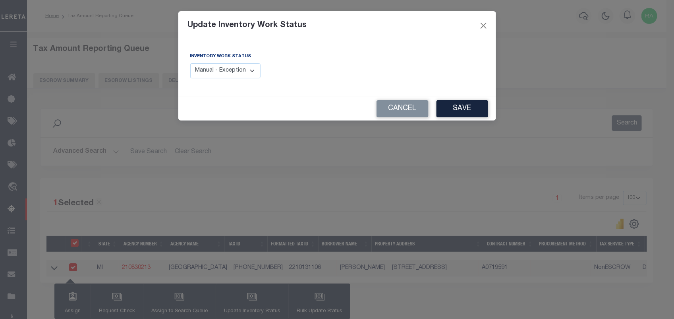
click at [216, 59] on label "Inventory Work Status" at bounding box center [220, 56] width 61 height 7
click at [217, 72] on select "Manual - Exception Pended - Awaiting Search Late Add Exception Completed" at bounding box center [225, 70] width 71 height 15
select select "4"
click at [190, 63] on select "Manual - Exception Pended - Awaiting Search Late Add Exception Completed" at bounding box center [225, 70] width 71 height 15
click at [463, 114] on button "Save" at bounding box center [463, 108] width 52 height 17
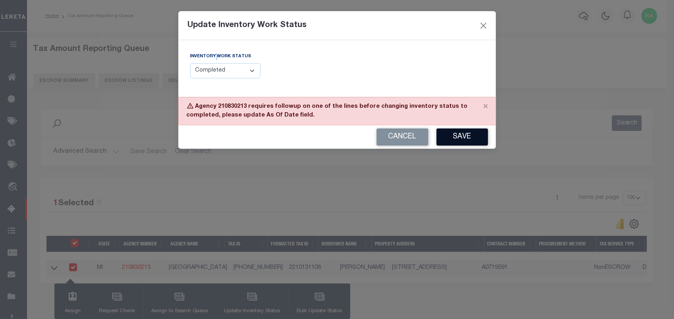
click at [470, 138] on button "Save" at bounding box center [463, 136] width 52 height 17
click at [385, 135] on button "Cancel" at bounding box center [403, 136] width 52 height 17
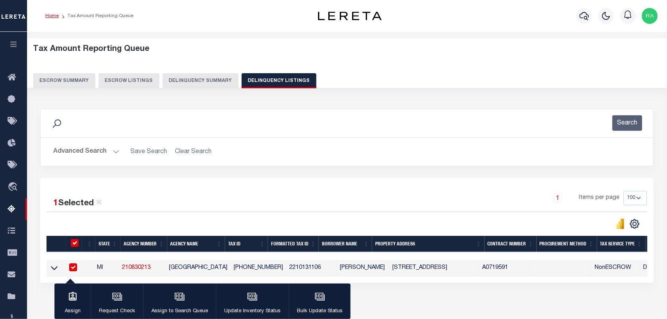
click at [52, 14] on link "Home" at bounding box center [52, 16] width 14 height 5
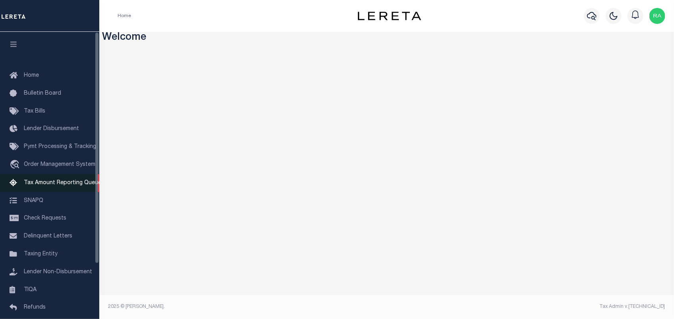
click at [64, 182] on span "Tax Amount Reporting Queue" at bounding box center [62, 183] width 77 height 6
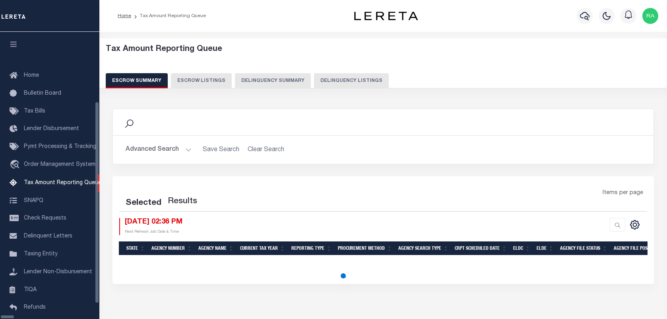
click at [329, 77] on button "Delinquency Listings" at bounding box center [351, 80] width 75 height 15
select select "100"
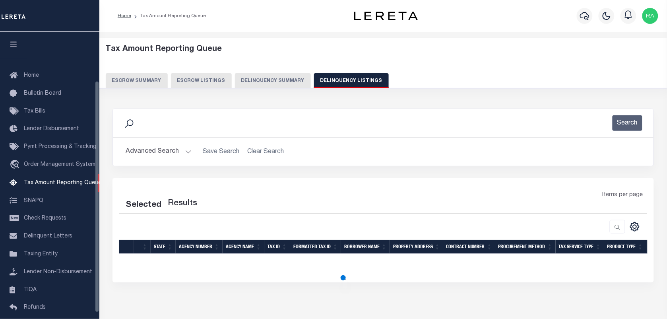
scroll to position [60, 0]
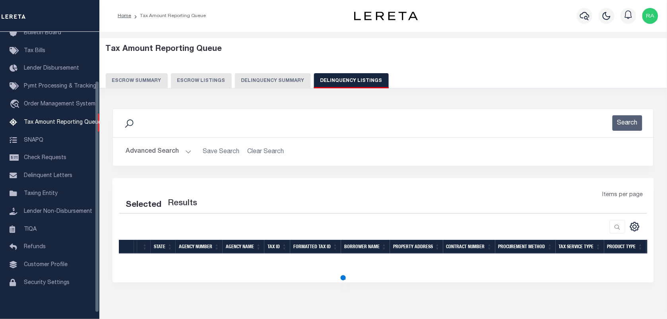
select select "100"
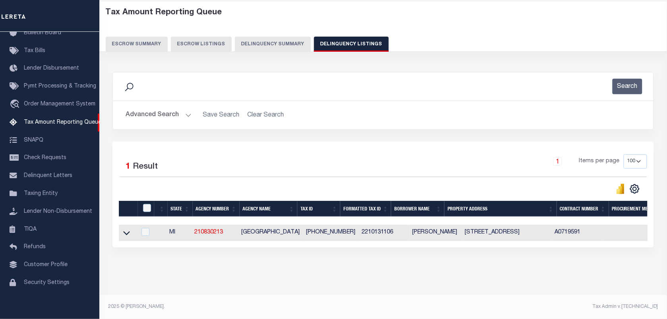
scroll to position [44, 0]
click at [128, 231] on icon at bounding box center [126, 232] width 7 height 8
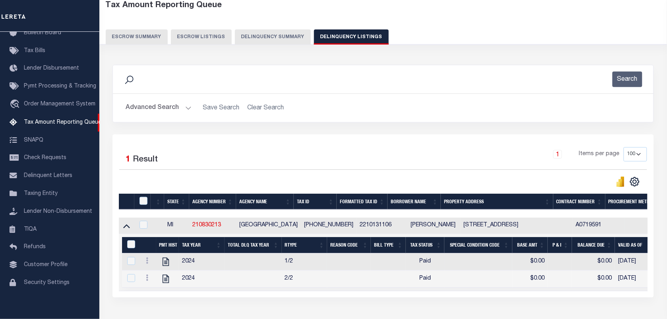
click at [174, 263] on td at bounding box center [167, 261] width 23 height 17
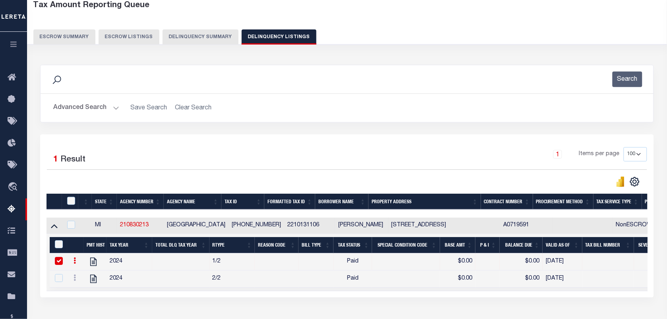
click at [165, 263] on td at bounding box center [180, 261] width 57 height 17
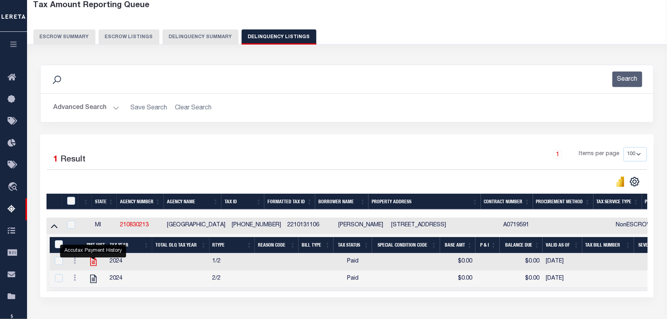
click at [91, 262] on icon "" at bounding box center [93, 261] width 10 height 10
checkbox input "true"
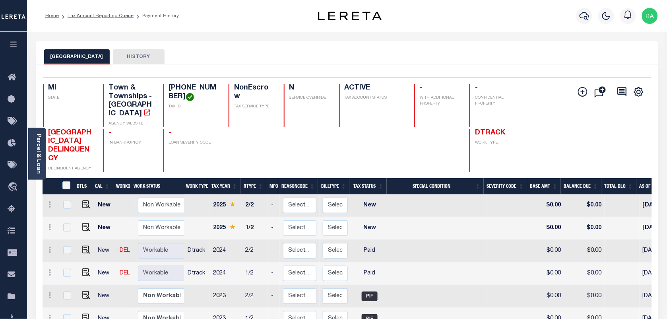
click at [118, 18] on li "Tax Amount Reporting Queue" at bounding box center [96, 15] width 75 height 7
click at [118, 14] on link "Tax Amount Reporting Queue" at bounding box center [101, 16] width 66 height 5
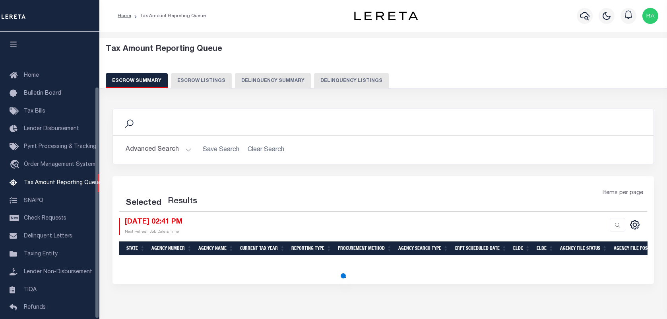
click at [335, 77] on button "Delinquency Listings" at bounding box center [351, 80] width 75 height 15
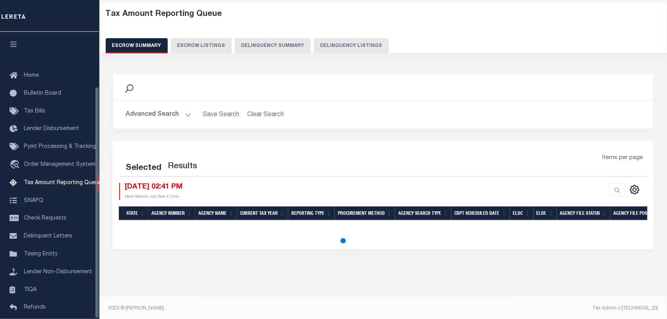
select select "100"
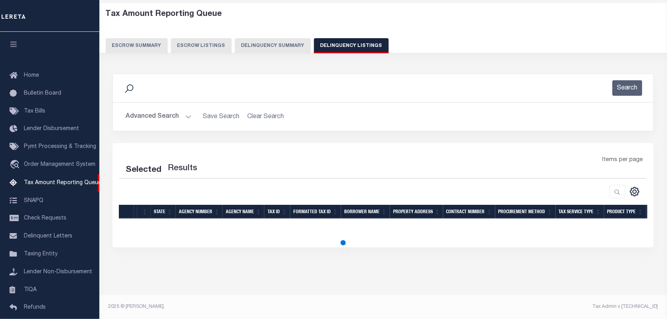
scroll to position [68, 0]
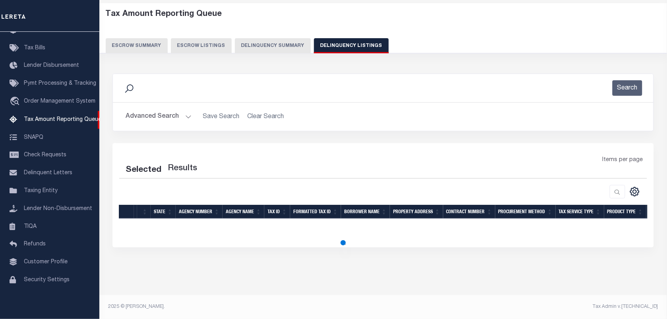
select select "100"
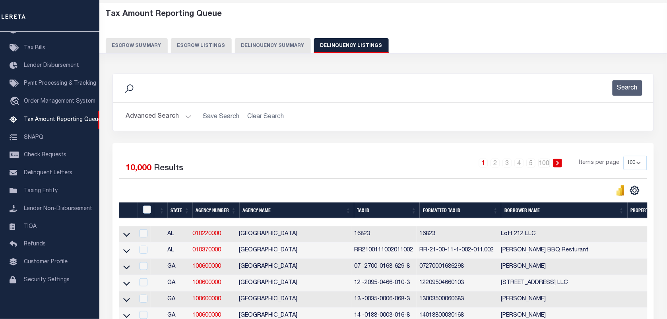
click at [182, 117] on button "Advanced Search" at bounding box center [159, 116] width 66 height 15
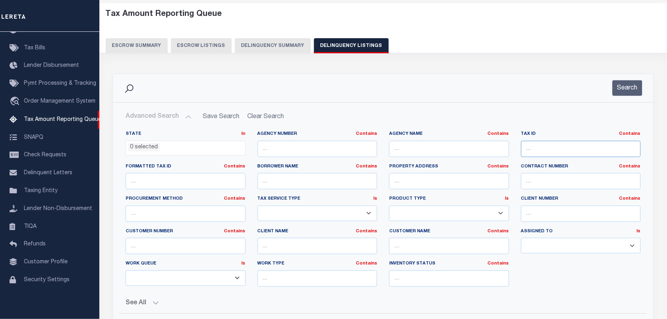
click at [549, 157] on input "text" at bounding box center [581, 149] width 120 height 16
paste input "70-15-27-302-021"
type input "70-15-27-302-021"
click at [630, 87] on button "Search" at bounding box center [627, 87] width 30 height 15
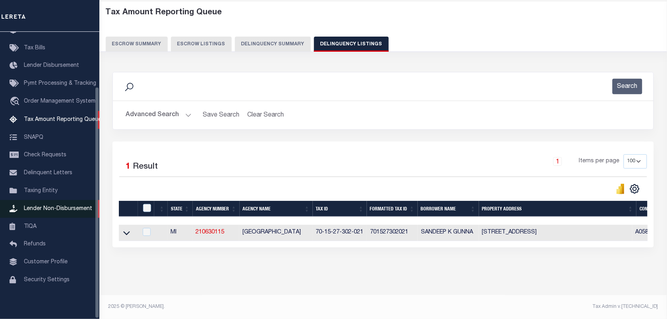
scroll to position [44, 0]
click at [123, 228] on icon at bounding box center [126, 232] width 7 height 8
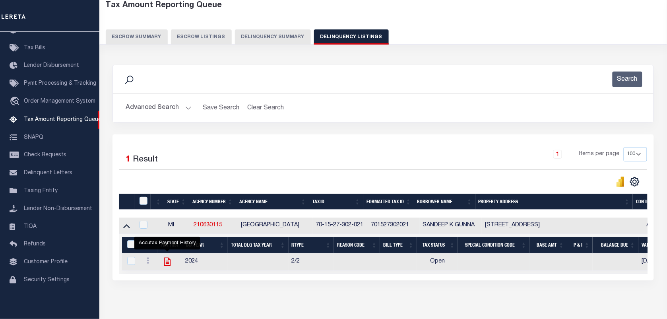
click at [168, 265] on icon "" at bounding box center [167, 261] width 10 height 10
checkbox input "true"
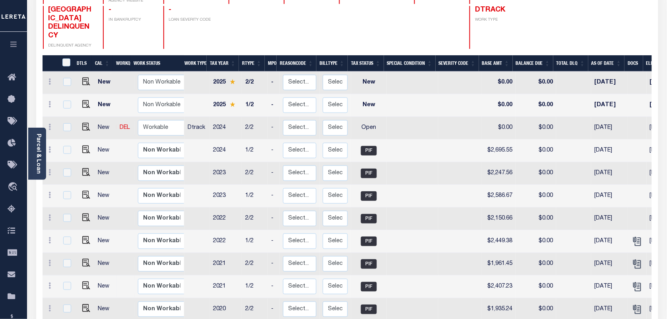
scroll to position [199, 0]
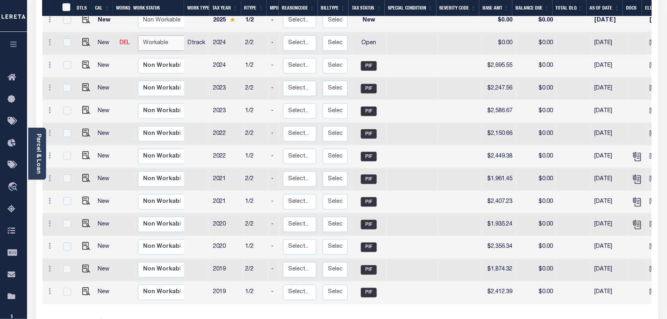
click at [166, 35] on select "Non Workable Workable" at bounding box center [162, 42] width 48 height 15
checkbox input "true"
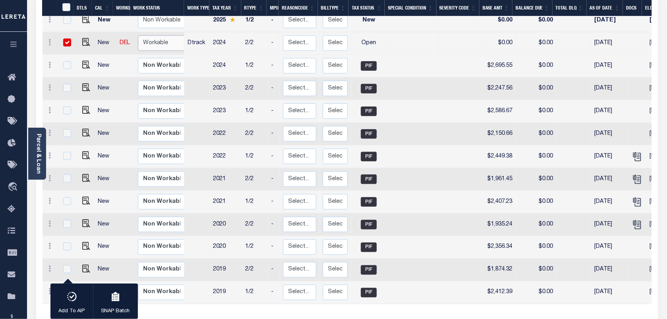
select select "true"
click at [138, 35] on select "Non Workable Workable" at bounding box center [162, 42] width 48 height 15
checkbox input "false"
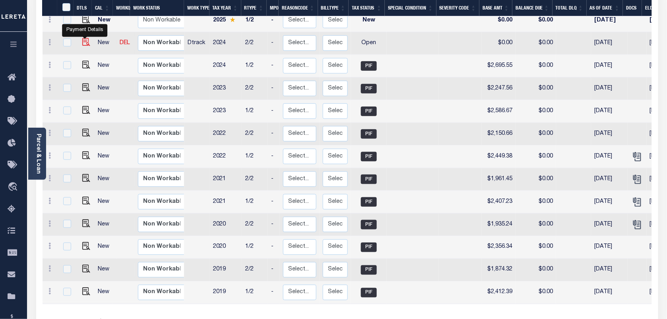
click at [85, 38] on img "" at bounding box center [86, 42] width 8 height 8
checkbox input "true"
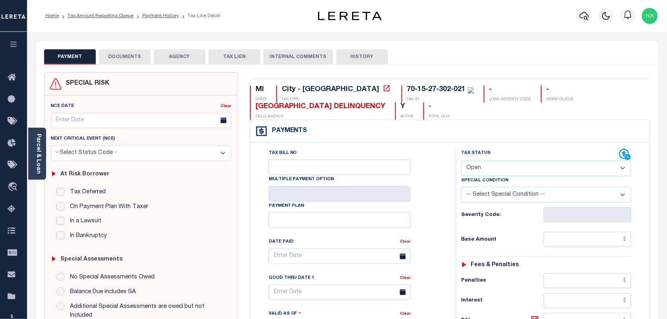
click at [499, 171] on select "- Select Status Code - Open Due/Unpaid Paid Incomplete No Tax Due Internal Refu…" at bounding box center [546, 167] width 170 height 15
click at [383, 88] on icon at bounding box center [387, 88] width 8 height 8
click at [501, 171] on select "- Select Status Code - Open Due/Unpaid Paid Incomplete No Tax Due Internal Refu…" at bounding box center [546, 167] width 170 height 15
select select "PYD"
click at [461, 161] on select "- Select Status Code - Open Due/Unpaid Paid Incomplete No Tax Due Internal Refu…" at bounding box center [546, 167] width 170 height 15
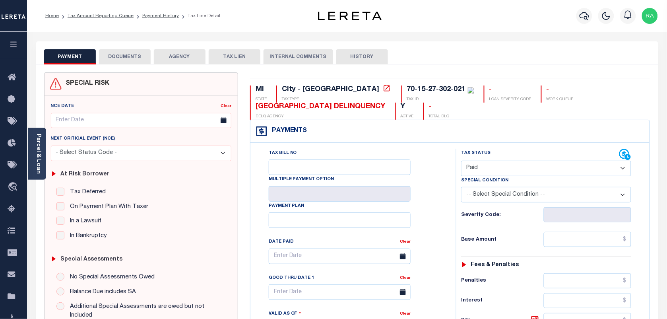
type input "[DATE]"
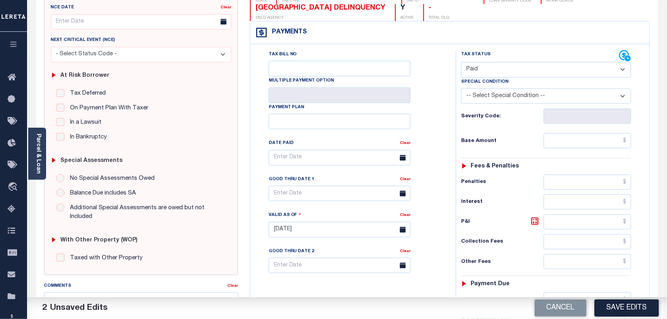
scroll to position [99, 0]
click at [423, 78] on div "Tax Bill No Multiple Payment Option Payment Plan Clear" at bounding box center [351, 160] width 186 height 223
click at [562, 135] on input "text" at bounding box center [587, 139] width 88 height 15
click at [581, 137] on input "text" at bounding box center [587, 139] width 88 height 15
click at [38, 162] on link "Parcel & Loan" at bounding box center [38, 153] width 6 height 40
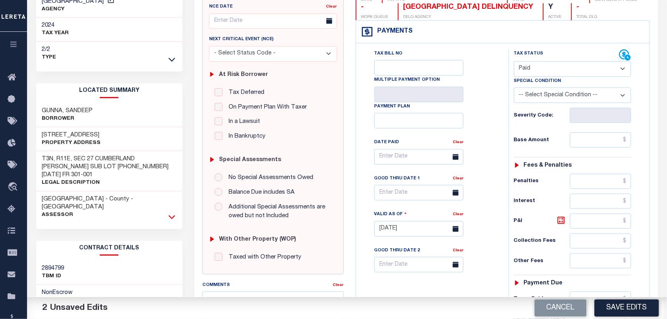
click at [174, 213] on icon at bounding box center [171, 217] width 7 height 8
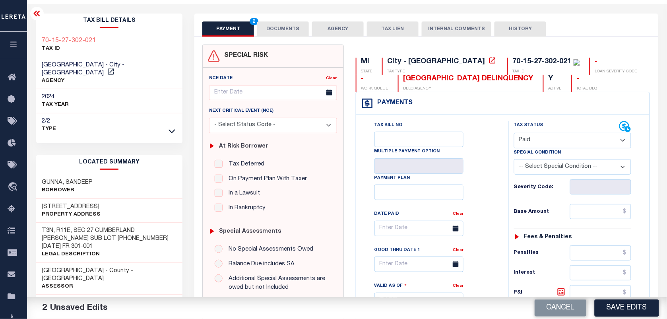
scroll to position [0, 0]
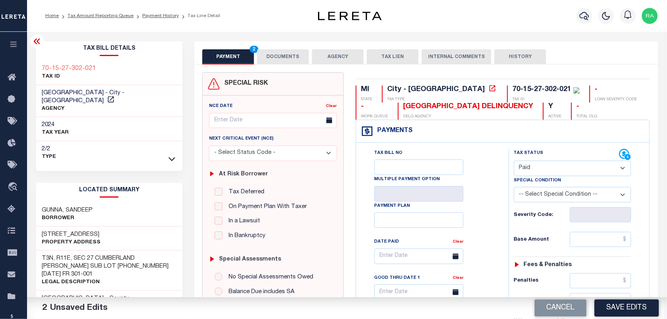
click at [646, 207] on div "Tax Status Status" at bounding box center [575, 324] width 145 height 351
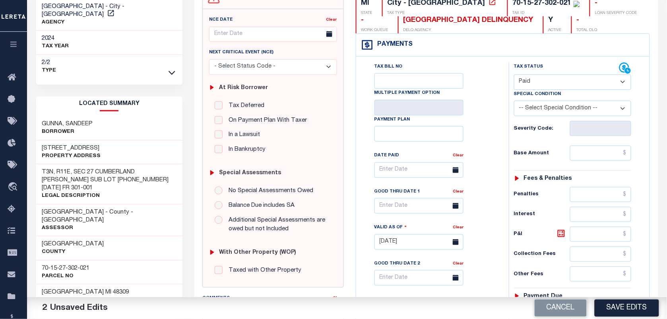
scroll to position [99, 0]
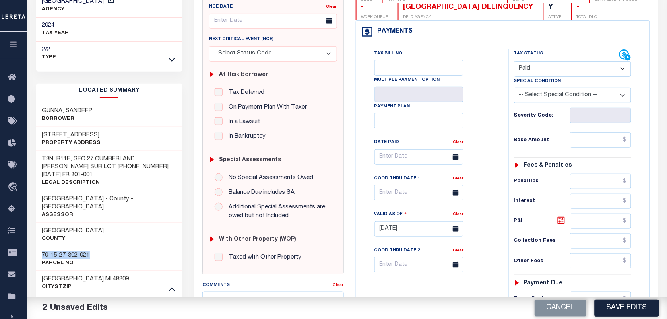
drag, startPoint x: 42, startPoint y: 229, endPoint x: 107, endPoint y: 230, distance: 65.2
click at [107, 247] on div "70-15-27-302-021 Parcel No" at bounding box center [109, 259] width 147 height 24
copy h3 "70-15-27-302-021"
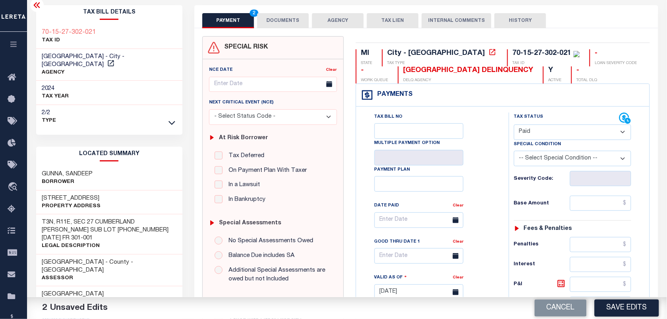
scroll to position [0, 0]
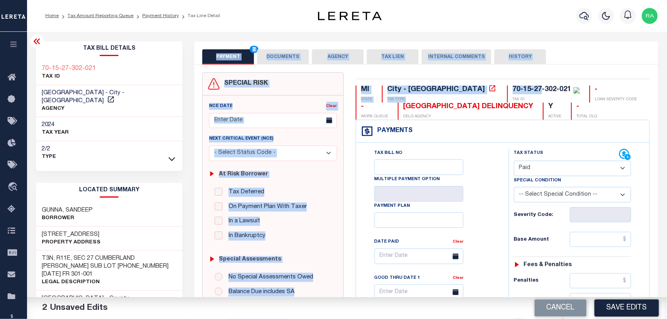
drag, startPoint x: 162, startPoint y: 217, endPoint x: 465, endPoint y: 88, distance: 329.1
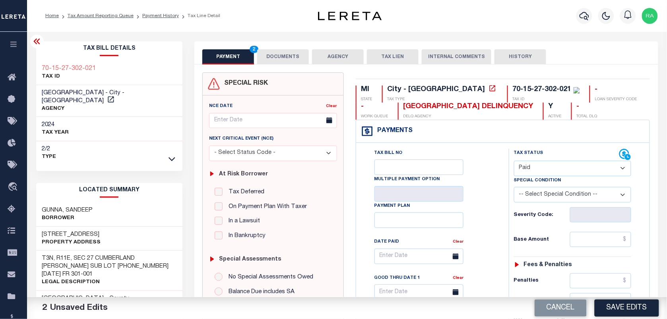
click at [512, 99] on p "TAX ID" at bounding box center [545, 100] width 67 height 6
click at [161, 17] on link "Payment History" at bounding box center [160, 16] width 37 height 5
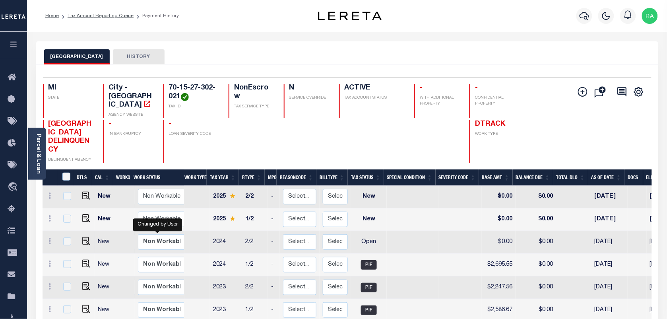
scroll to position [2, 0]
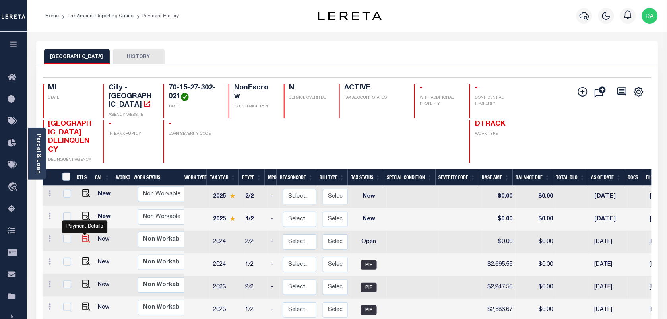
click at [82, 234] on img "" at bounding box center [86, 238] width 8 height 8
checkbox input "true"
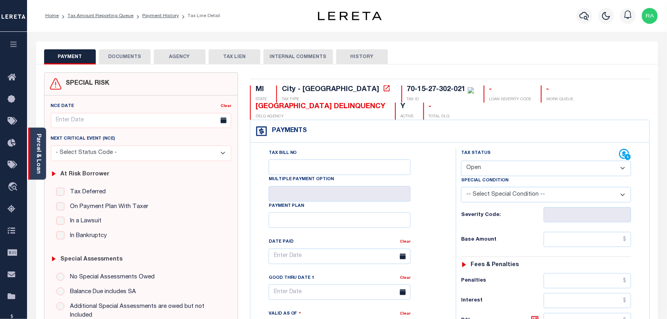
click at [32, 163] on div "Parcel & Loan" at bounding box center [37, 154] width 18 height 52
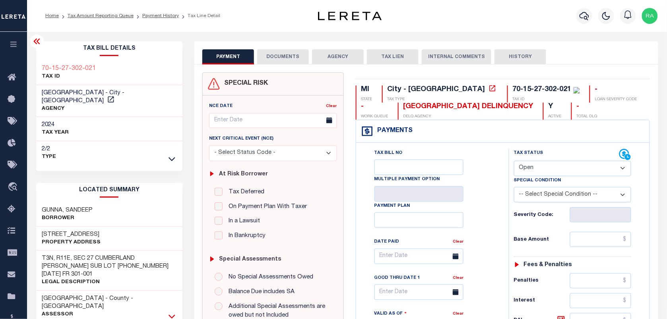
click at [169, 312] on icon at bounding box center [171, 316] width 7 height 8
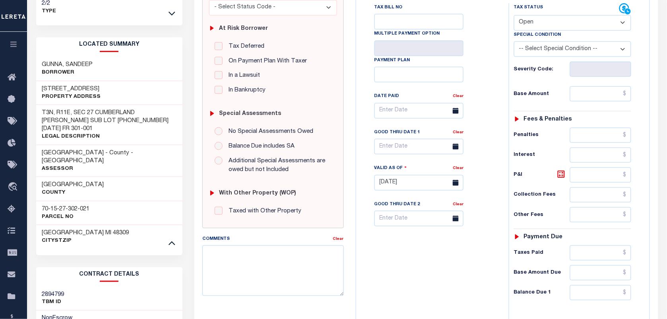
scroll to position [199, 0]
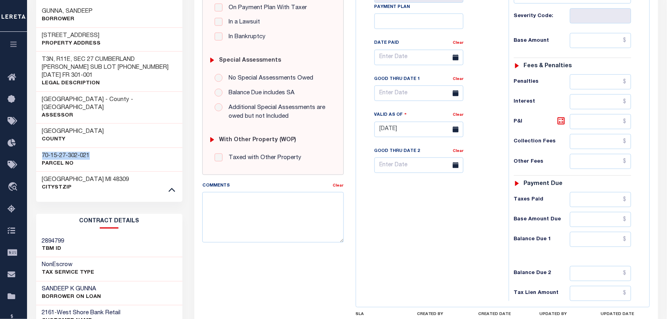
drag, startPoint x: 42, startPoint y: 129, endPoint x: 101, endPoint y: 130, distance: 58.8
click at [101, 147] on div "70-15-27-302-021 Parcel No" at bounding box center [109, 159] width 147 height 24
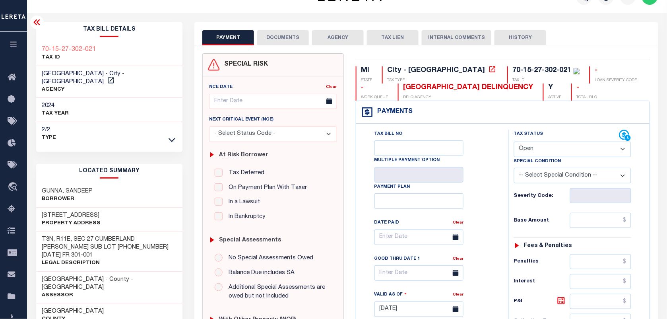
scroll to position [0, 0]
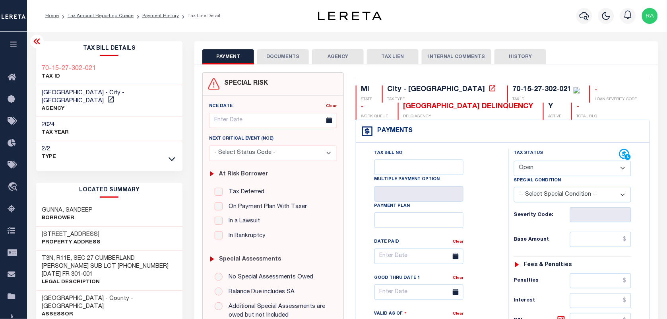
click at [533, 171] on select "- Select Status Code - Open Due/Unpaid Paid Incomplete No Tax Due Internal Refu…" at bounding box center [572, 167] width 117 height 15
select select "PYD"
click at [514, 161] on select "- Select Status Code - Open Due/Unpaid Paid Incomplete No Tax Due Internal Refu…" at bounding box center [572, 167] width 117 height 15
type input "[DATE]"
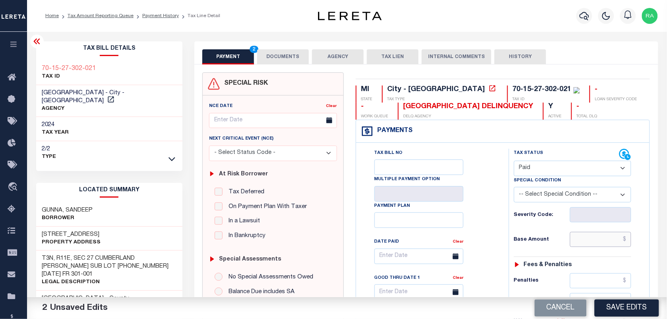
click at [612, 243] on input "text" at bounding box center [601, 239] width 62 height 15
type input "$0.00"
click at [636, 202] on div "Special Condition -- Select Special Condition -- 3RD PARTY TAX LIEN AGENCY TAX …" at bounding box center [572, 189] width 129 height 26
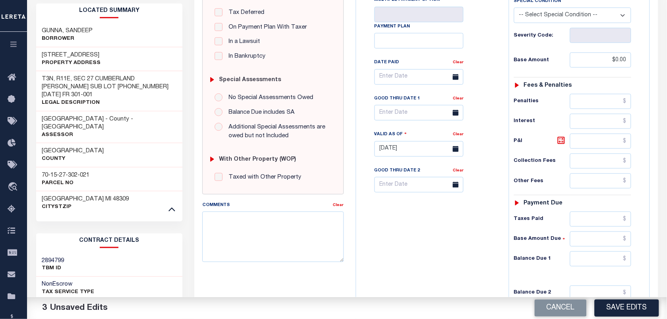
scroll to position [199, 0]
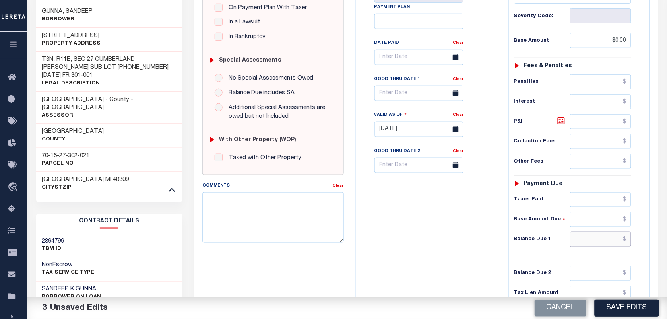
drag, startPoint x: 609, startPoint y: 245, endPoint x: 634, endPoint y: 245, distance: 25.0
click at [609, 245] on input "text" at bounding box center [601, 239] width 62 height 15
type input "$0.00"
click at [639, 244] on div "Tax Status Status - Select Status Code -" at bounding box center [574, 125] width 133 height 351
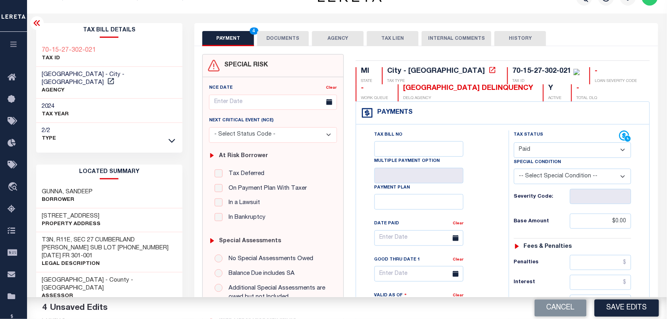
scroll to position [0, 0]
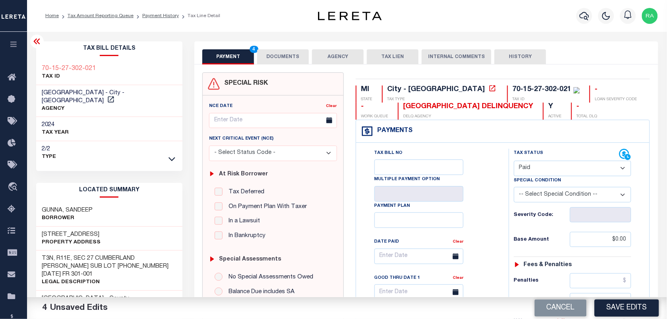
click at [259, 58] on button "DOCUMENTS" at bounding box center [283, 56] width 52 height 15
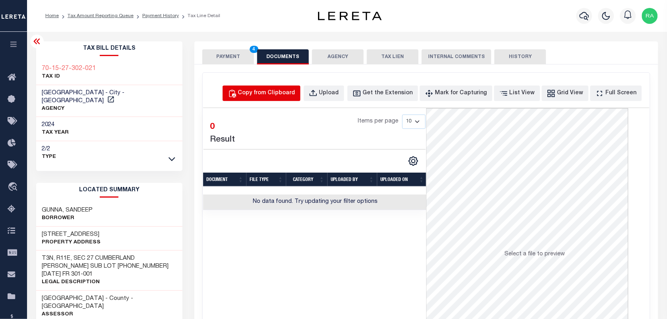
click at [295, 89] on div "Copy from Clipboard" at bounding box center [266, 93] width 57 height 9
select select "POP"
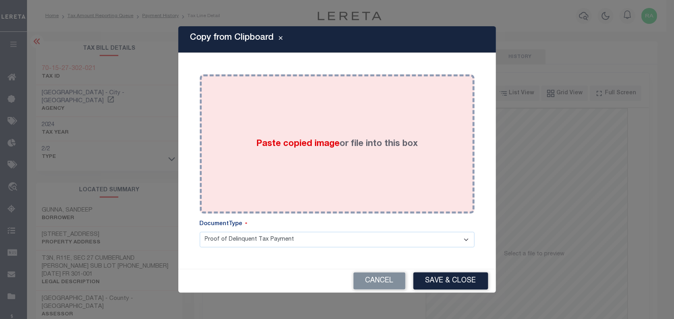
click at [381, 174] on div "Paste copied image or file into this box" at bounding box center [337, 143] width 263 height 127
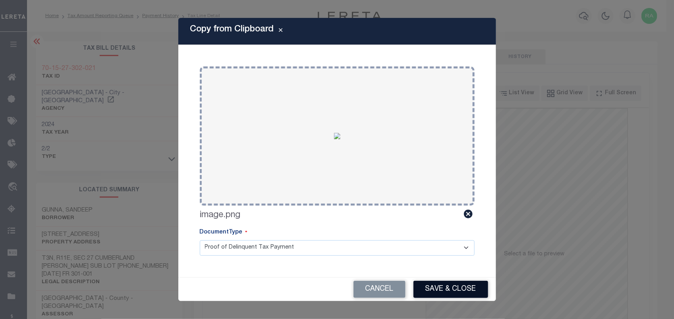
click at [442, 292] on button "Save & Close" at bounding box center [451, 288] width 75 height 17
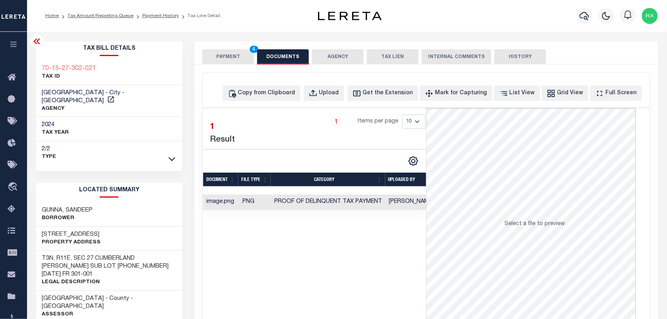
click at [226, 63] on button "PAYMENT 4" at bounding box center [228, 56] width 52 height 15
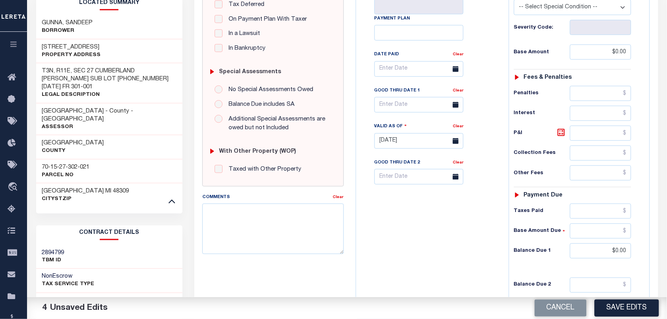
scroll to position [199, 0]
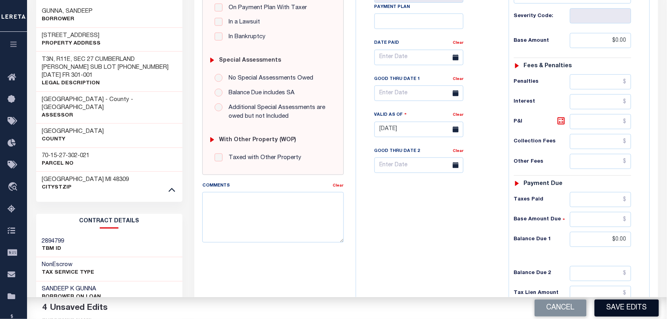
click at [620, 307] on button "Save Edits" at bounding box center [626, 307] width 64 height 17
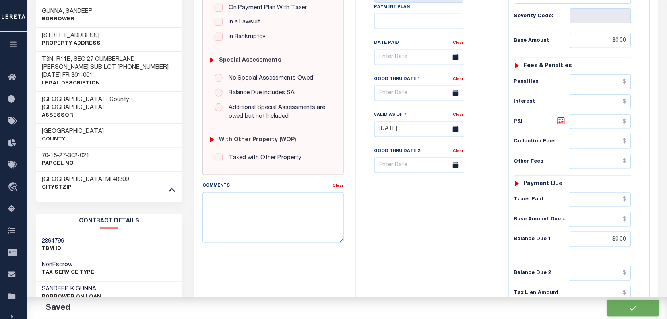
checkbox input "false"
type input "$0"
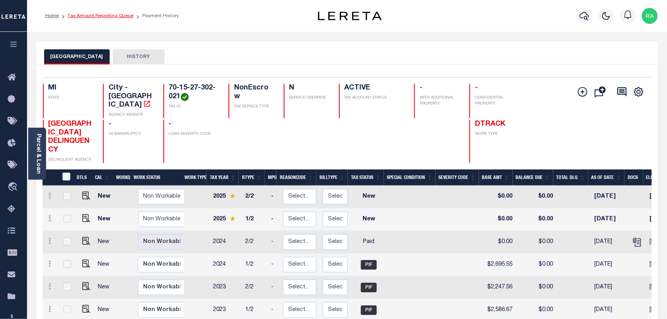
click at [83, 16] on link "Tax Amount Reporting Queue" at bounding box center [101, 16] width 66 height 5
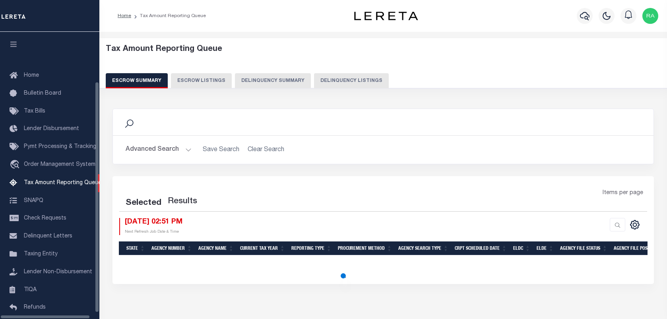
select select "100"
click at [363, 81] on button "Delinquency Listings" at bounding box center [351, 80] width 75 height 15
select select "100"
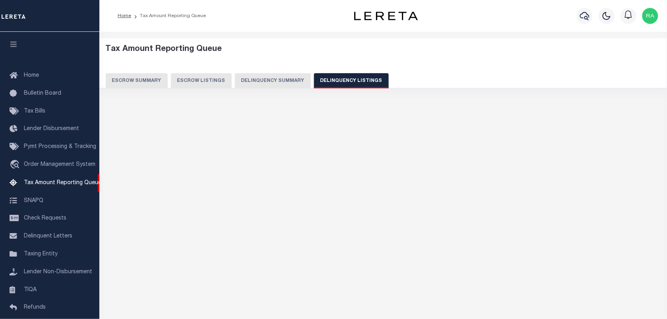
scroll to position [60, 0]
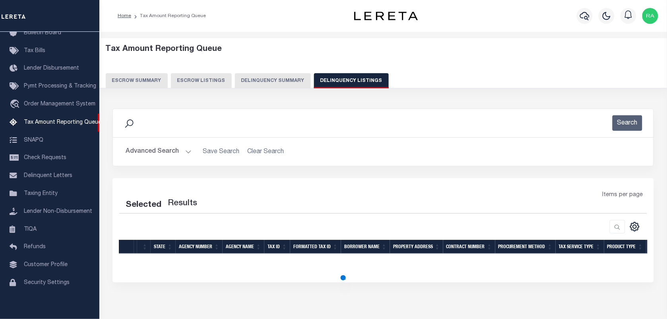
select select "100"
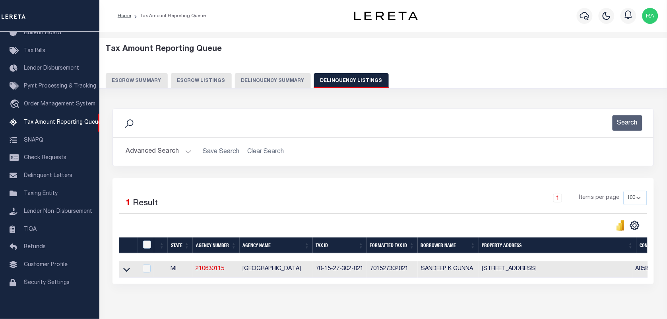
scroll to position [35, 0]
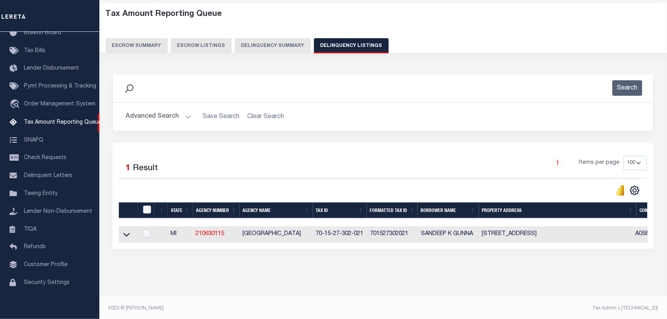
drag, startPoint x: 129, startPoint y: 236, endPoint x: 153, endPoint y: 230, distance: 25.0
click at [128, 236] on icon at bounding box center [126, 234] width 7 height 8
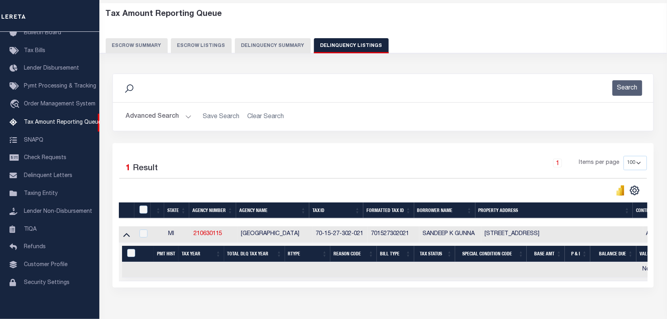
scroll to position [82, 0]
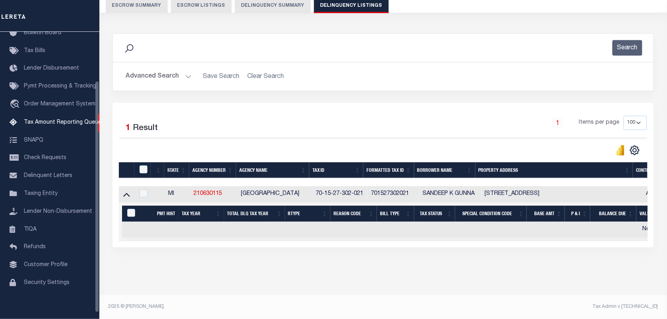
click at [185, 71] on button "Advanced Search" at bounding box center [159, 76] width 66 height 15
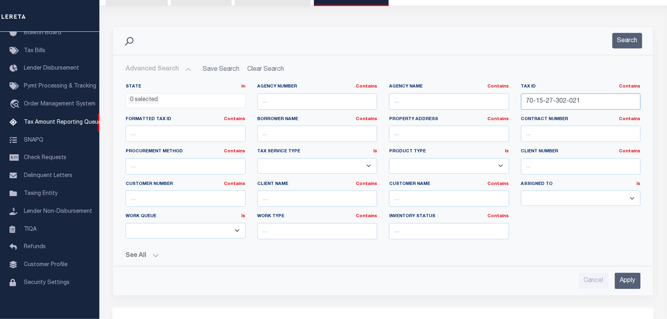
click at [535, 104] on input "70-15-27-302-021" at bounding box center [581, 101] width 120 height 16
paste input "[PHONE_NUMBER]"
type input "70-08-18-300-072"
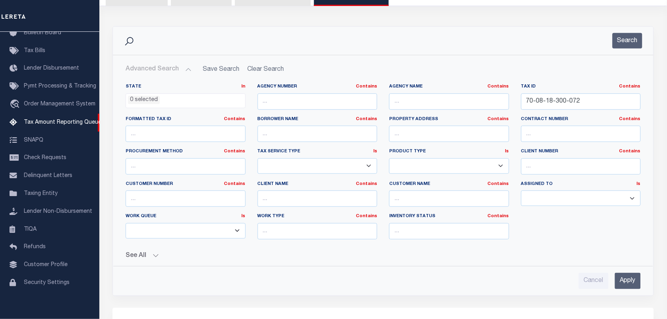
click at [617, 282] on input "Apply" at bounding box center [628, 281] width 26 height 16
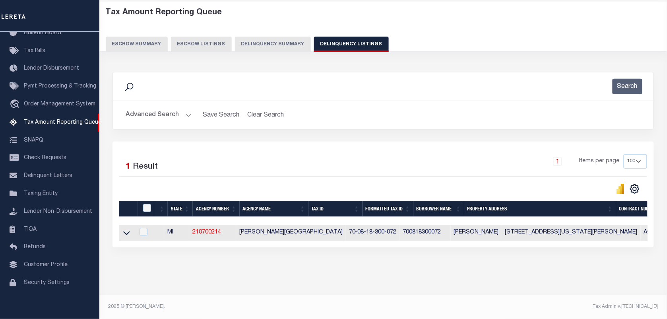
scroll to position [44, 0]
click at [124, 229] on icon at bounding box center [126, 232] width 7 height 8
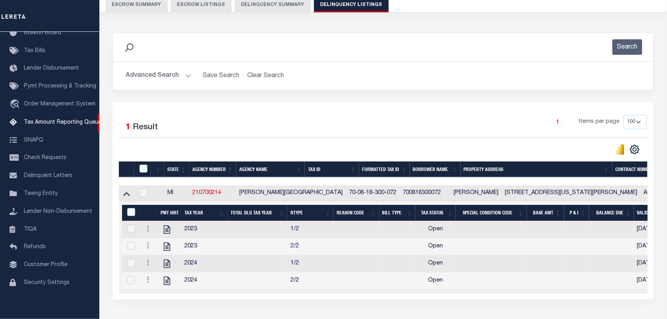
scroll to position [138, 0]
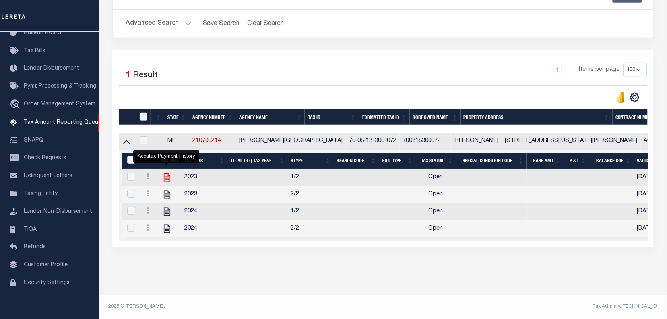
click at [165, 173] on icon "" at bounding box center [167, 177] width 6 height 8
checkbox input "true"
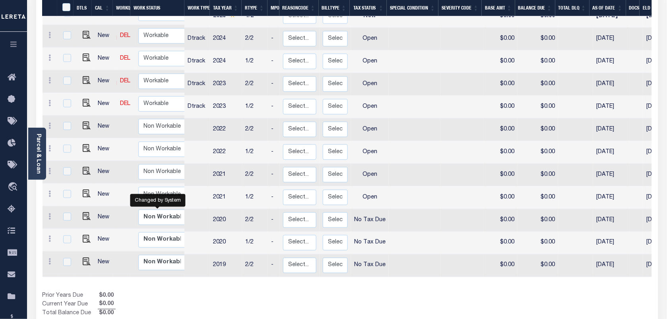
scroll to position [230, 0]
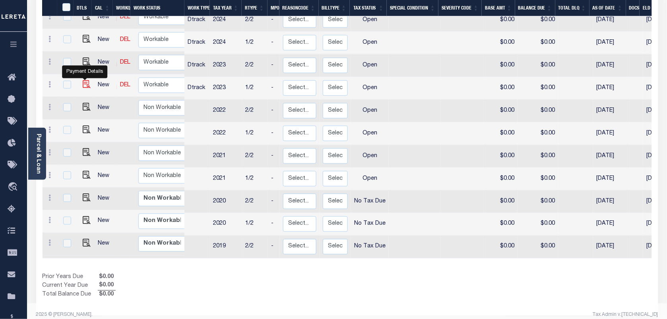
click at [85, 80] on img "" at bounding box center [87, 84] width 8 height 8
checkbox input "true"
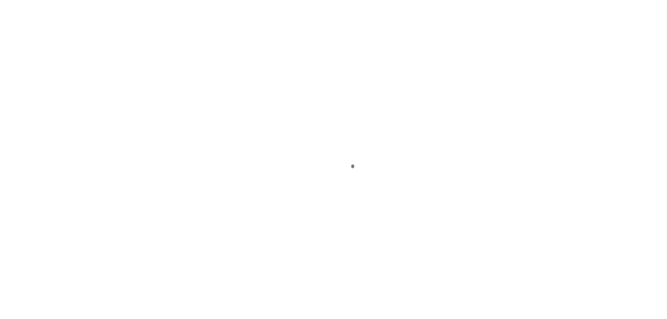
select select "OP2"
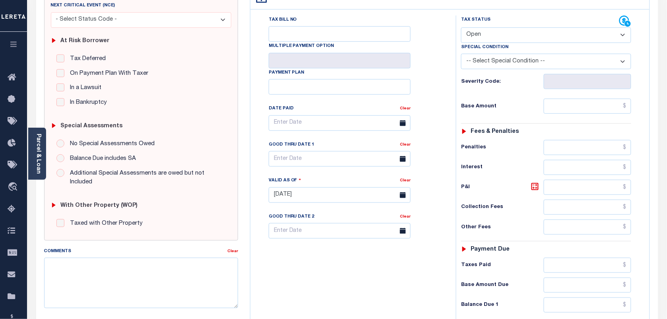
scroll to position [199, 0]
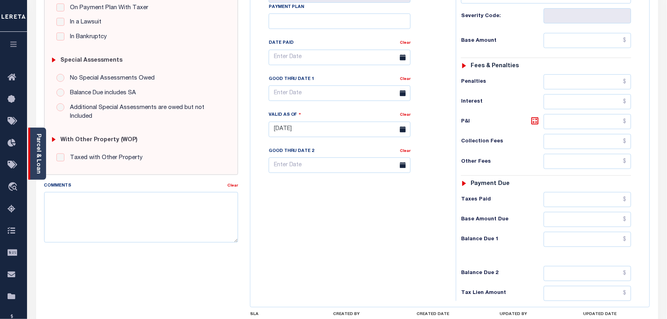
click at [39, 142] on link "Parcel & Loan" at bounding box center [38, 153] width 6 height 40
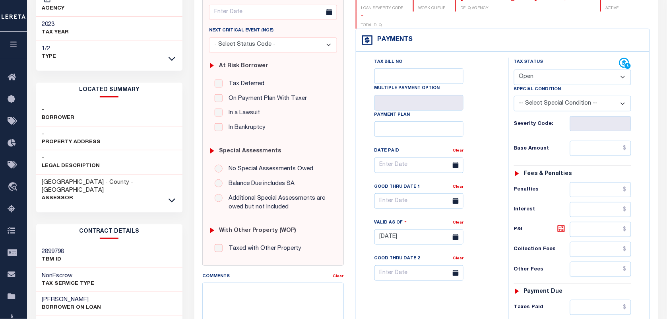
scroll to position [50, 0]
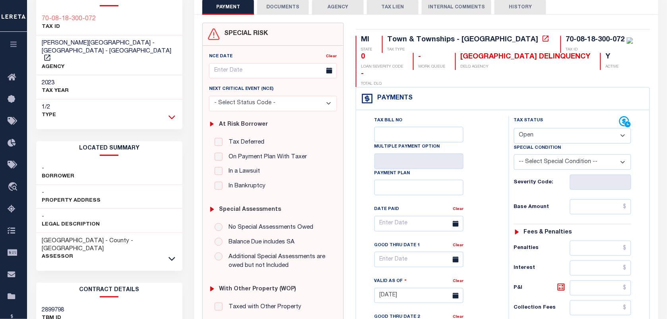
click at [170, 113] on icon at bounding box center [171, 117] width 7 height 8
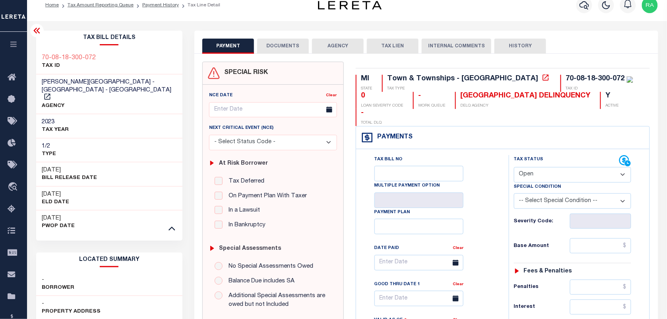
scroll to position [0, 0]
